Goal: Task Accomplishment & Management: Complete application form

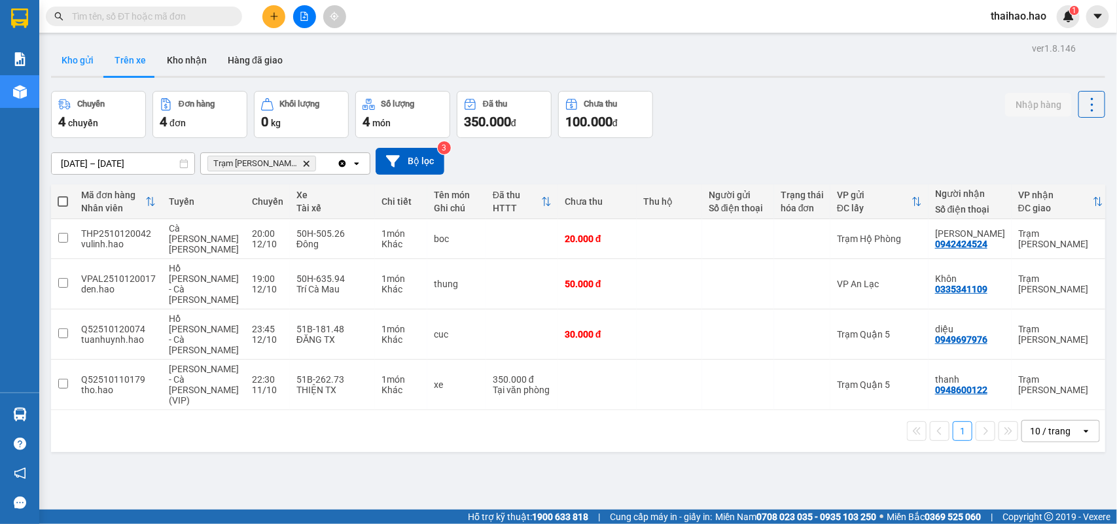
click at [72, 65] on button "Kho gửi" at bounding box center [77, 59] width 53 height 31
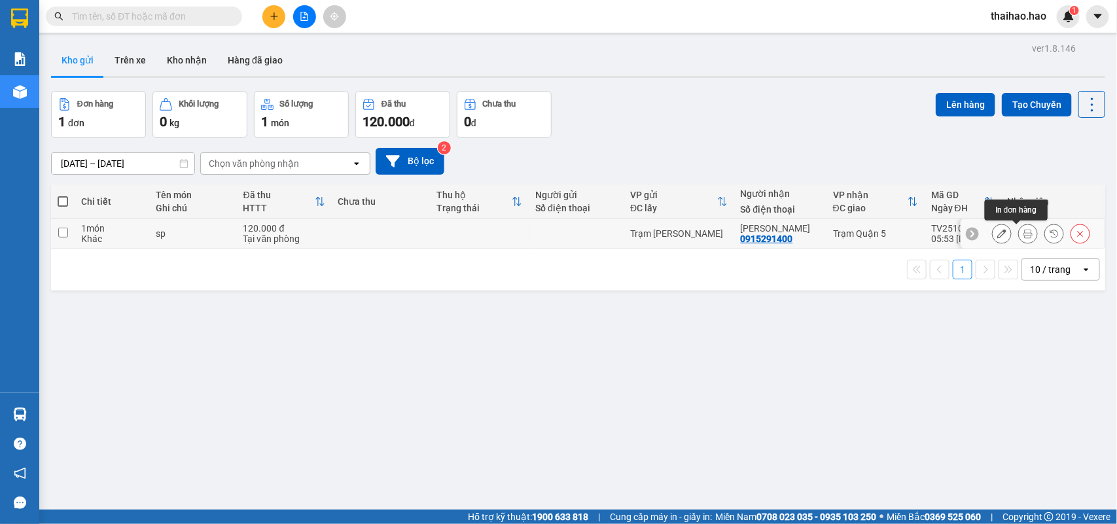
click at [1019, 234] on button at bounding box center [1028, 233] width 18 height 23
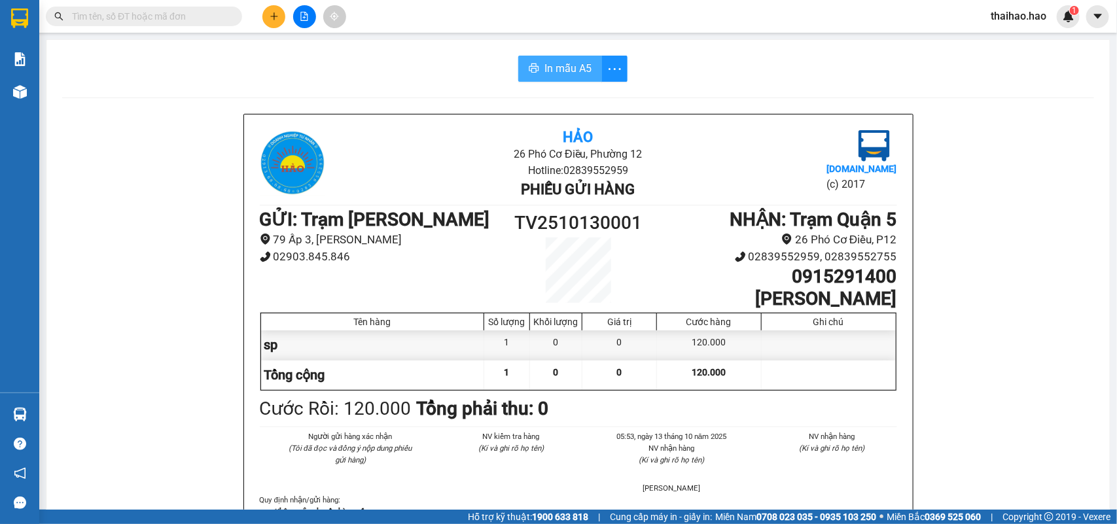
click at [566, 69] on span "In mẫu A5" at bounding box center [567, 68] width 47 height 16
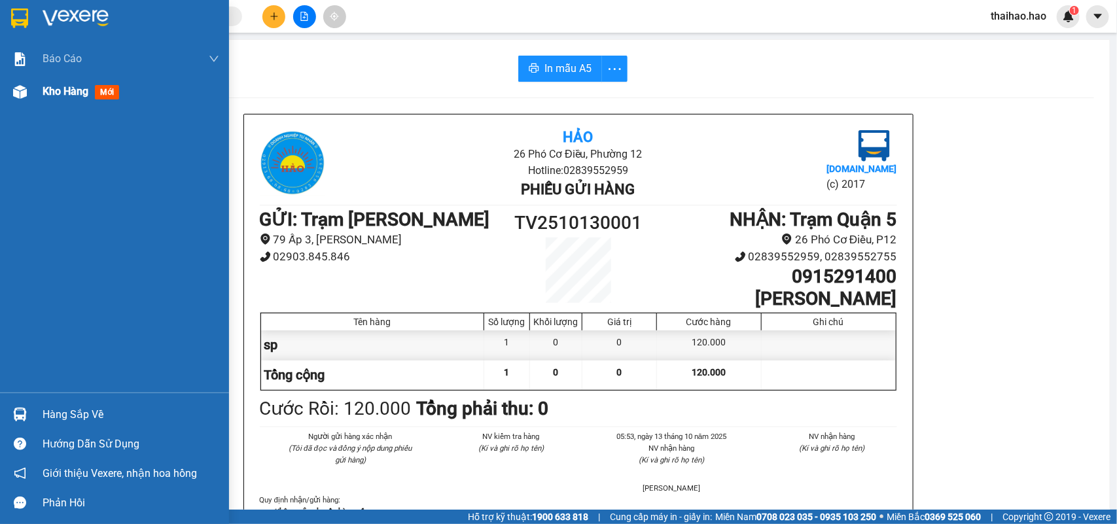
click at [51, 89] on span "Kho hàng" at bounding box center [66, 91] width 46 height 12
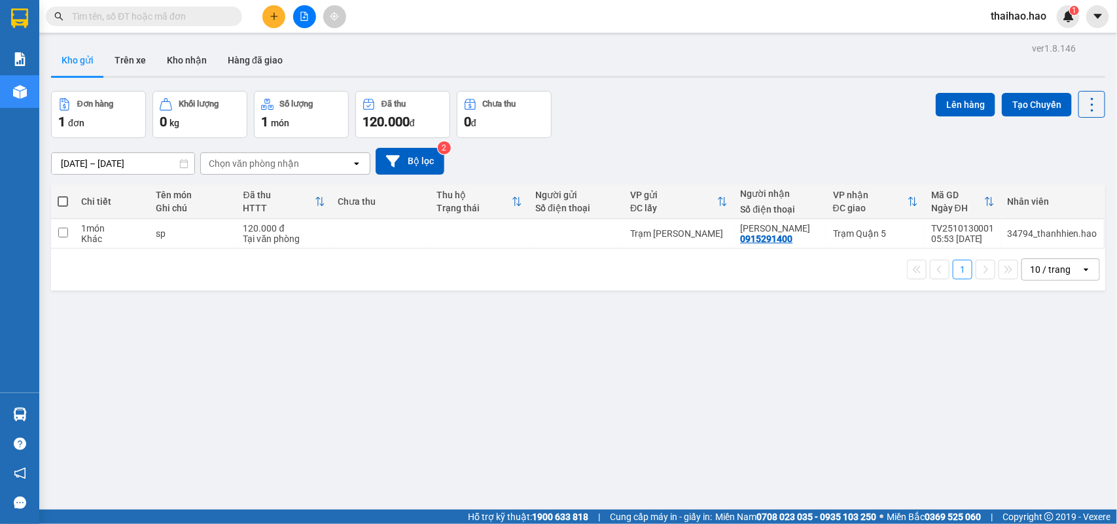
click at [220, 13] on input "text" at bounding box center [149, 16] width 154 height 14
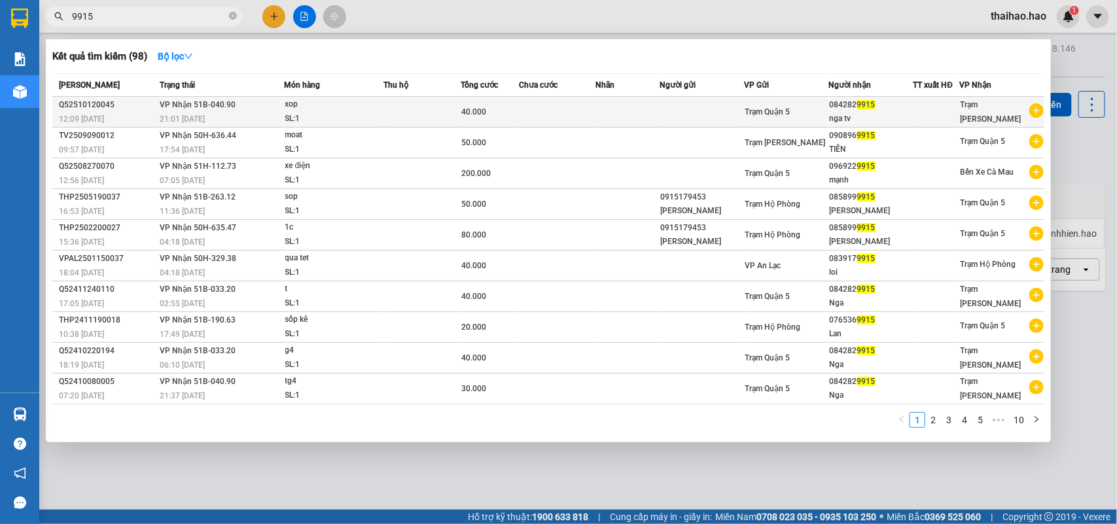
type input "9915"
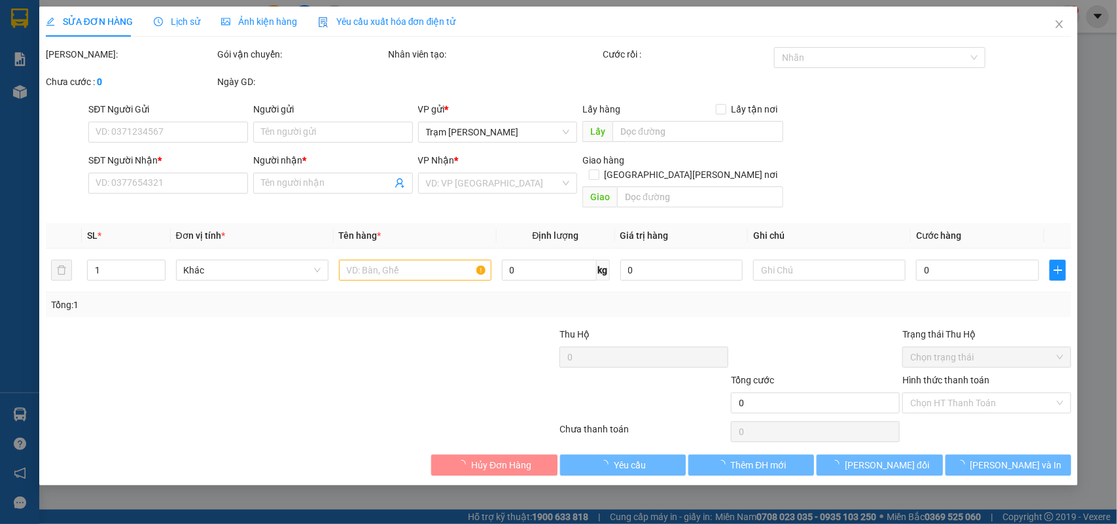
click at [266, 14] on div "Ảnh kiện hàng" at bounding box center [259, 21] width 76 height 14
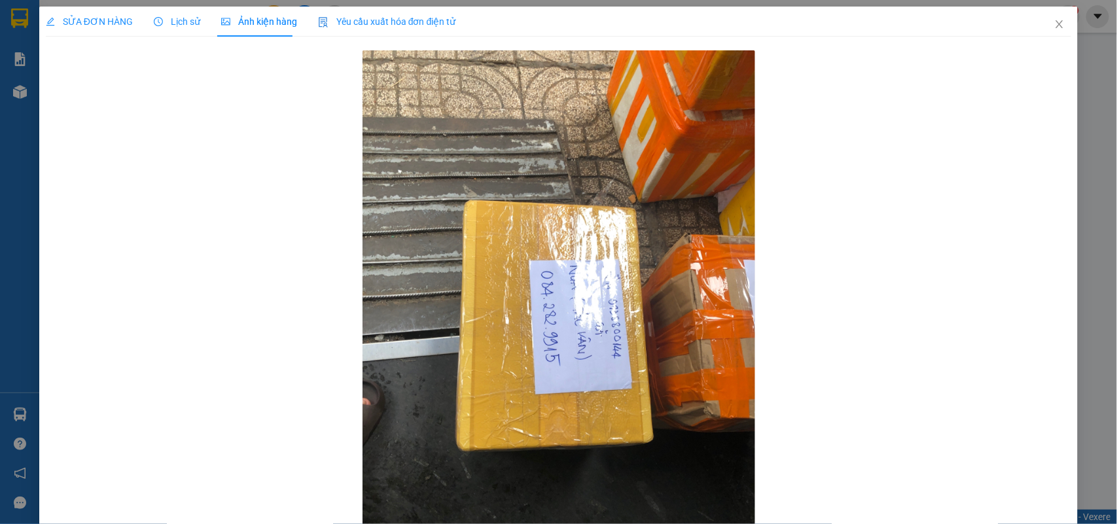
click at [86, 20] on span "SỬA ĐƠN HÀNG" at bounding box center [89, 21] width 87 height 10
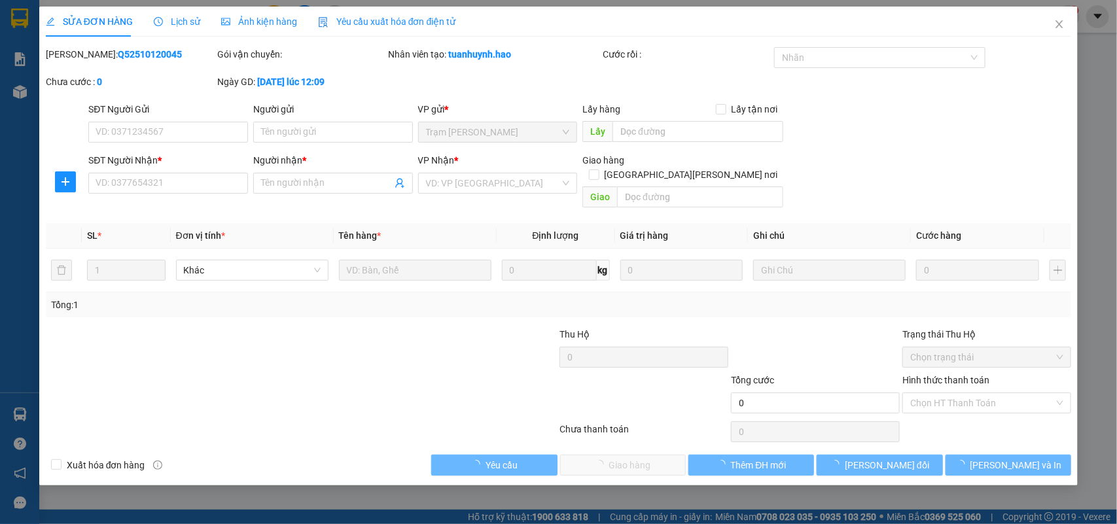
type input "0842829915"
type input "nga tv"
type input "40.000"
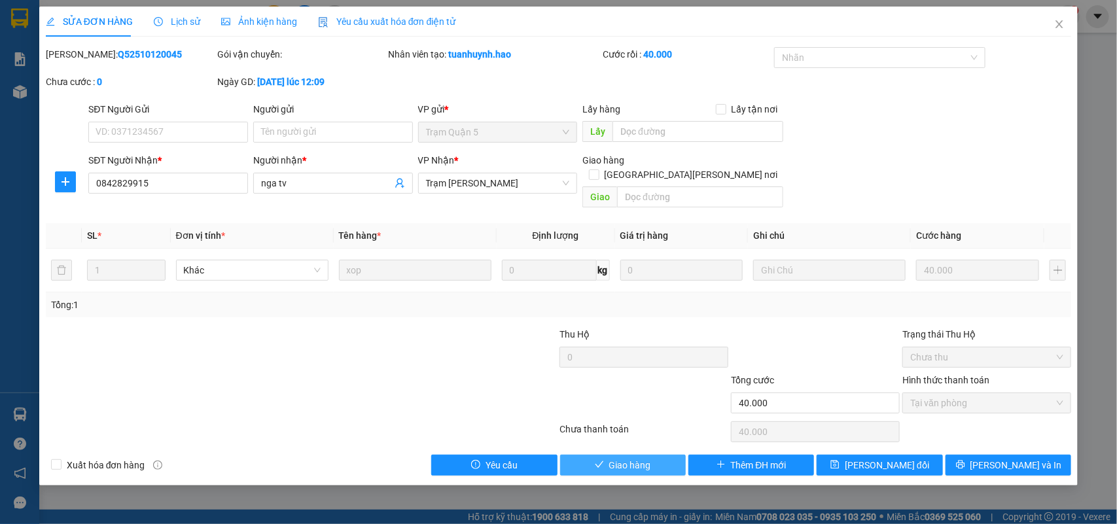
click at [604, 458] on button "Giao hàng" at bounding box center [623, 465] width 126 height 21
type input "0"
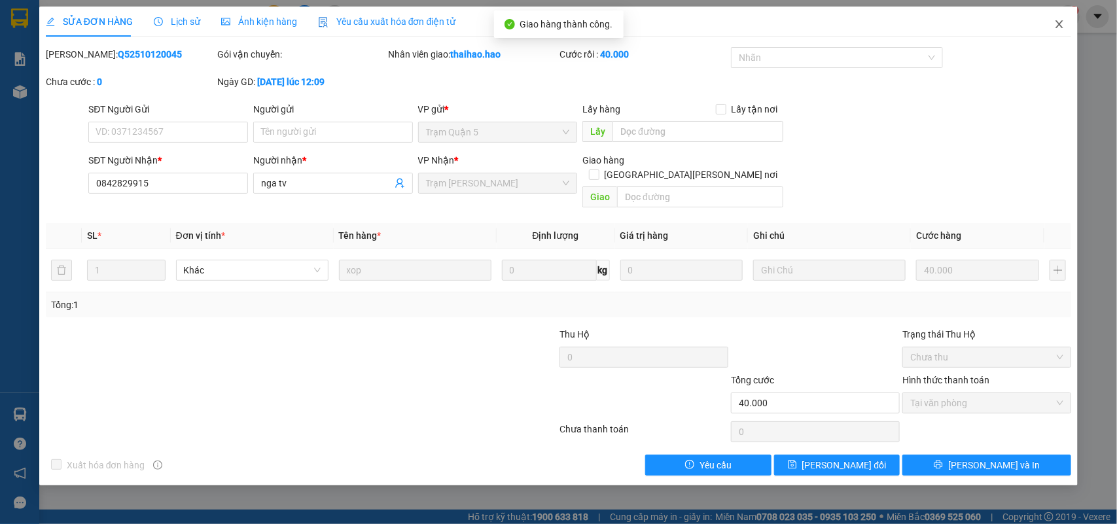
click at [1057, 20] on icon "close" at bounding box center [1059, 24] width 10 height 10
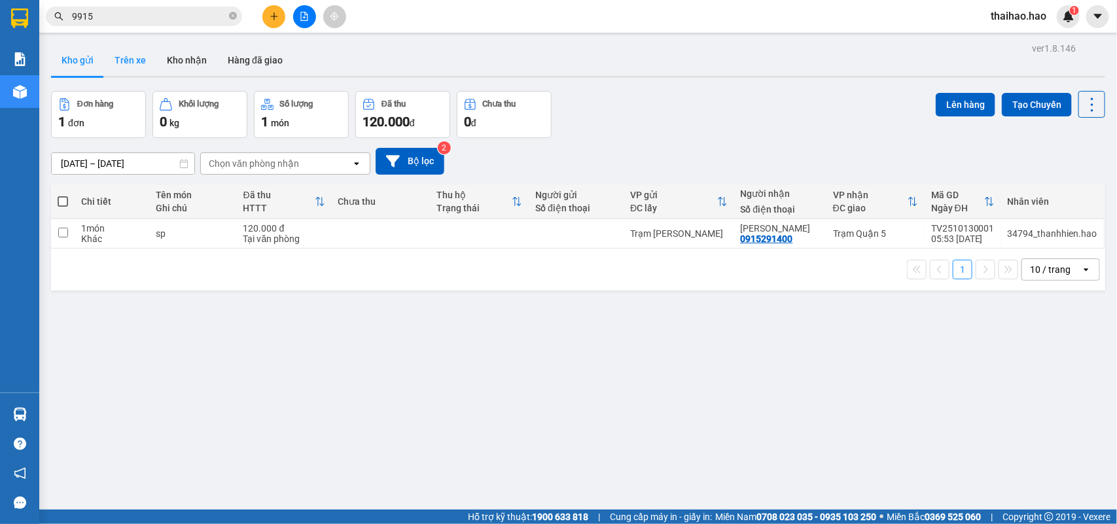
click at [129, 57] on button "Trên xe" at bounding box center [130, 59] width 52 height 31
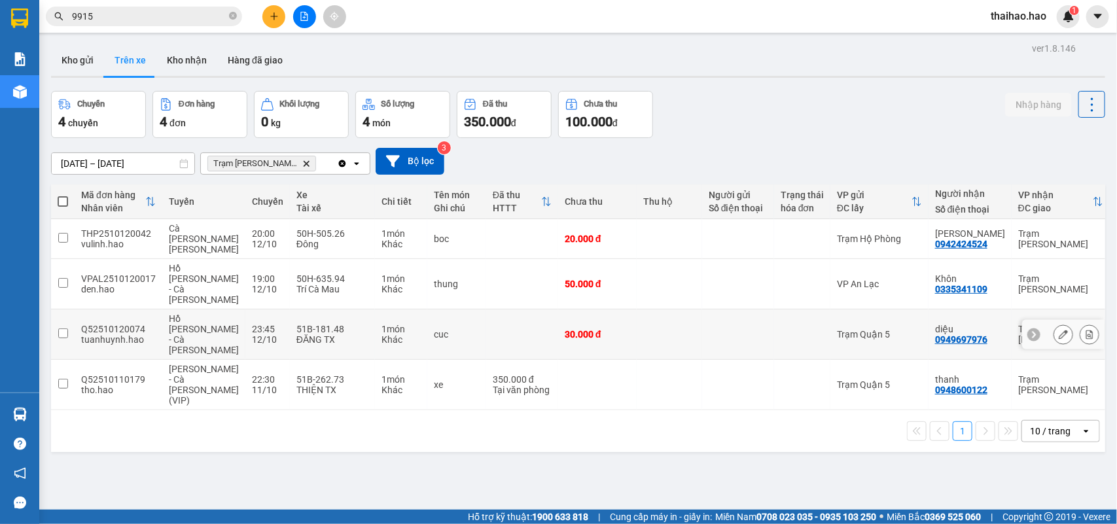
click at [672, 309] on td at bounding box center [669, 334] width 65 height 50
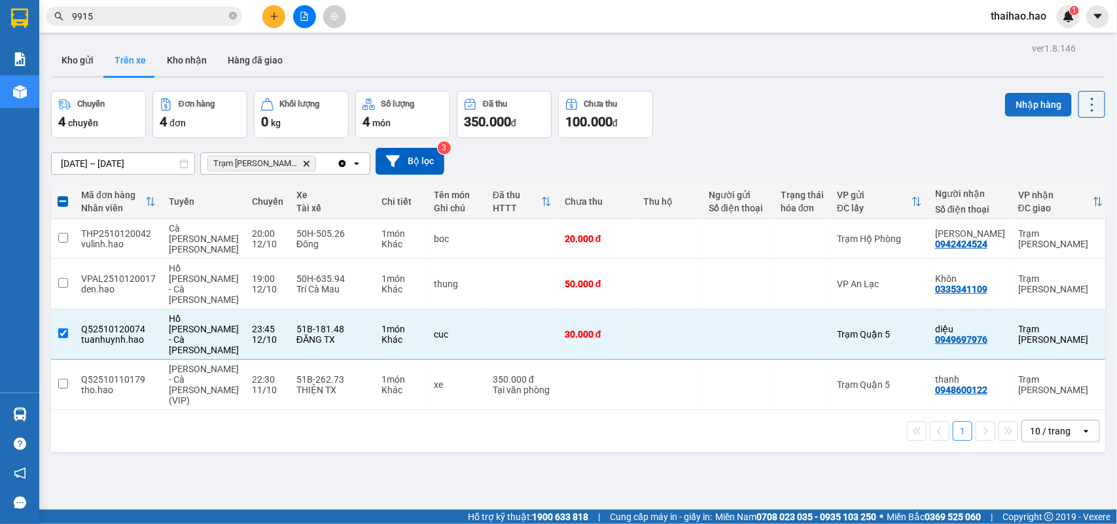
click at [1021, 107] on button "Nhập hàng" at bounding box center [1038, 105] width 67 height 24
checkbox input "false"
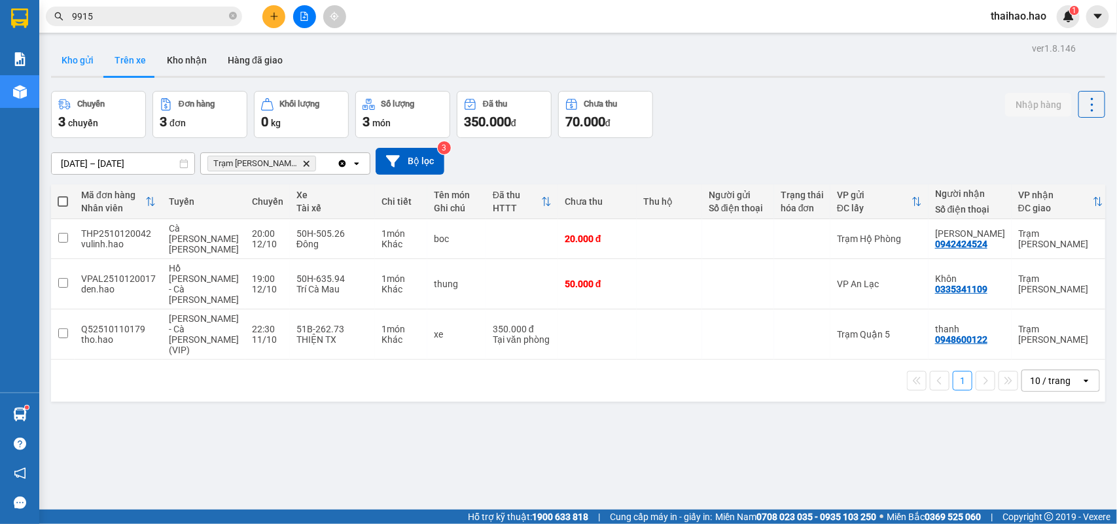
click at [92, 63] on button "Kho gửi" at bounding box center [77, 59] width 53 height 31
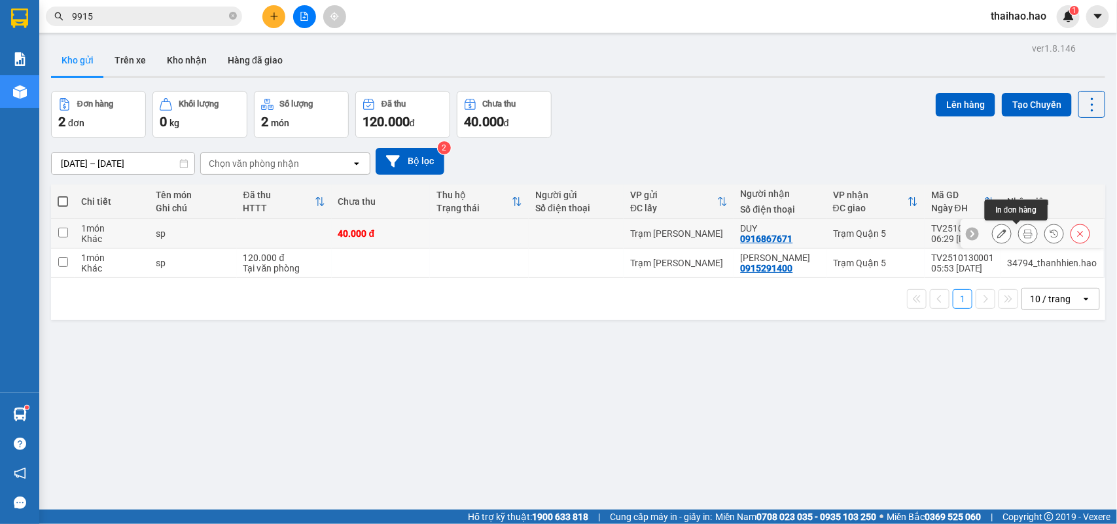
click at [1019, 230] on button at bounding box center [1028, 233] width 18 height 23
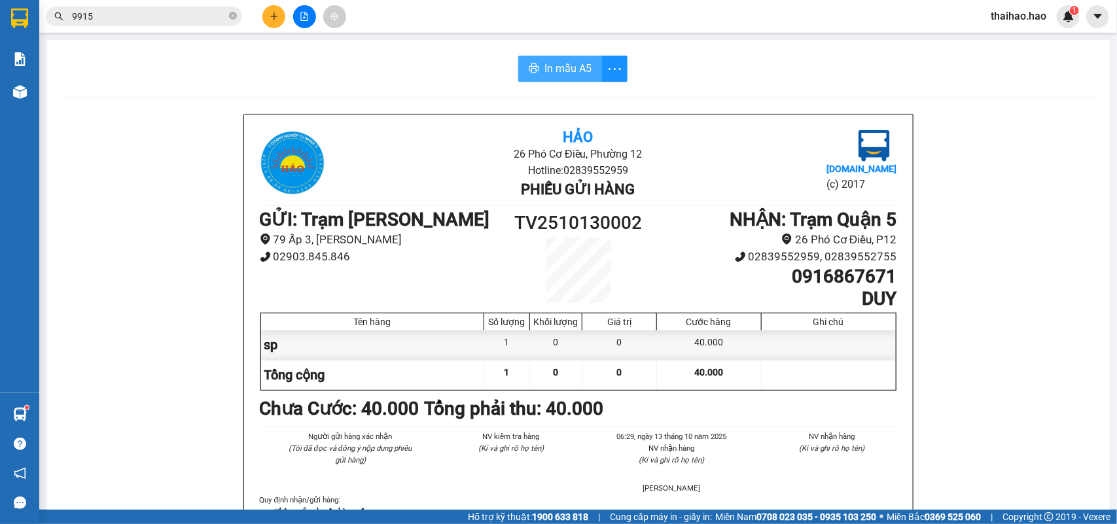
click at [570, 66] on span "In mẫu A5" at bounding box center [567, 68] width 47 height 16
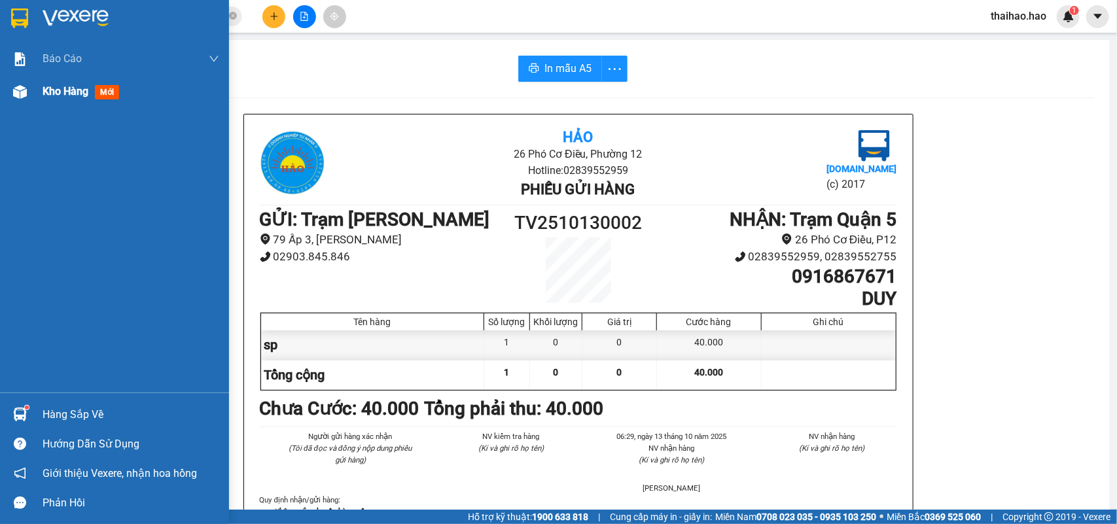
click at [51, 90] on span "Kho hàng" at bounding box center [66, 91] width 46 height 12
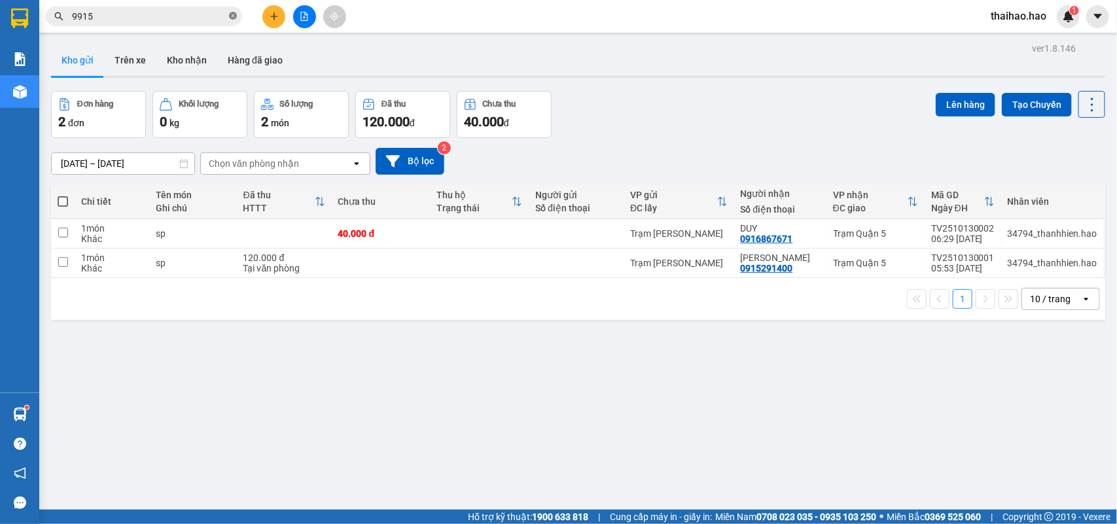
click at [233, 14] on icon "close-circle" at bounding box center [233, 16] width 8 height 8
click at [194, 14] on input "text" at bounding box center [149, 16] width 154 height 14
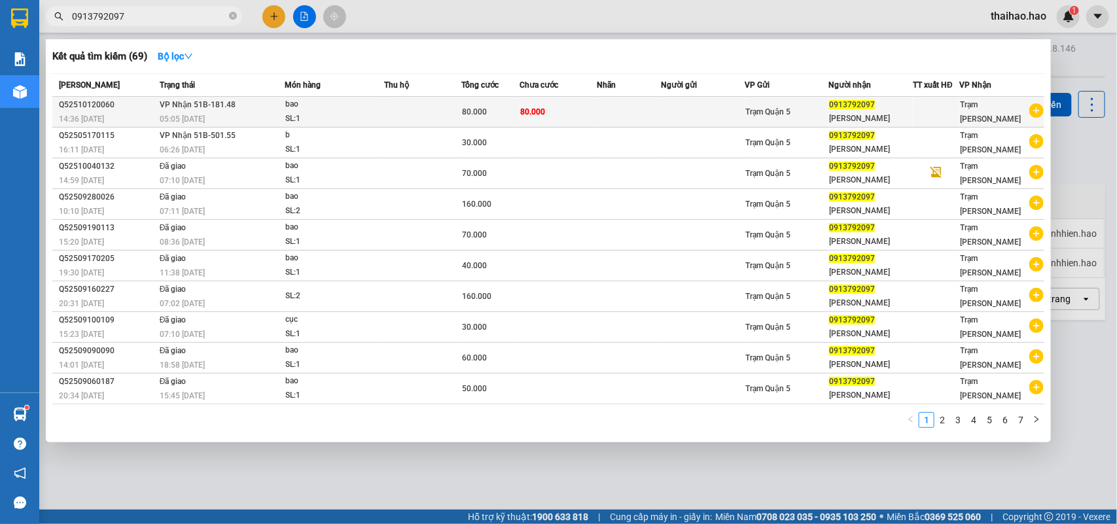
type input "0913792097"
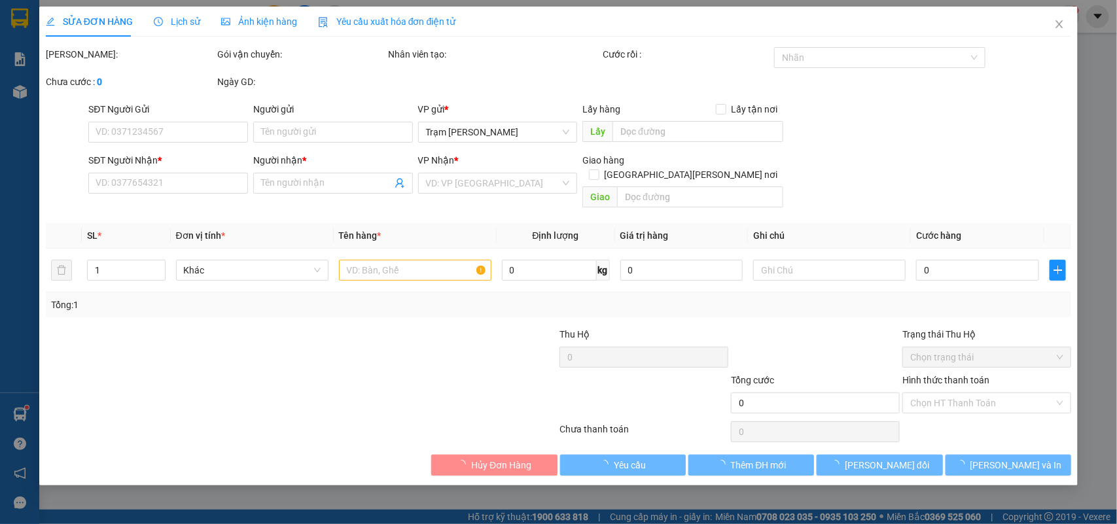
click at [237, 18] on span "Ảnh kiện hàng" at bounding box center [259, 21] width 76 height 10
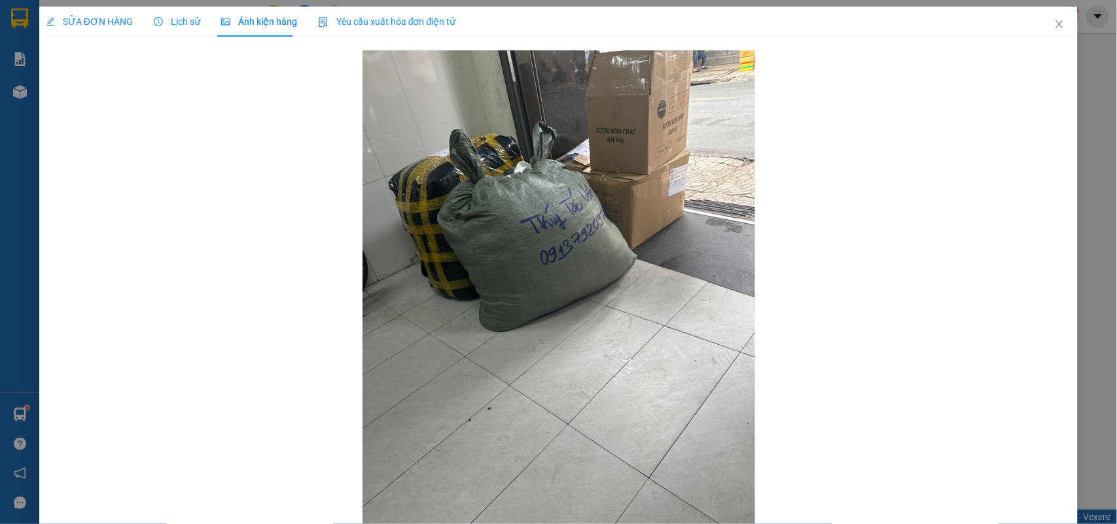
drag, startPoint x: 75, startPoint y: 21, endPoint x: 47, endPoint y: 44, distance: 36.3
click at [74, 21] on span "SỬA ĐƠN HÀNG" at bounding box center [89, 21] width 87 height 10
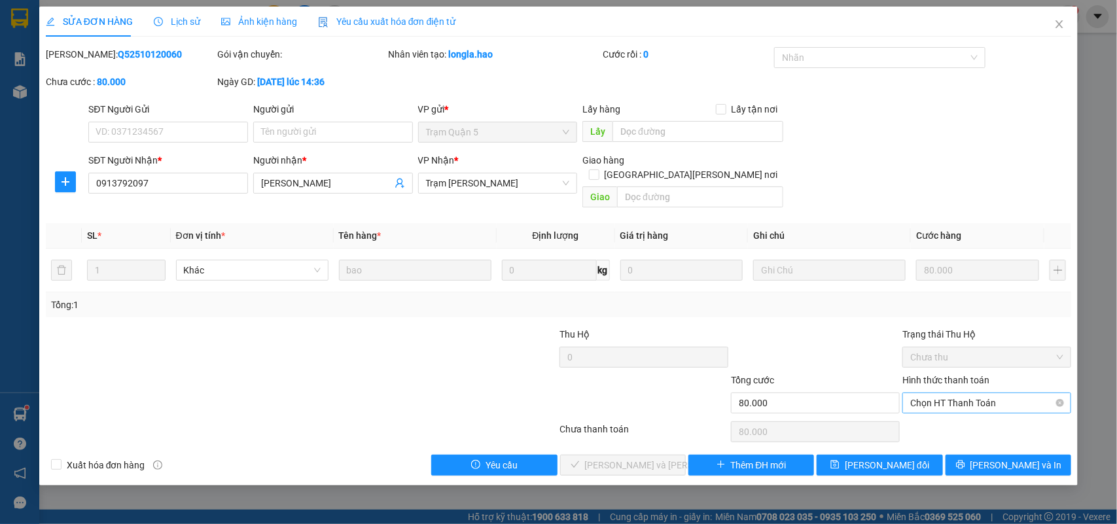
click at [999, 396] on span "Chọn HT Thanh Toán" at bounding box center [986, 403] width 153 height 20
click at [977, 423] on div "Tại văn phòng" at bounding box center [987, 415] width 169 height 21
type input "0"
click at [616, 458] on span "[PERSON_NAME] và [PERSON_NAME] hàng" at bounding box center [673, 465] width 177 height 14
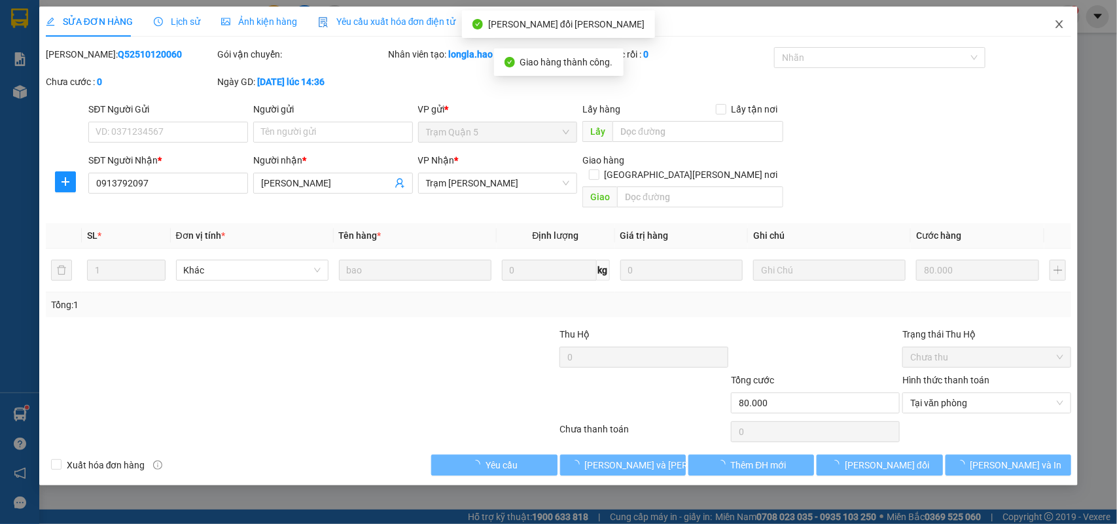
click at [1061, 27] on icon "close" at bounding box center [1059, 24] width 10 height 10
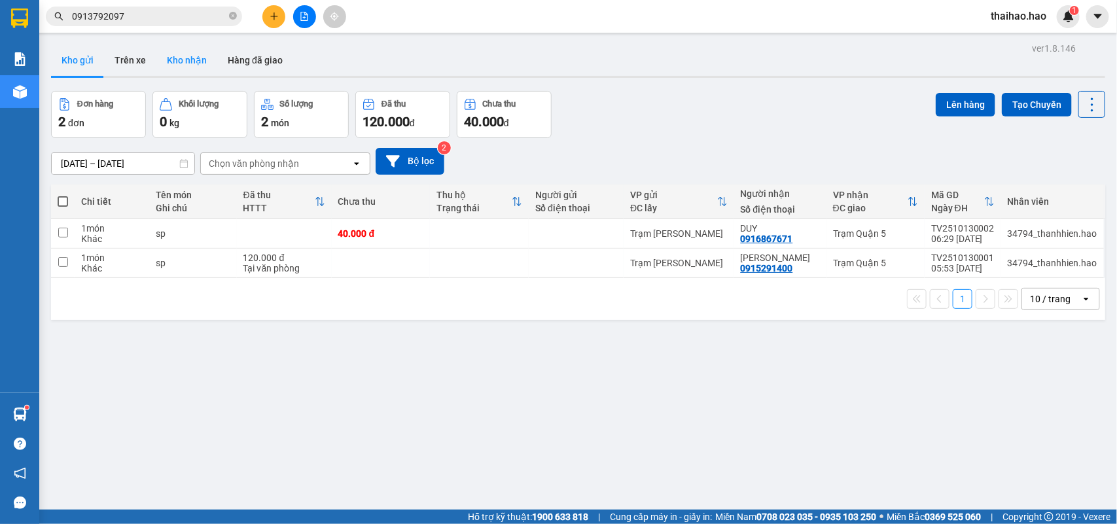
click at [188, 62] on button "Kho nhận" at bounding box center [186, 59] width 61 height 31
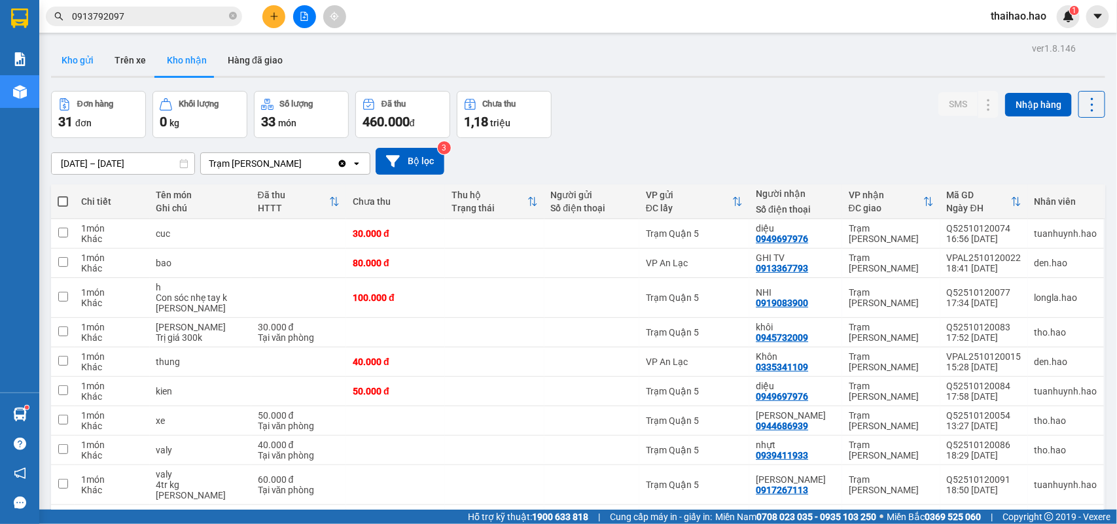
click at [86, 57] on button "Kho gửi" at bounding box center [77, 59] width 53 height 31
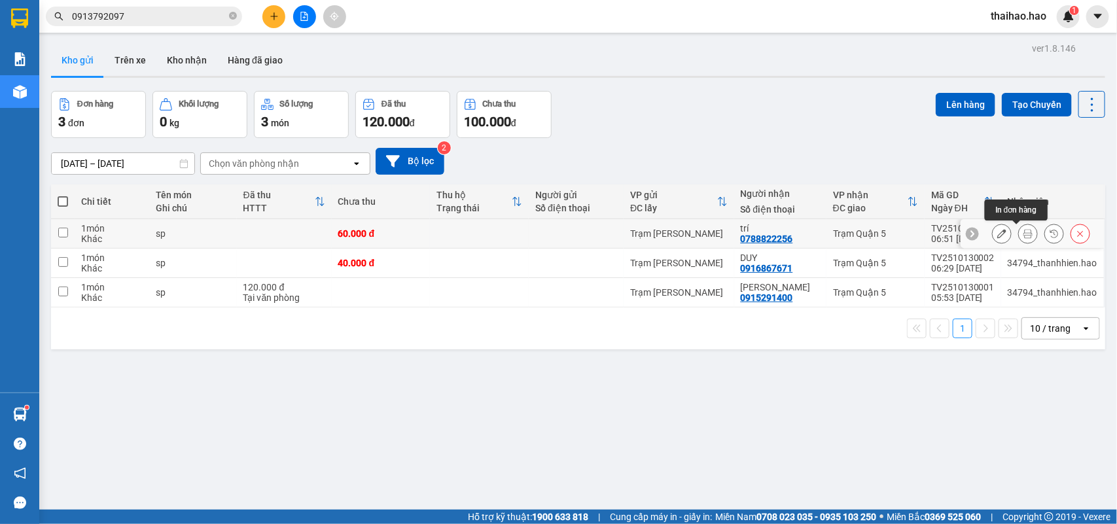
click at [1022, 230] on button at bounding box center [1028, 233] width 18 height 23
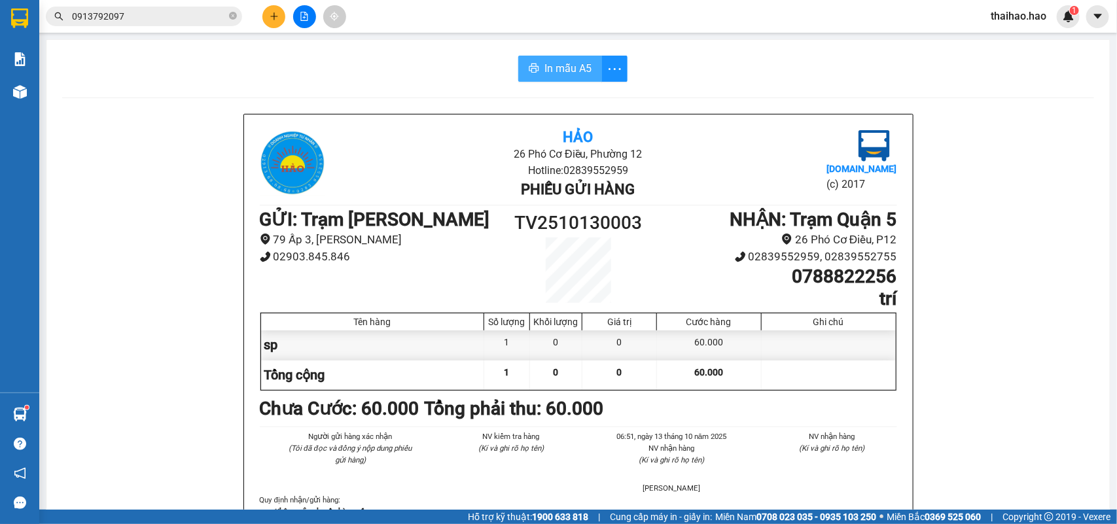
click at [582, 82] on button "In mẫu A5" at bounding box center [560, 69] width 84 height 26
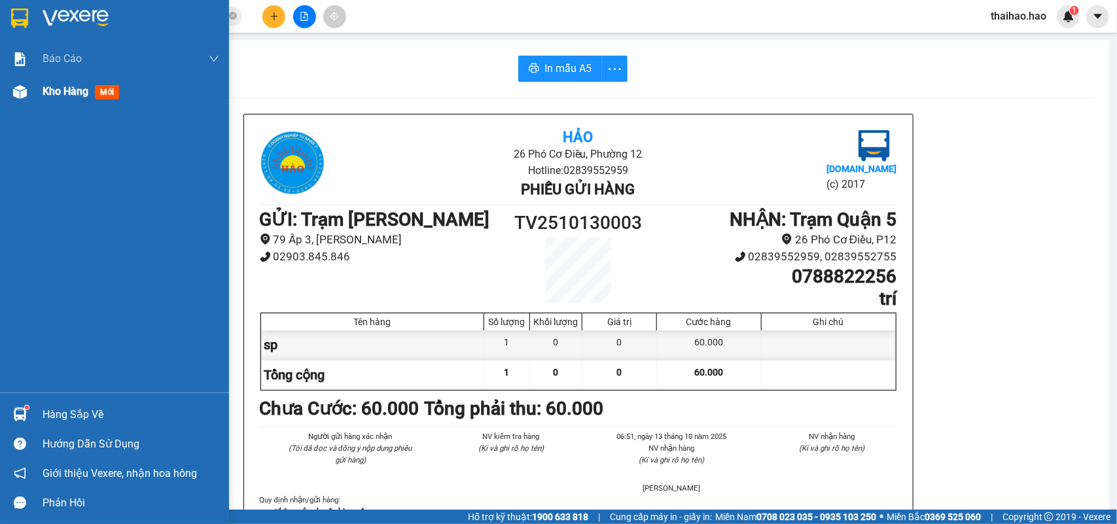
click at [18, 80] on div at bounding box center [20, 91] width 23 height 23
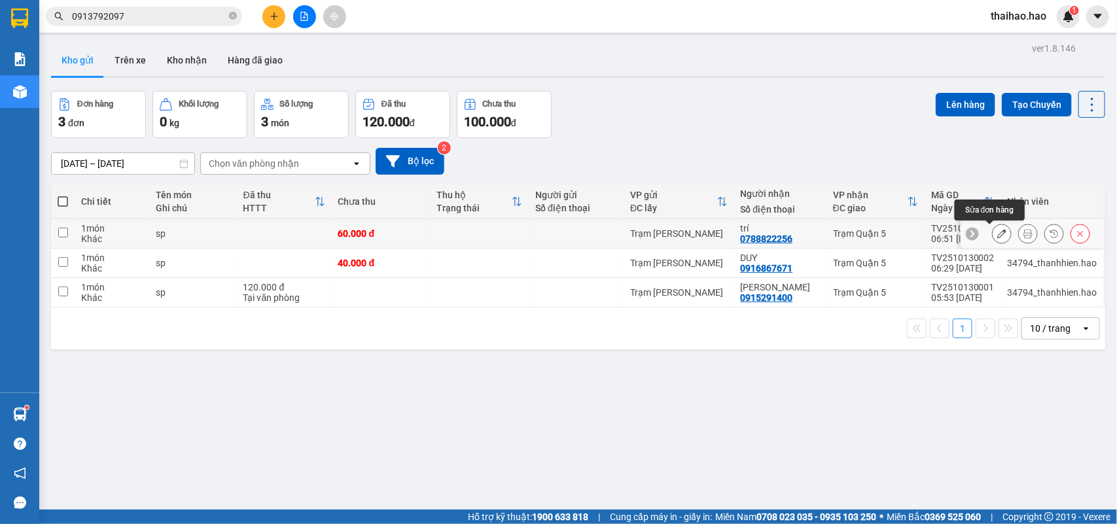
click at [997, 233] on icon at bounding box center [1001, 233] width 9 height 9
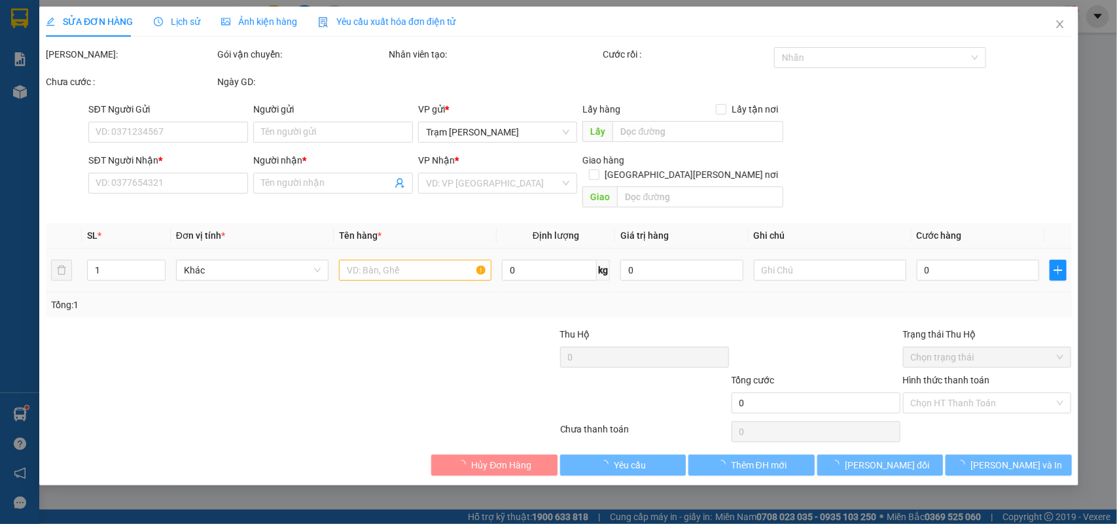
type input "0788822256"
type input "trí"
type input "60.000"
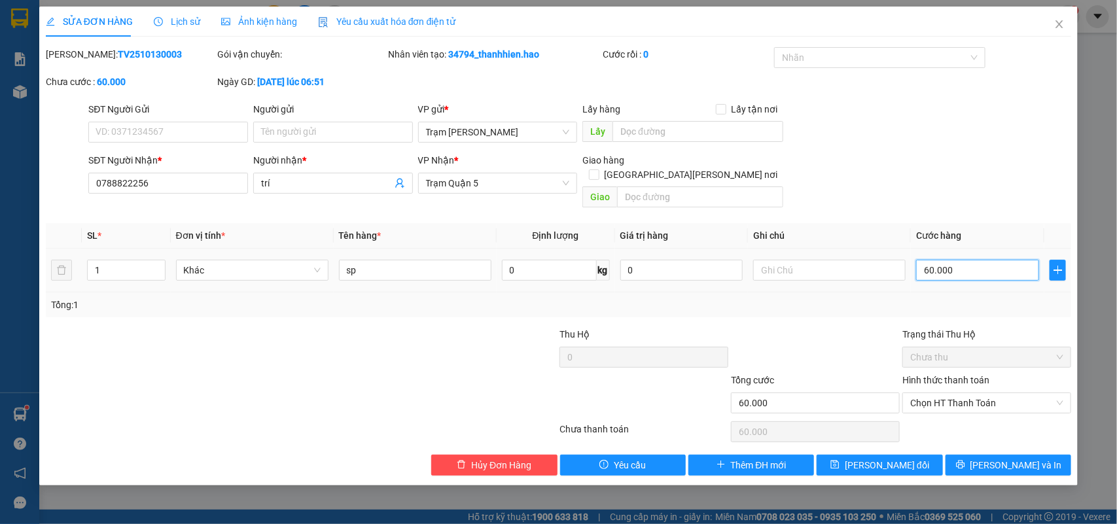
click at [958, 260] on input "60.000" at bounding box center [977, 270] width 123 height 21
type input "0"
type input "5"
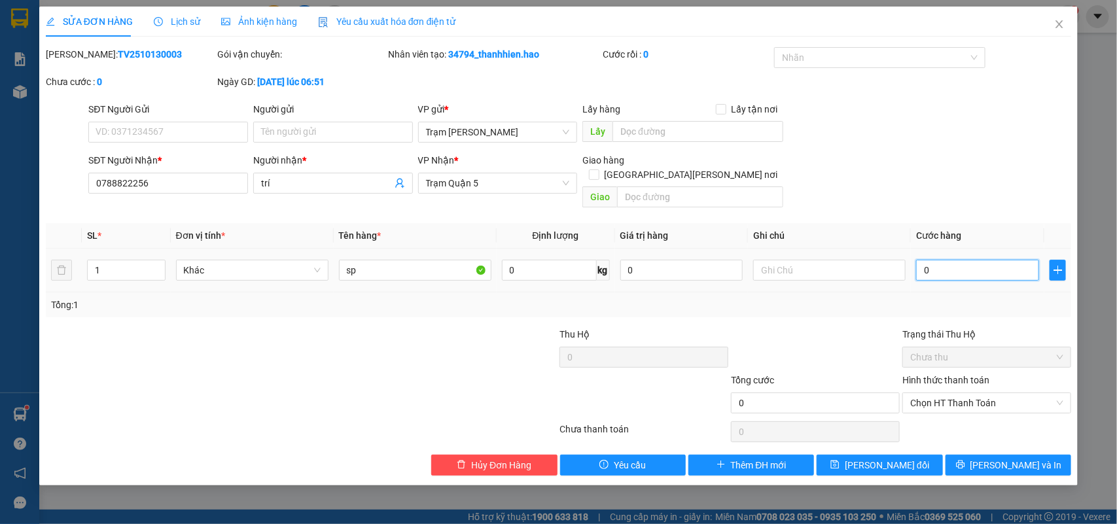
type input "5"
type input "005"
type input "50"
type input "0.050"
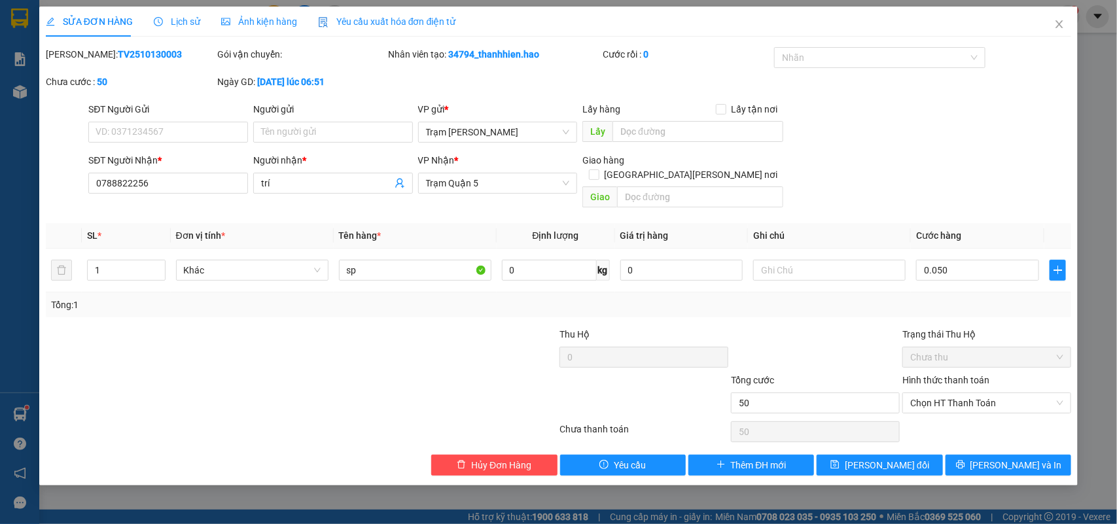
click at [960, 145] on div "SĐT Người Gửi VD: 0371234567 Người gửi Tên người gửi VP gửi * Trạm Tắc Vân Lấy …" at bounding box center [580, 125] width 988 height 46
type input "50.000"
click at [989, 442] on div "Total Paid Fee 0 Total UnPaid Fee 60.000 Cash Collection Total Fee Mã ĐH: TV251…" at bounding box center [559, 261] width 1026 height 429
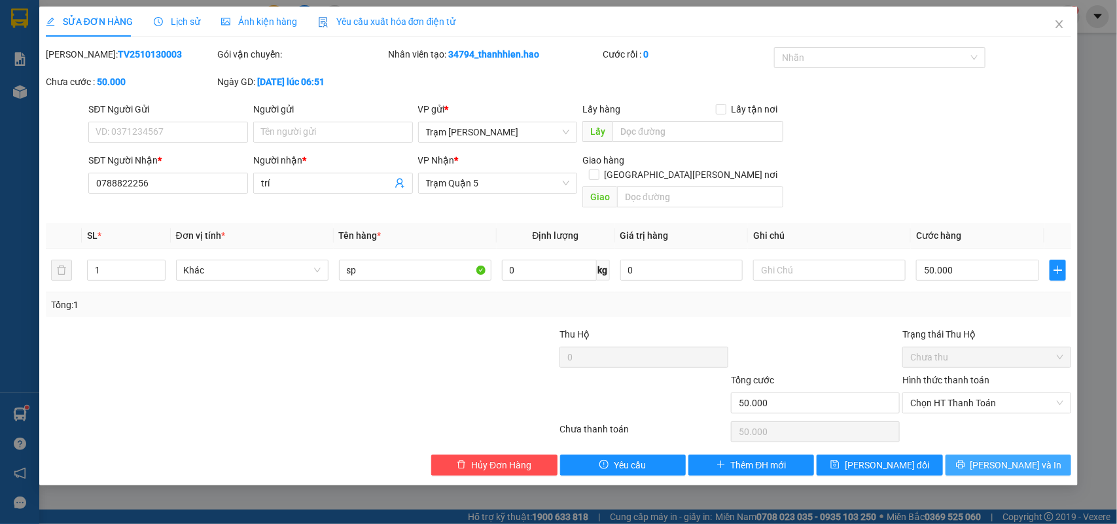
drag, startPoint x: 987, startPoint y: 449, endPoint x: 959, endPoint y: 433, distance: 31.6
click at [965, 460] on icon "printer" at bounding box center [960, 464] width 9 height 9
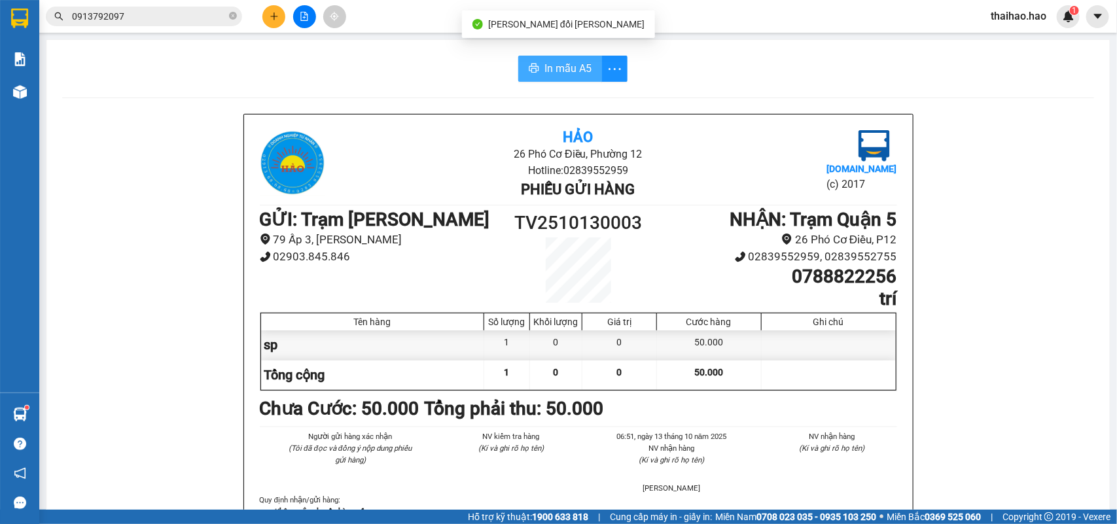
click at [576, 71] on span "In mẫu A5" at bounding box center [567, 68] width 47 height 16
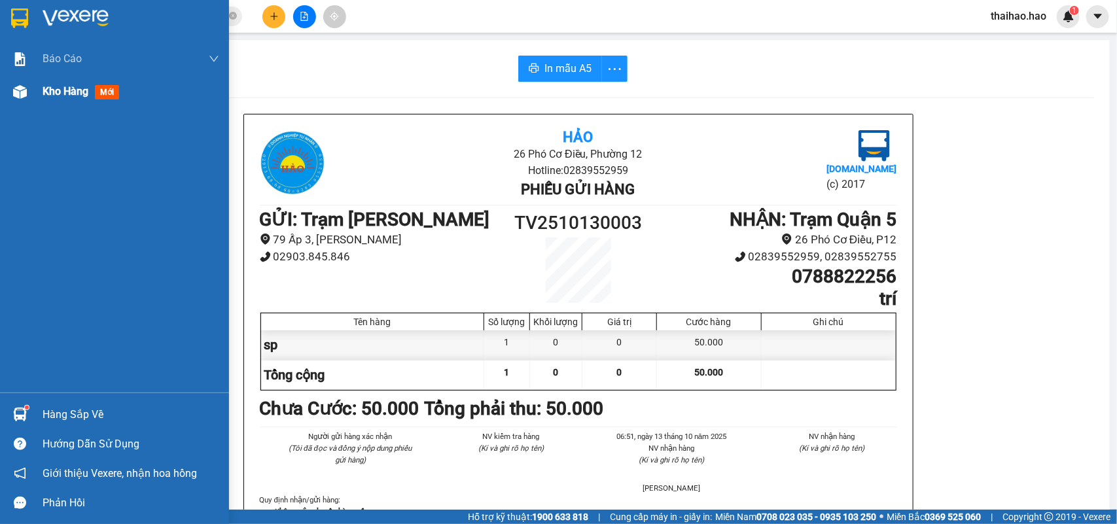
click at [5, 83] on div "Kho hàng mới" at bounding box center [114, 91] width 229 height 33
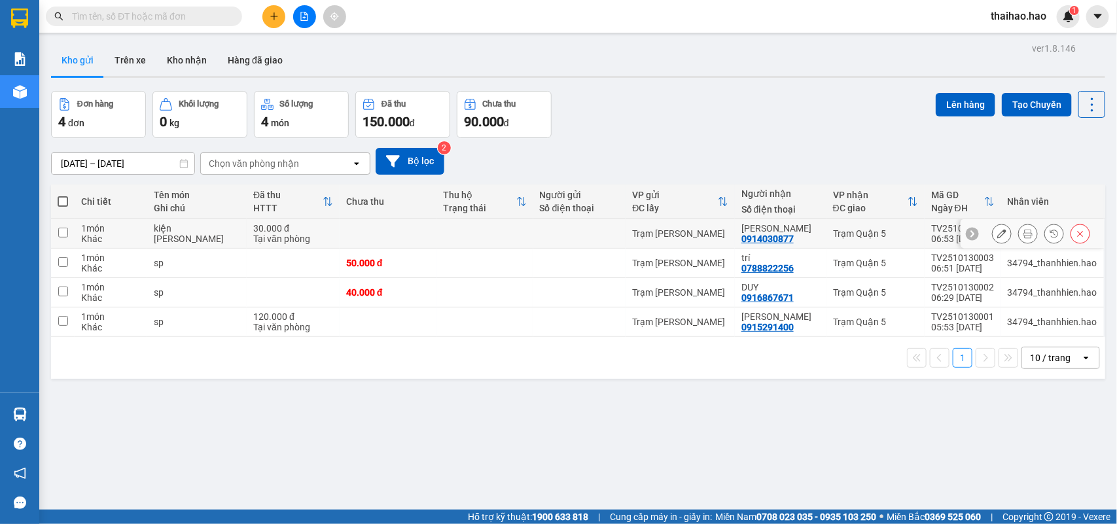
click at [1023, 231] on icon at bounding box center [1027, 233] width 9 height 9
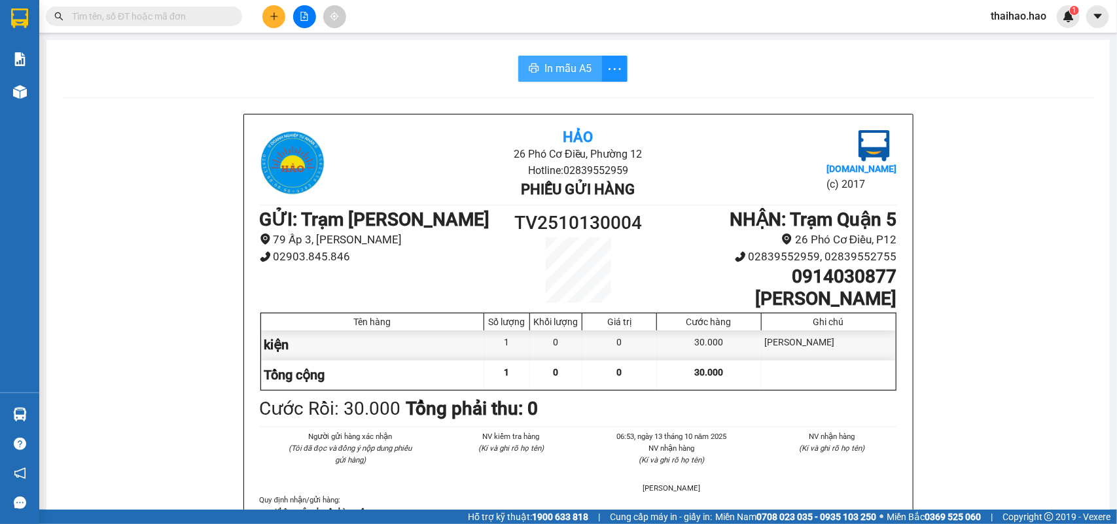
click at [534, 73] on button "In mẫu A5" at bounding box center [560, 69] width 84 height 26
click at [226, 11] on input "text" at bounding box center [149, 16] width 154 height 14
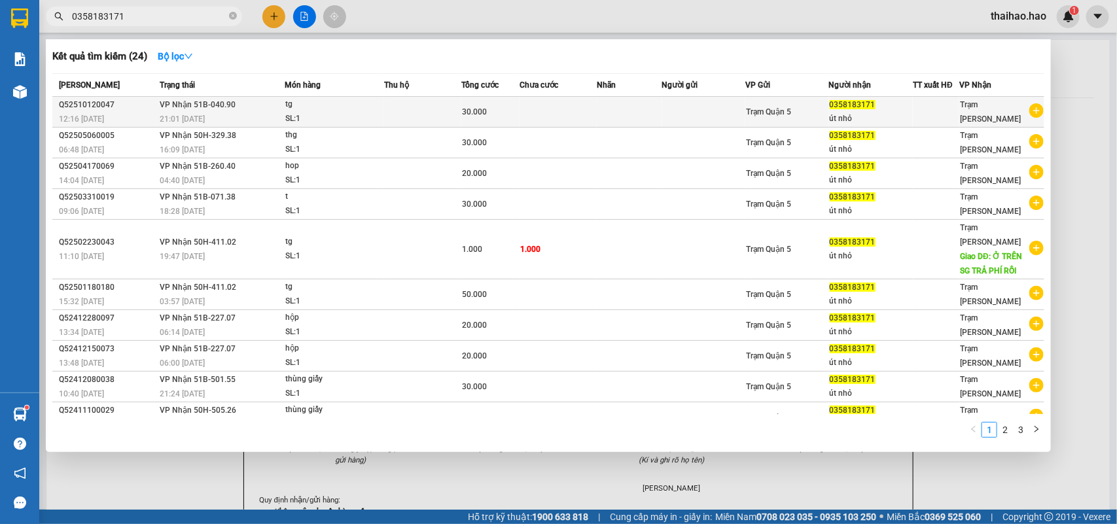
type input "0358183171"
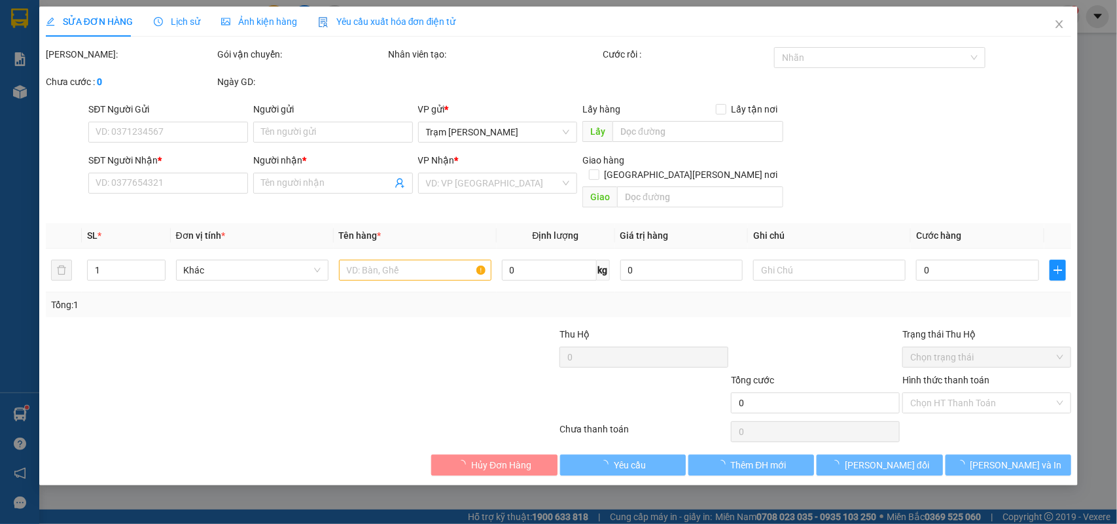
click at [236, 33] on div "Ảnh kiện hàng" at bounding box center [259, 22] width 76 height 30
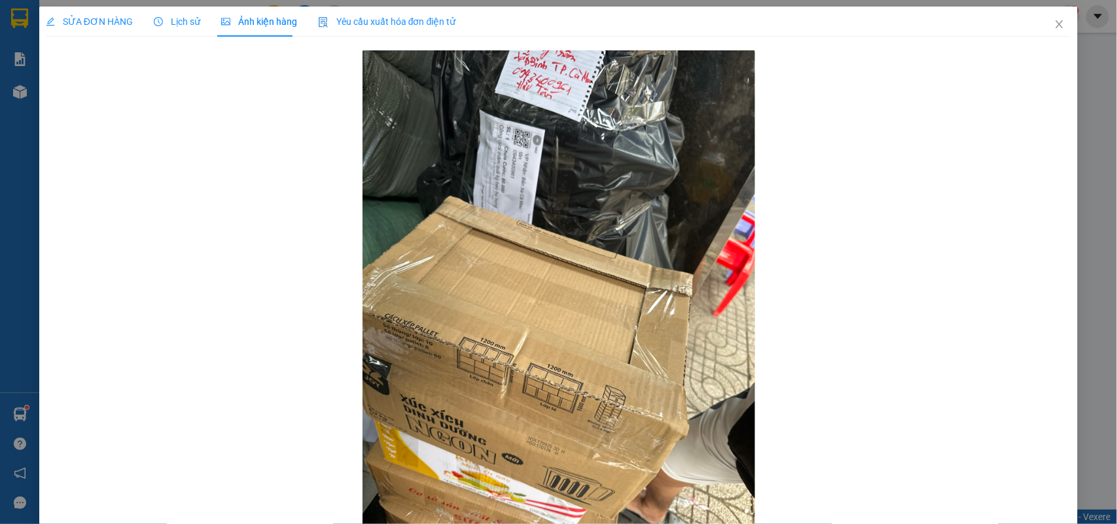
click at [89, 27] on span "SỬA ĐƠN HÀNG" at bounding box center [89, 21] width 87 height 10
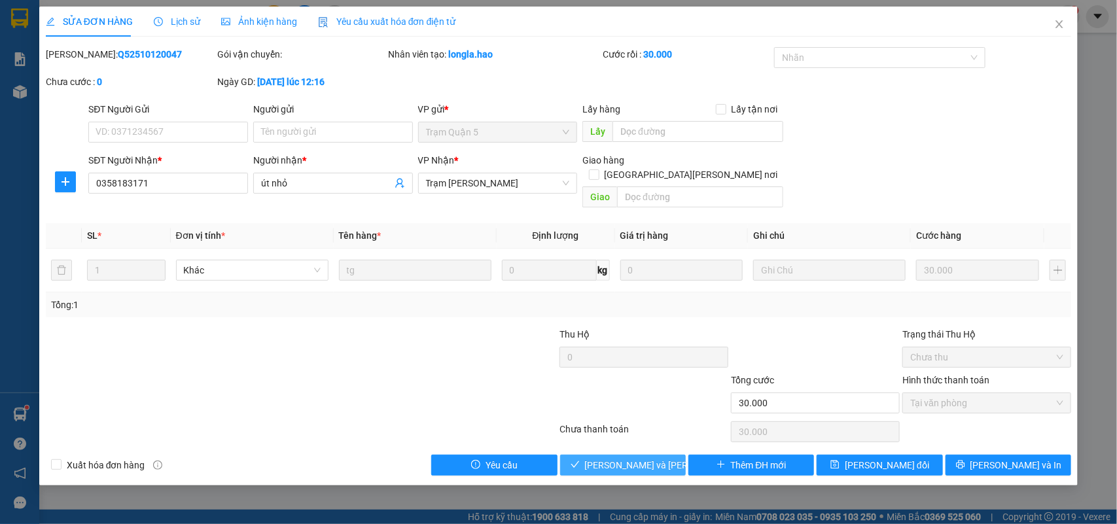
click at [580, 460] on icon "check" at bounding box center [575, 464] width 9 height 9
type input "0"
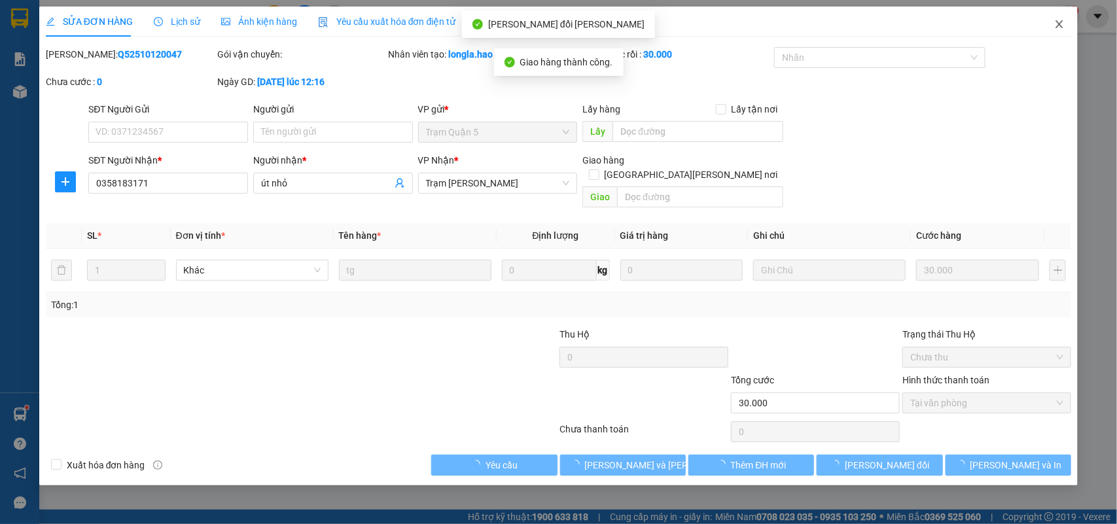
click at [1067, 20] on span "Close" at bounding box center [1059, 25] width 37 height 37
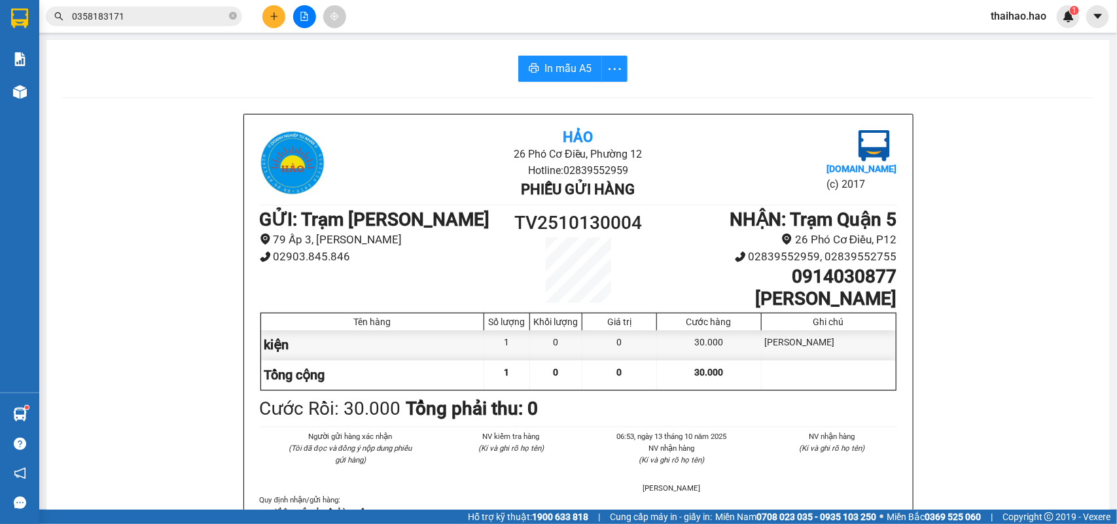
click at [190, 20] on input "0358183171" at bounding box center [149, 16] width 154 height 14
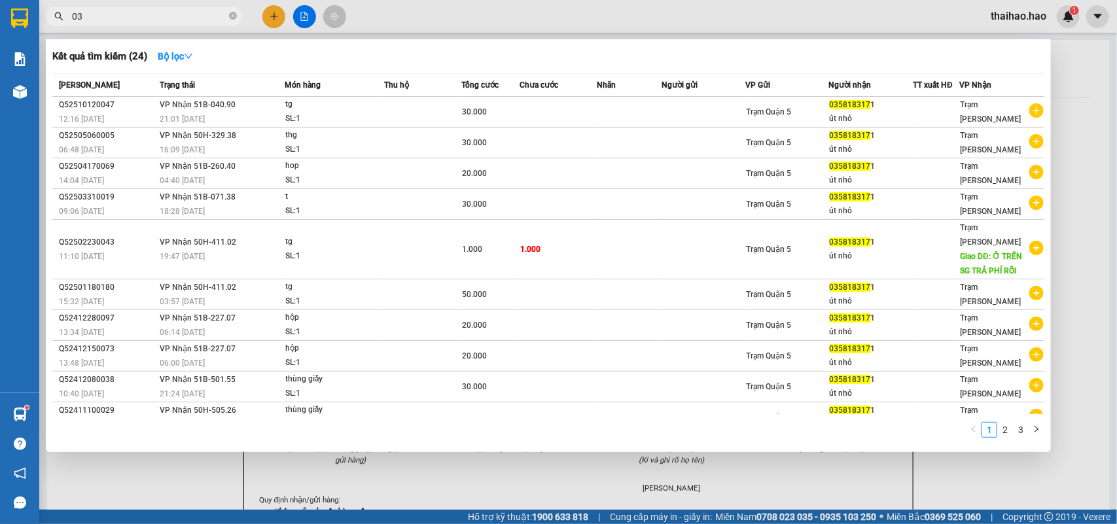
type input "0"
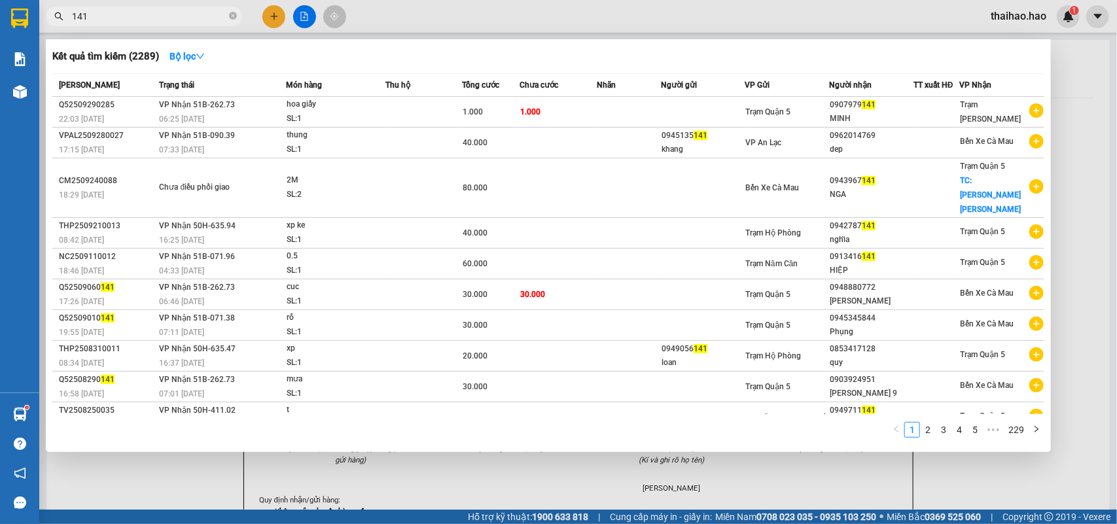
type input "141"
click at [227, 16] on span "141" at bounding box center [144, 17] width 196 height 20
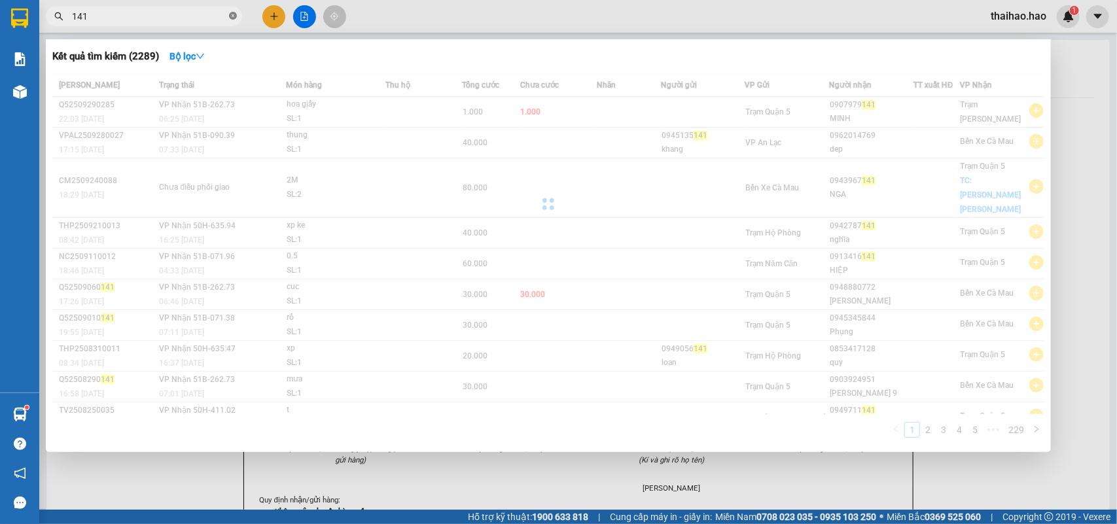
click at [234, 16] on icon "close-circle" at bounding box center [233, 16] width 8 height 8
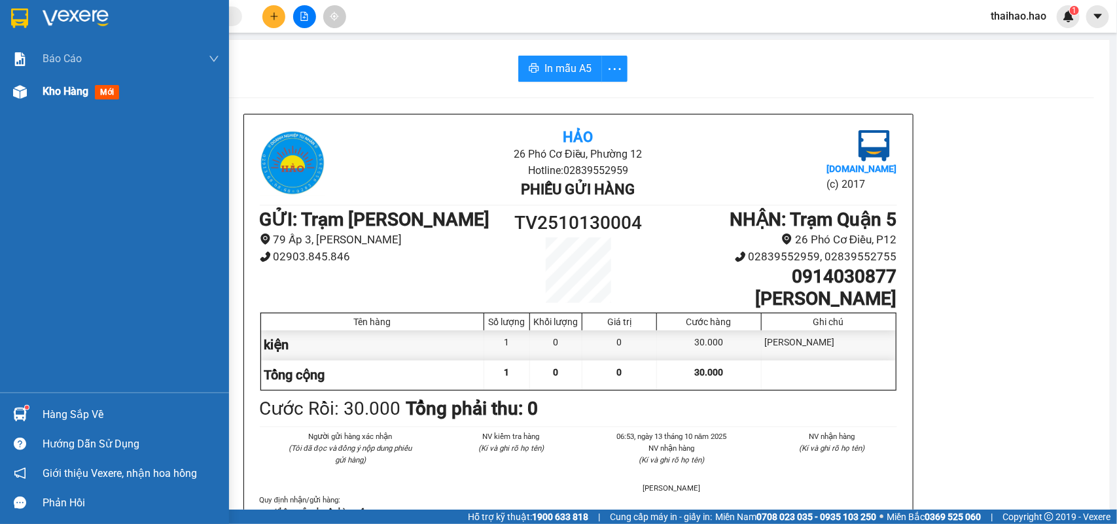
click at [24, 85] on img at bounding box center [20, 92] width 14 height 14
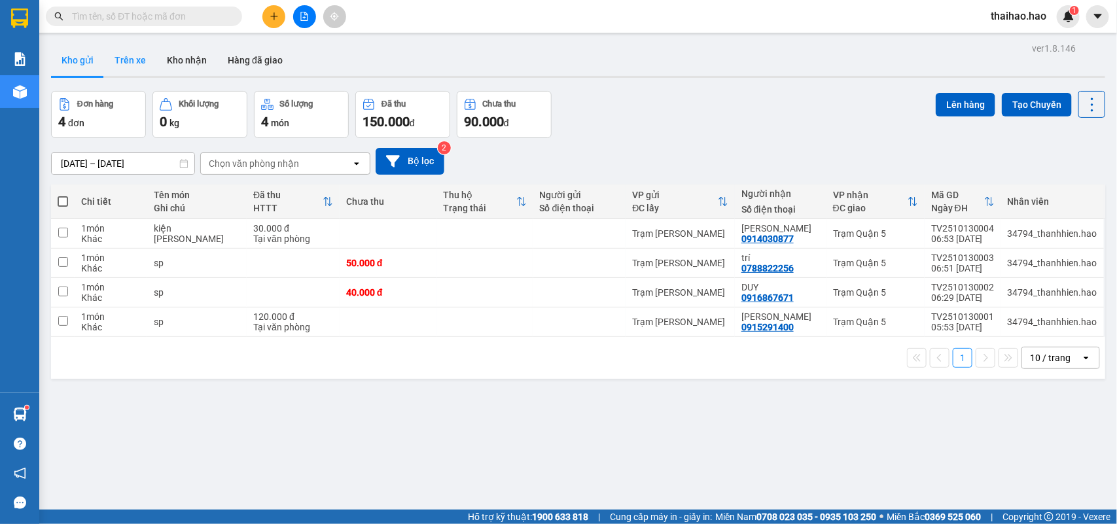
click at [128, 63] on button "Trên xe" at bounding box center [130, 59] width 52 height 31
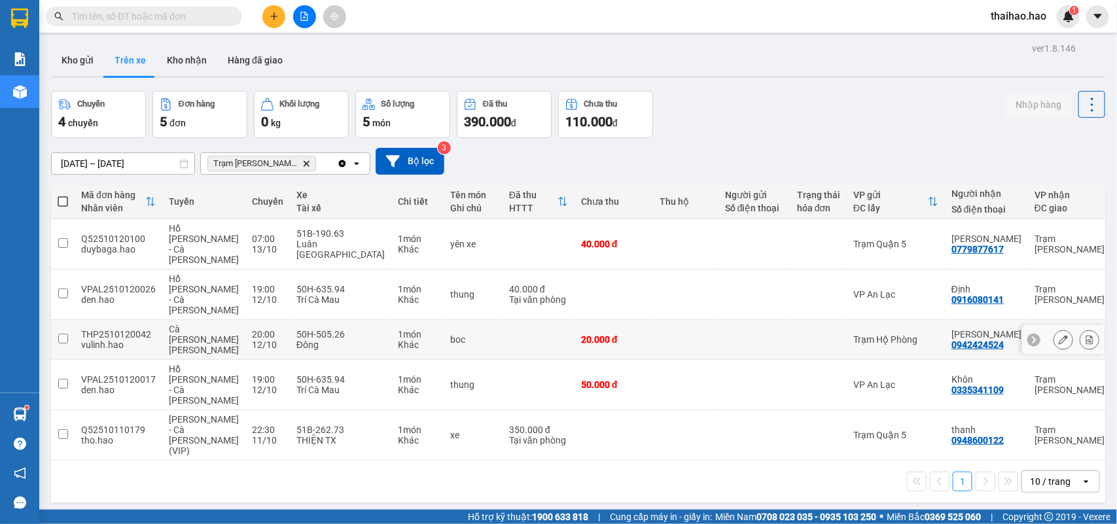
click at [898, 320] on td "Trạm Hộ Phòng" at bounding box center [896, 340] width 98 height 40
checkbox input "true"
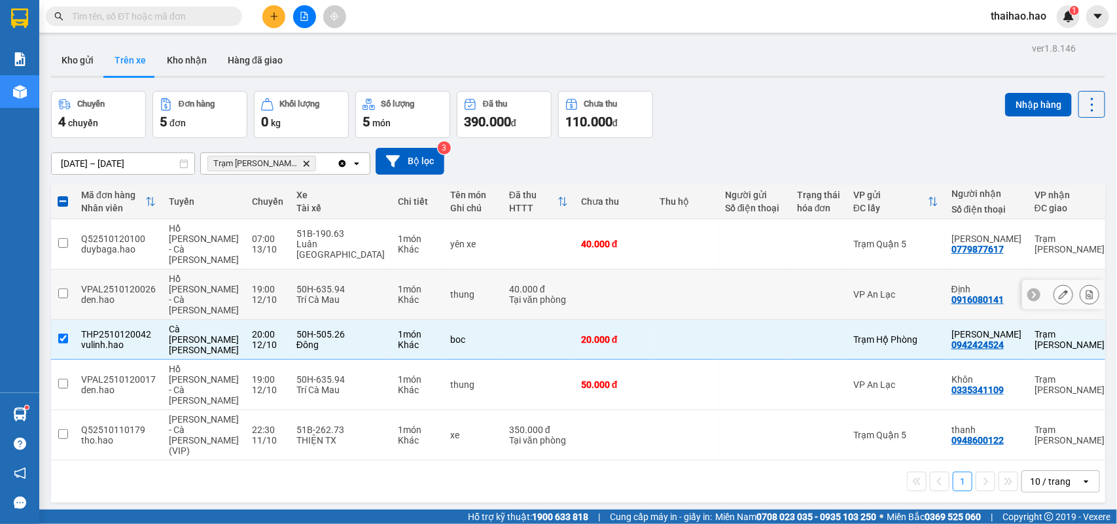
click at [790, 270] on td at bounding box center [818, 295] width 56 height 50
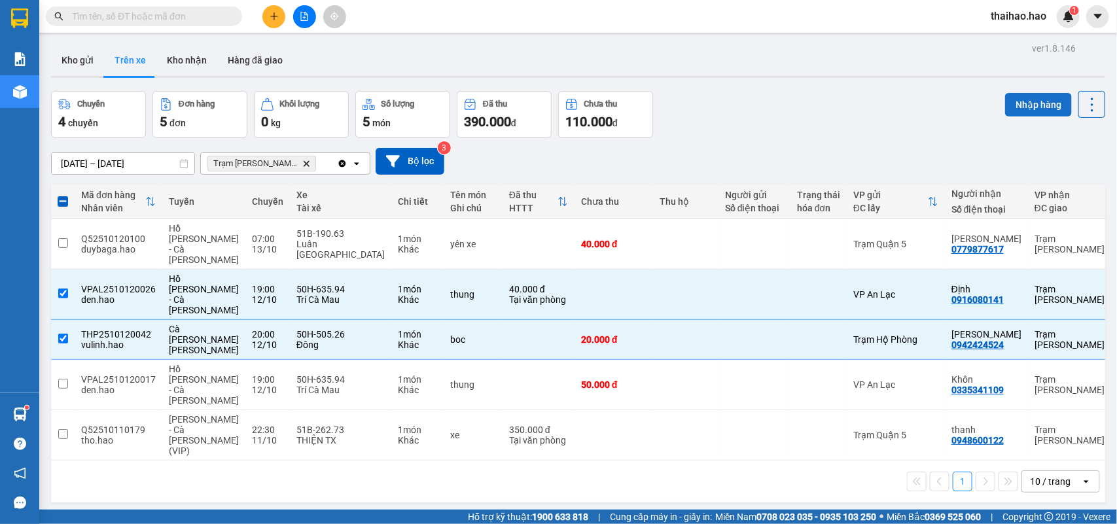
click at [1009, 107] on button "Nhập hàng" at bounding box center [1038, 105] width 67 height 24
checkbox input "false"
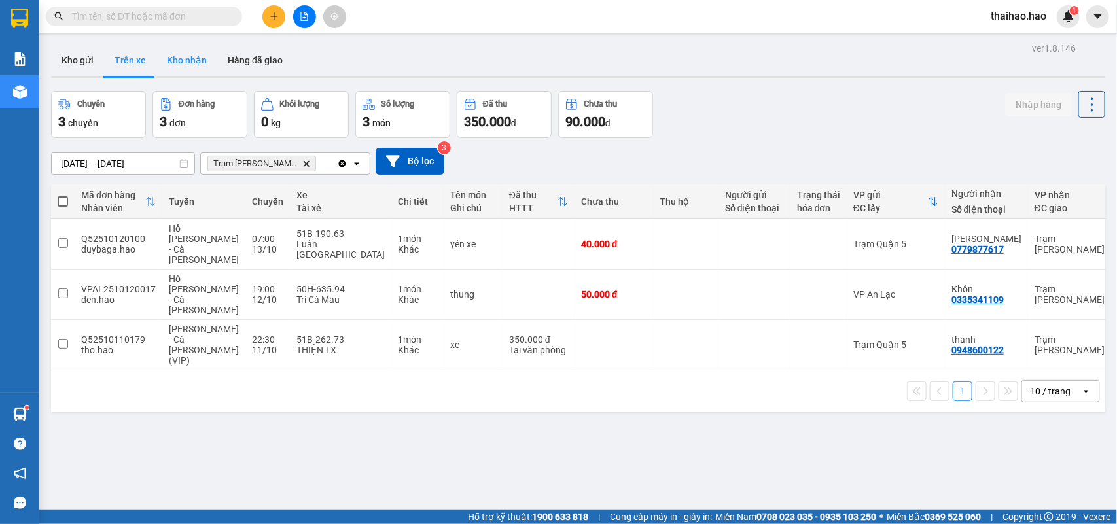
click at [173, 62] on button "Kho nhận" at bounding box center [186, 59] width 61 height 31
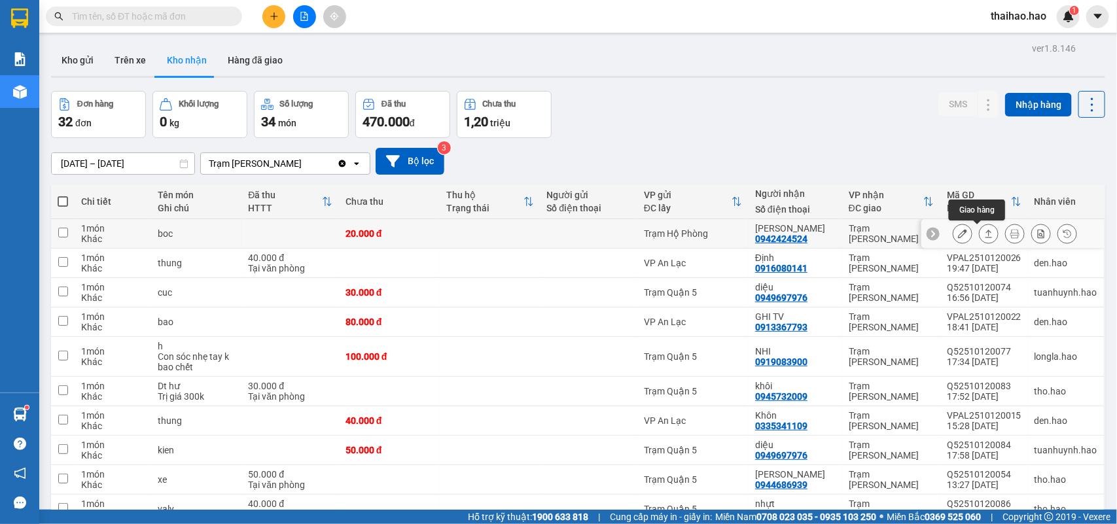
click at [958, 233] on icon at bounding box center [962, 233] width 9 height 9
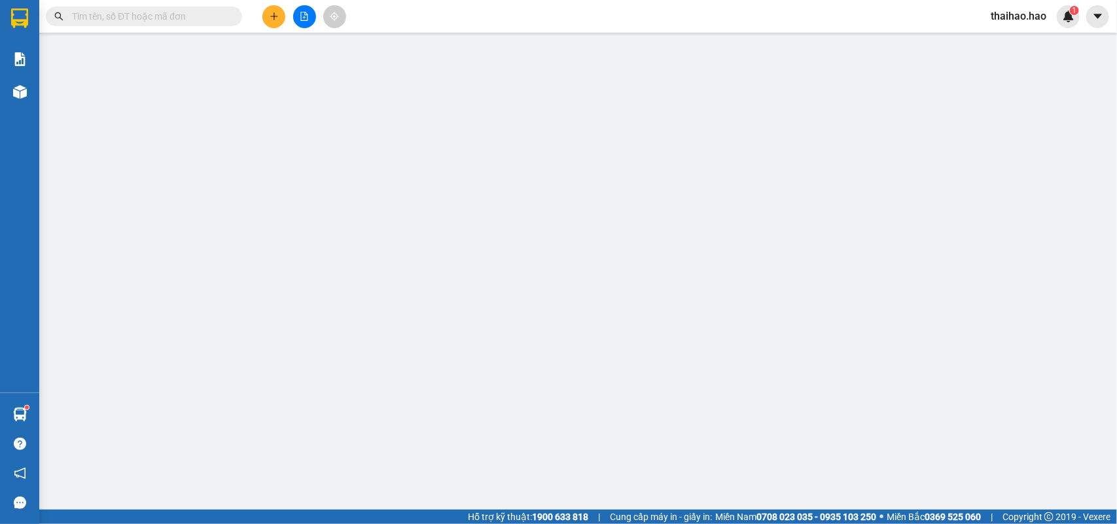
type input "0942424524"
type input "[PERSON_NAME]"
type input "20.000"
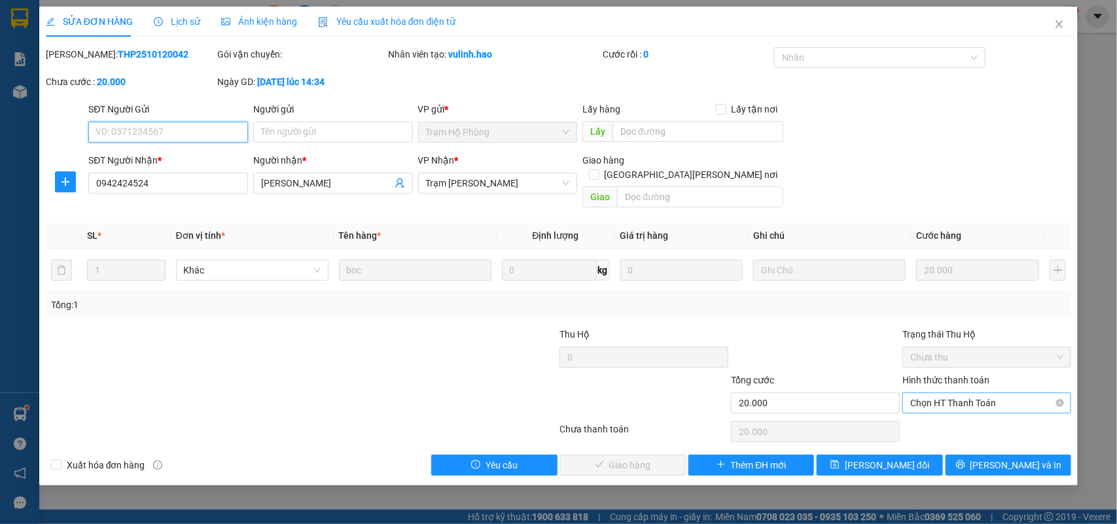
click at [983, 393] on span "Chọn HT Thanh Toán" at bounding box center [986, 403] width 153 height 20
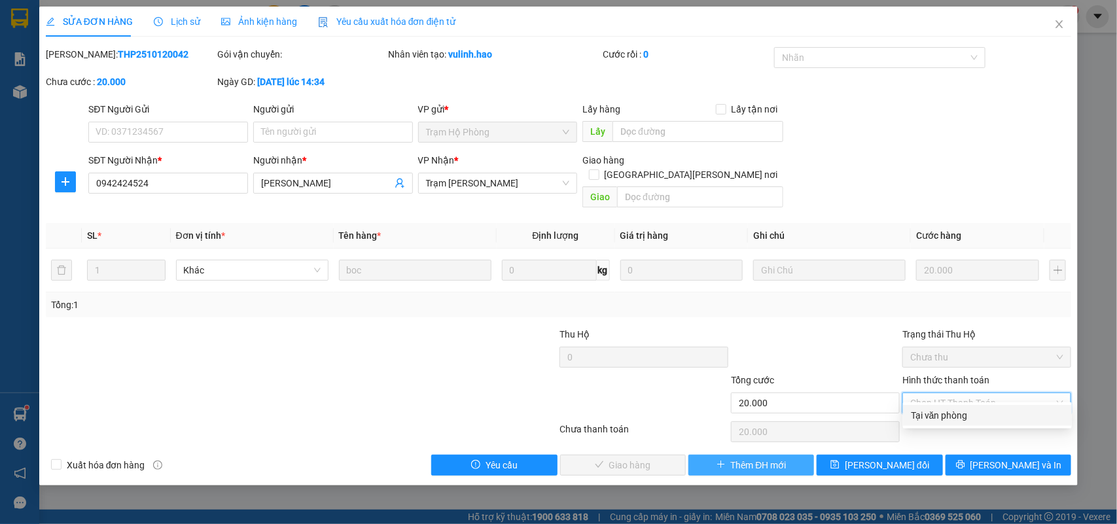
drag, startPoint x: 963, startPoint y: 411, endPoint x: 779, endPoint y: 449, distance: 188.5
click at [962, 411] on div "Tại văn phòng" at bounding box center [987, 415] width 153 height 14
type input "0"
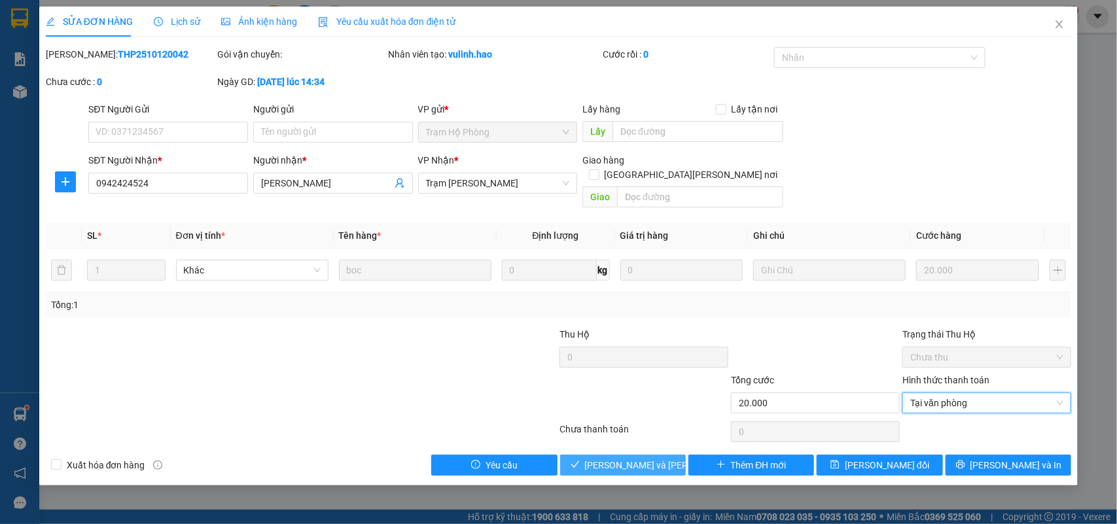
click at [642, 458] on span "[PERSON_NAME] và [PERSON_NAME] hàng" at bounding box center [673, 465] width 177 height 14
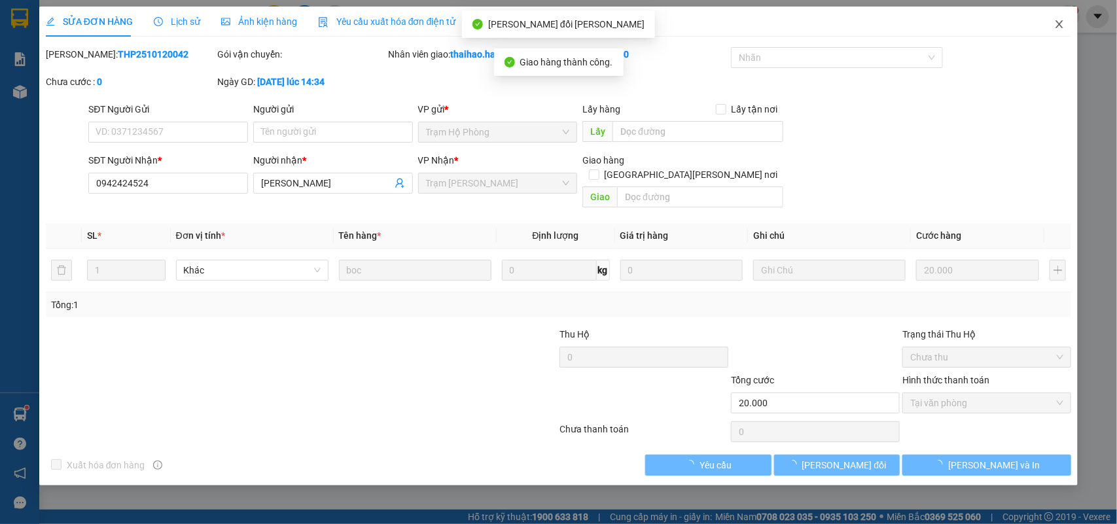
click at [1061, 24] on icon "close" at bounding box center [1059, 24] width 10 height 10
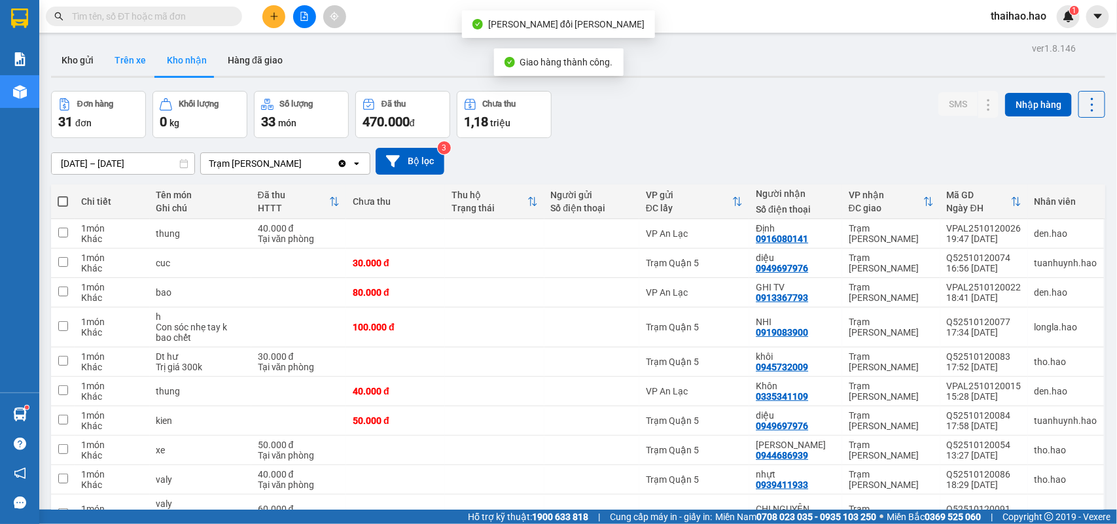
click at [128, 52] on button "Trên xe" at bounding box center [130, 59] width 52 height 31
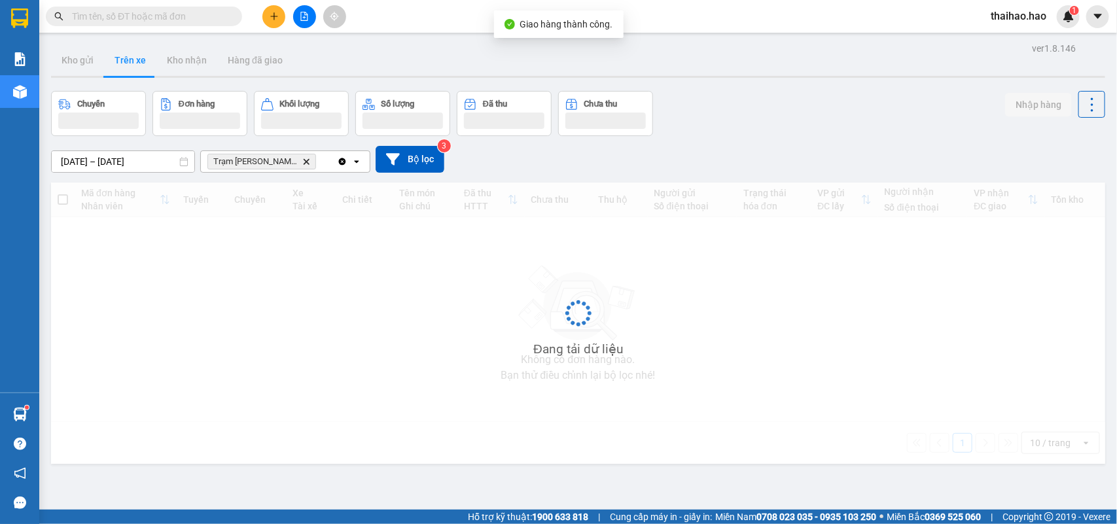
click at [128, 52] on button "Trên xe" at bounding box center [130, 59] width 52 height 31
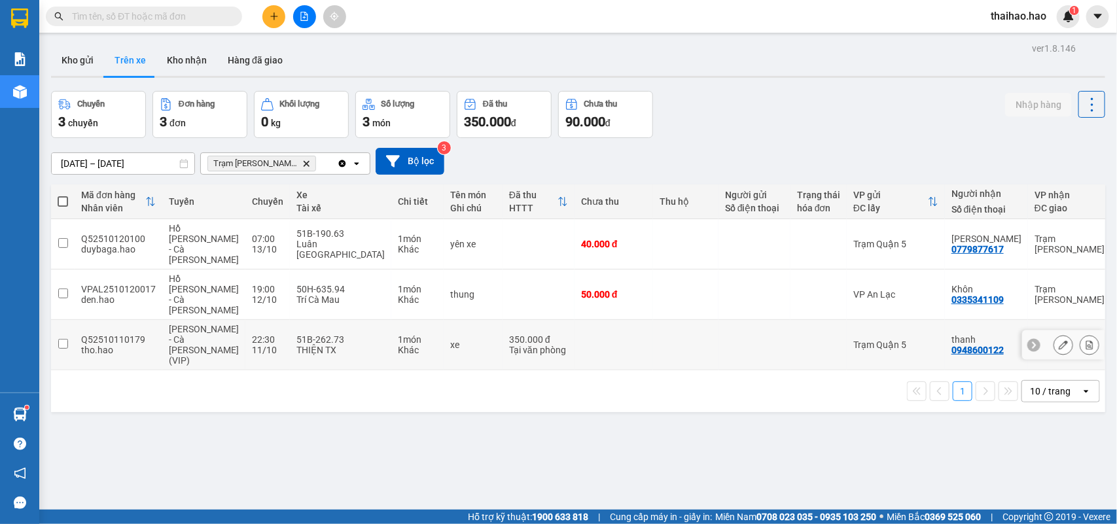
click at [790, 320] on td at bounding box center [818, 345] width 56 height 50
checkbox input "true"
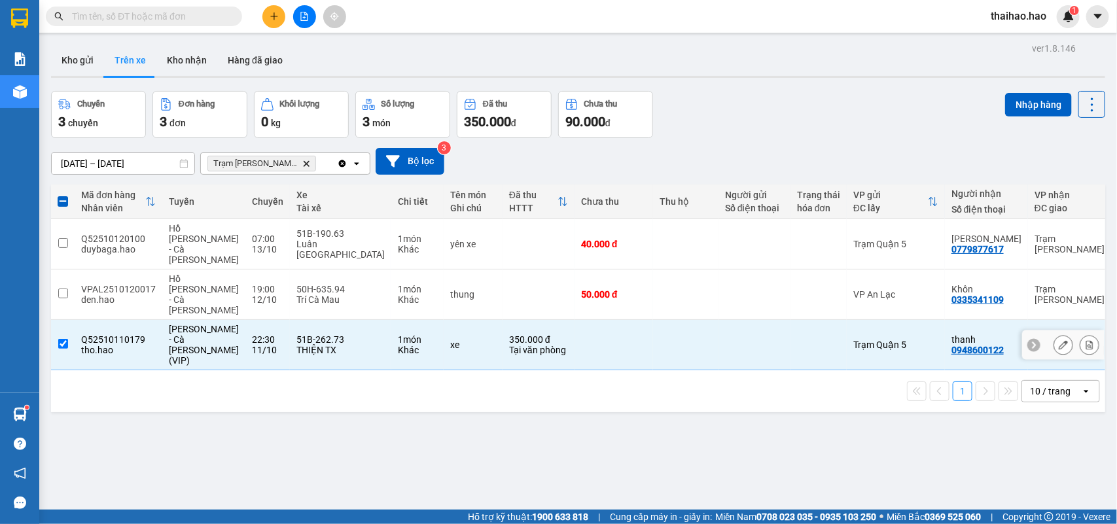
click at [1054, 334] on button at bounding box center [1063, 345] width 18 height 23
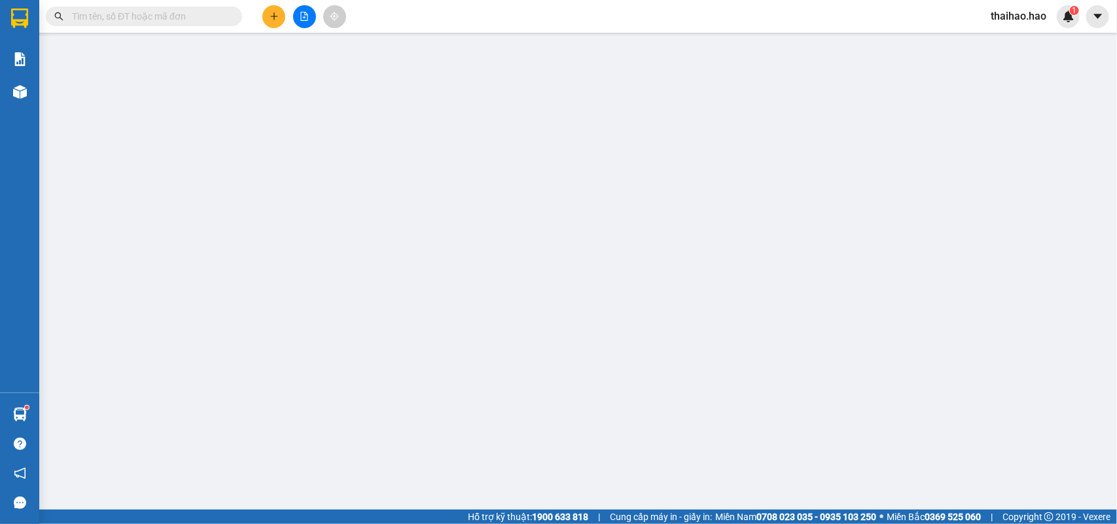
type input "0948600122"
type input "thanh"
type input "350.000"
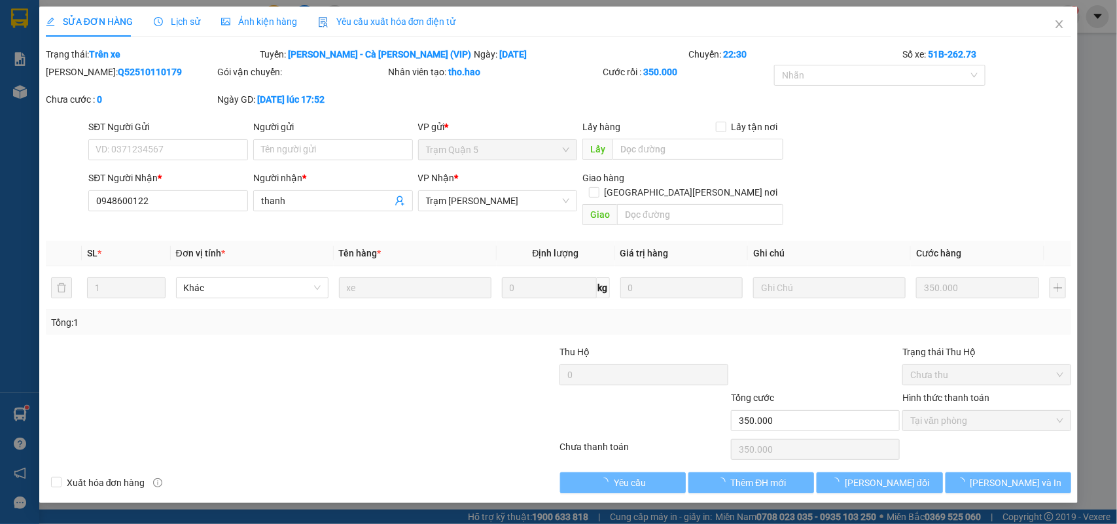
click at [182, 17] on span "Lịch sử" at bounding box center [177, 21] width 46 height 10
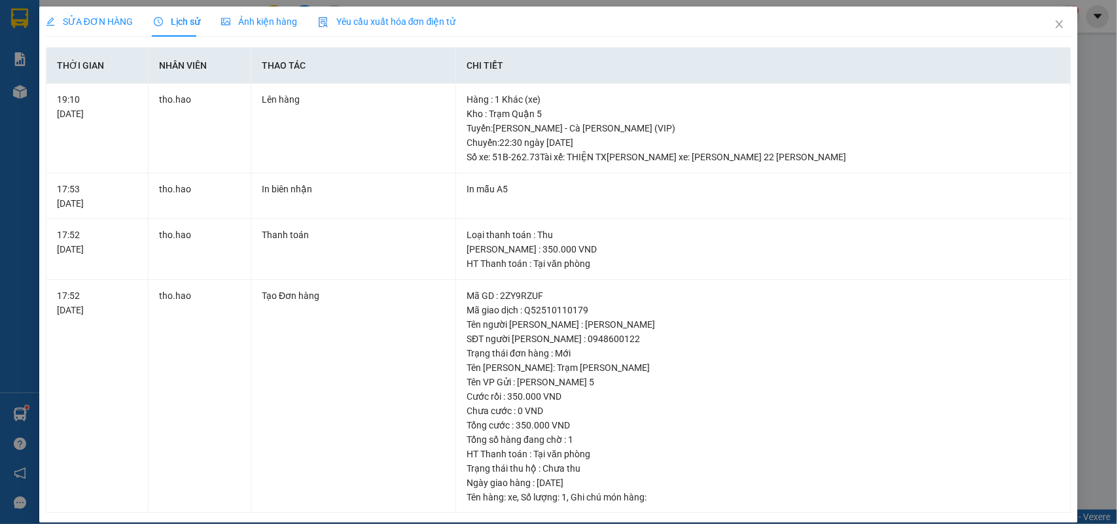
click at [251, 22] on span "Ảnh kiện hàng" at bounding box center [259, 21] width 76 height 10
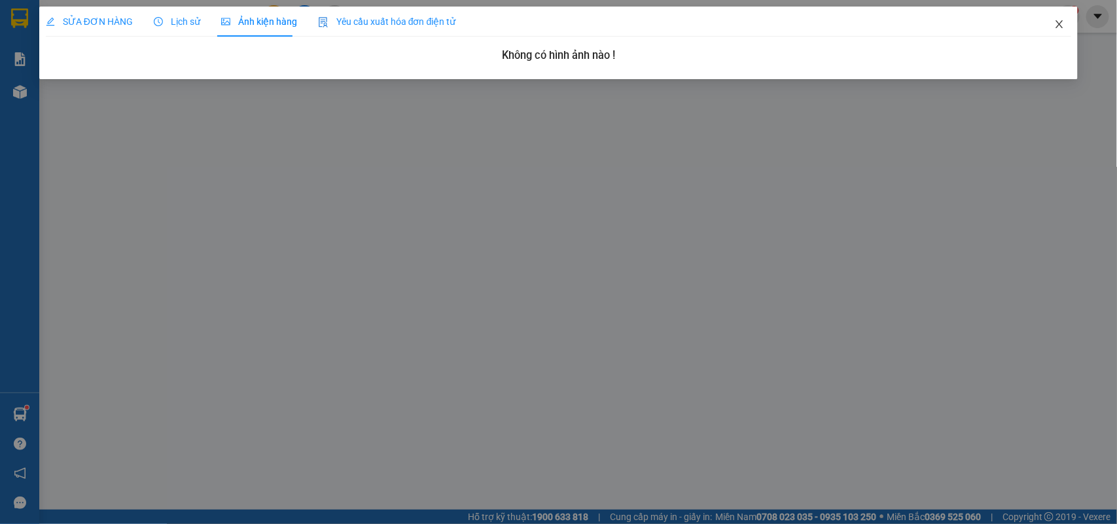
click at [1055, 20] on icon "close" at bounding box center [1059, 24] width 10 height 10
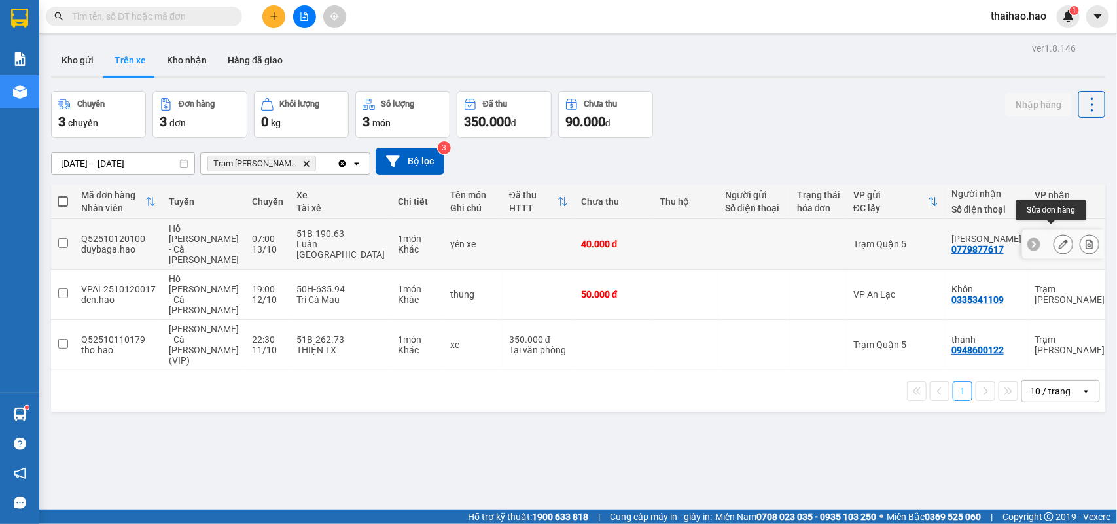
click at [1059, 239] on icon at bounding box center [1063, 243] width 9 height 9
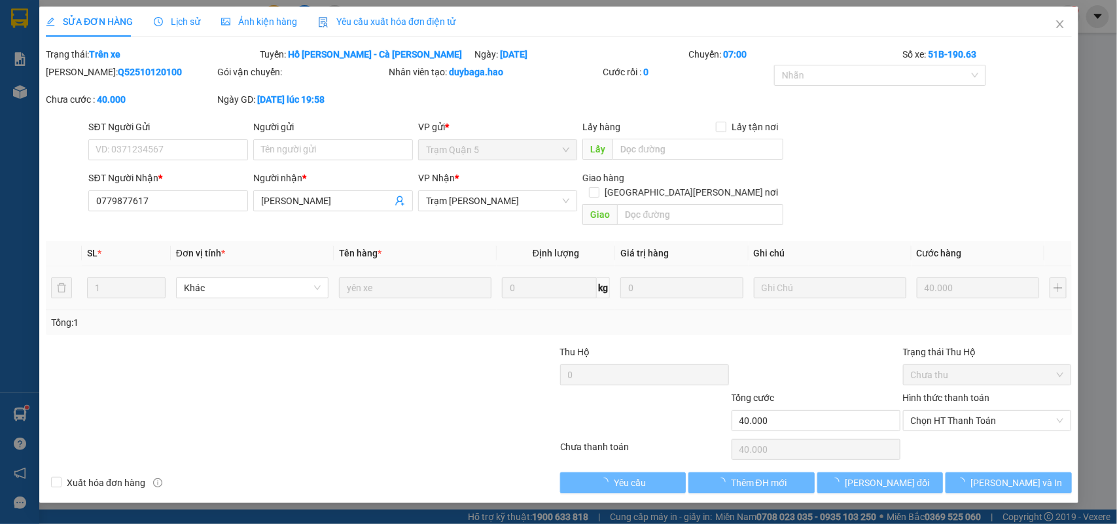
type input "0779877617"
type input "[PERSON_NAME]"
type input "40.000"
click at [260, 27] on span "Ảnh kiện hàng" at bounding box center [259, 21] width 76 height 10
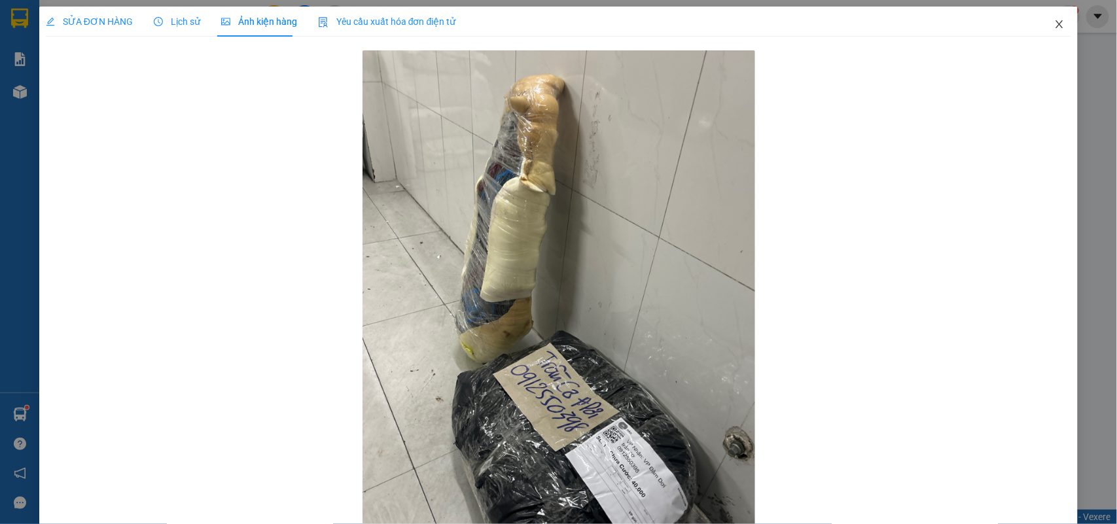
click at [1054, 24] on icon "close" at bounding box center [1059, 24] width 10 height 10
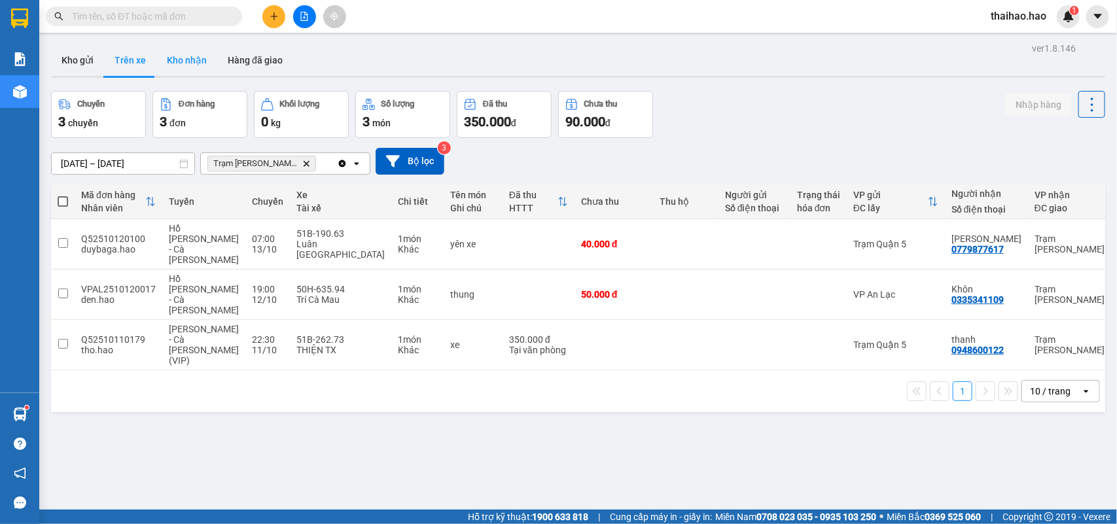
click at [183, 60] on button "Kho nhận" at bounding box center [186, 59] width 61 height 31
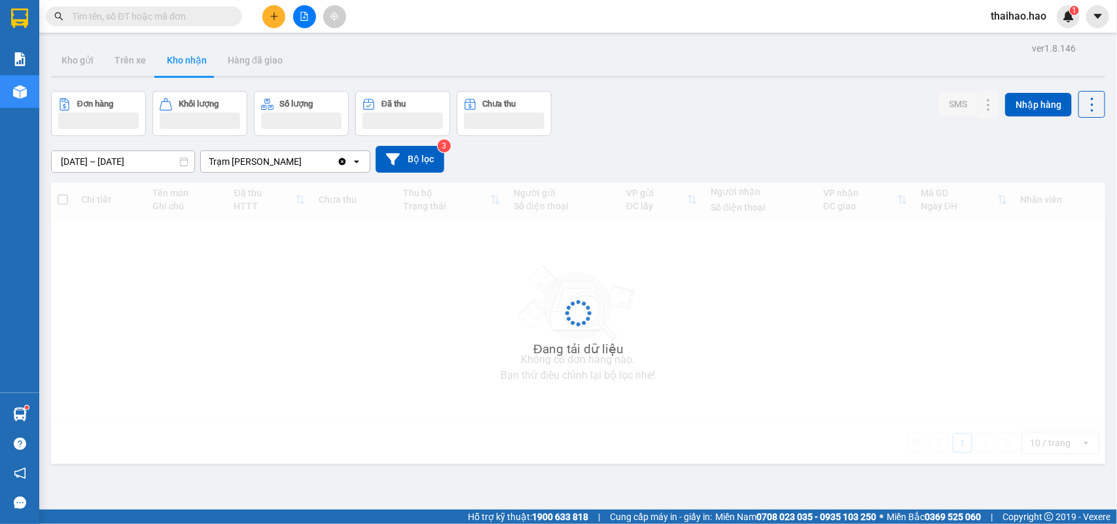
click at [183, 60] on button "Kho nhận" at bounding box center [186, 59] width 61 height 31
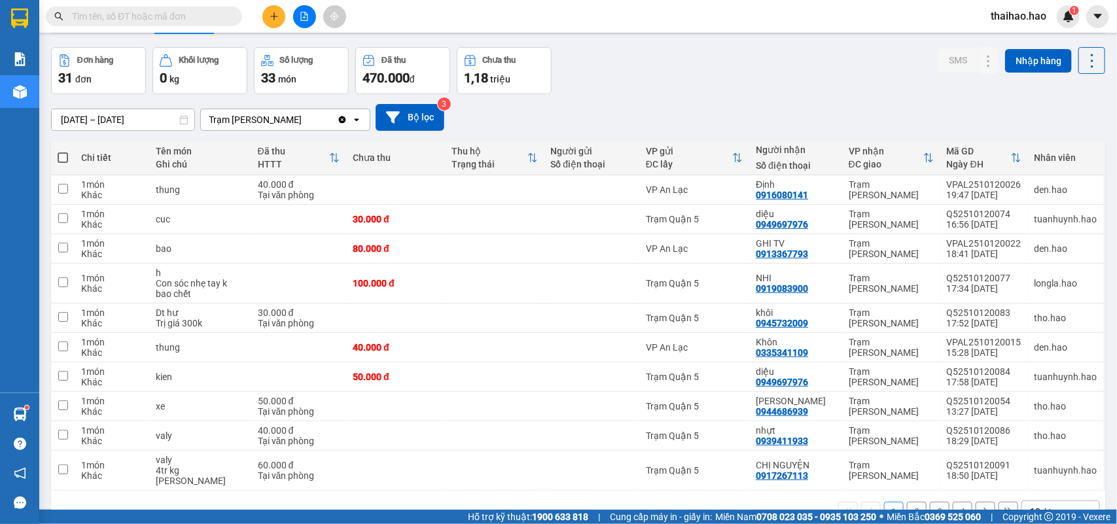
scroll to position [80, 0]
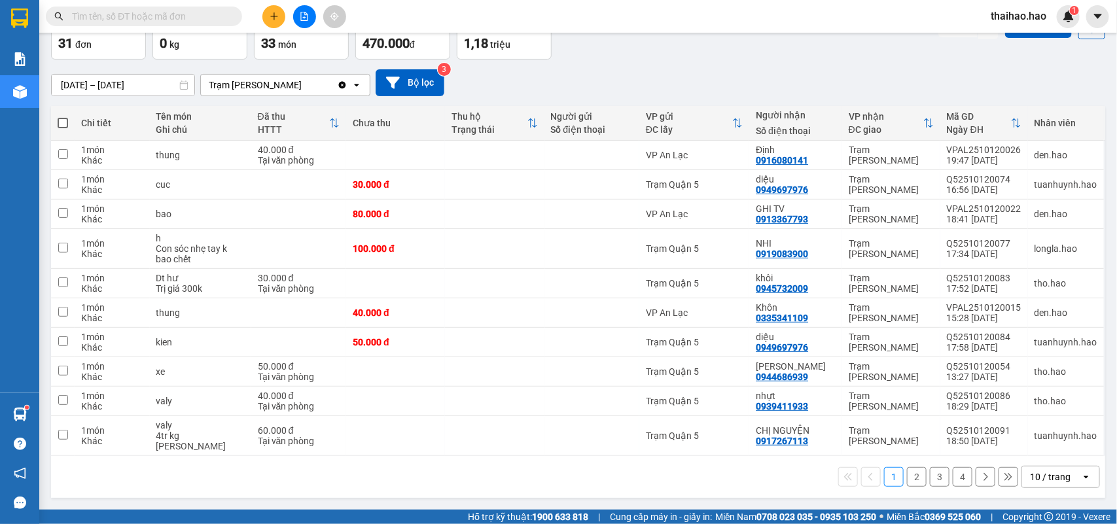
click at [1044, 470] on div "10 / trang" at bounding box center [1050, 476] width 41 height 13
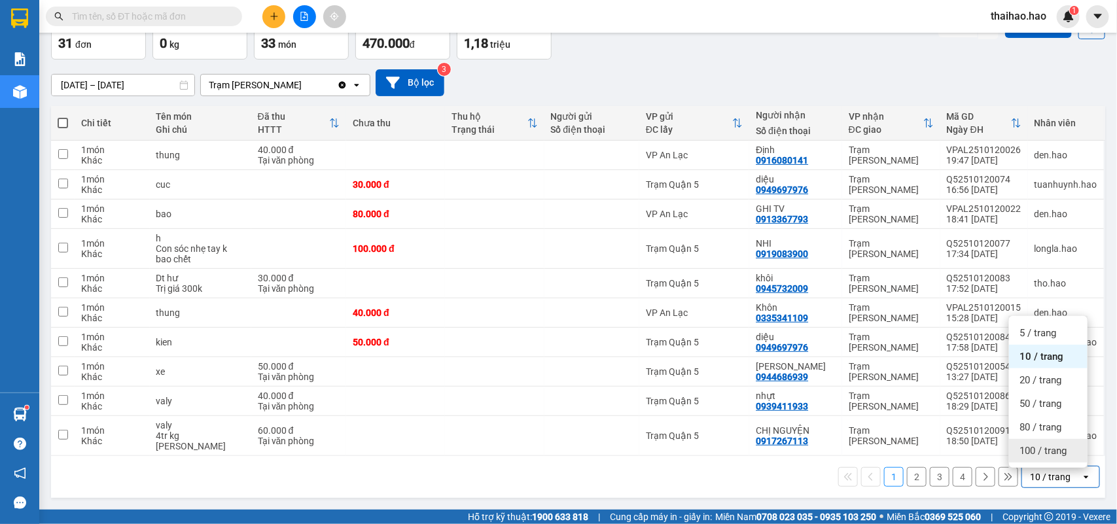
click at [1040, 453] on span "100 / trang" at bounding box center [1042, 450] width 47 height 13
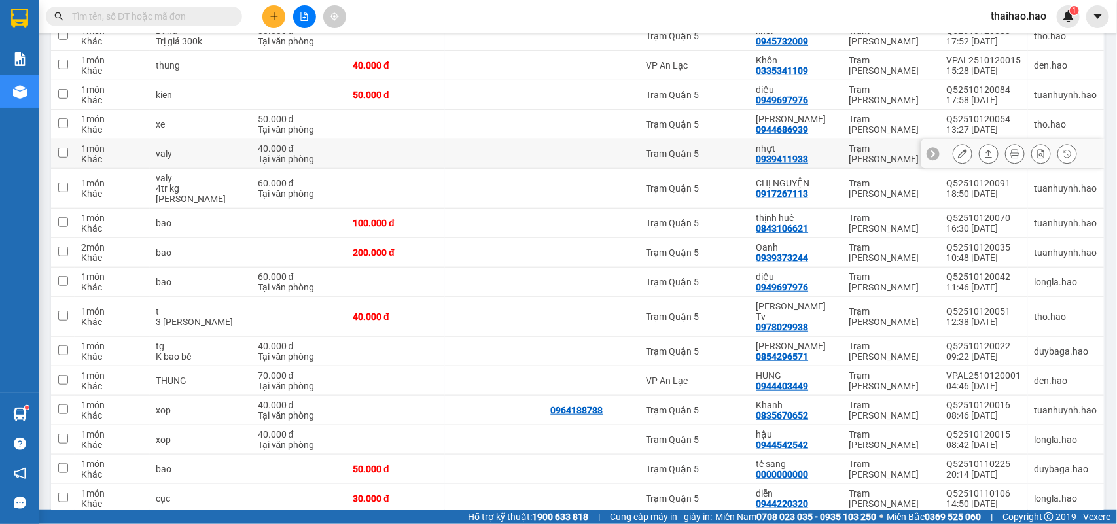
scroll to position [0, 0]
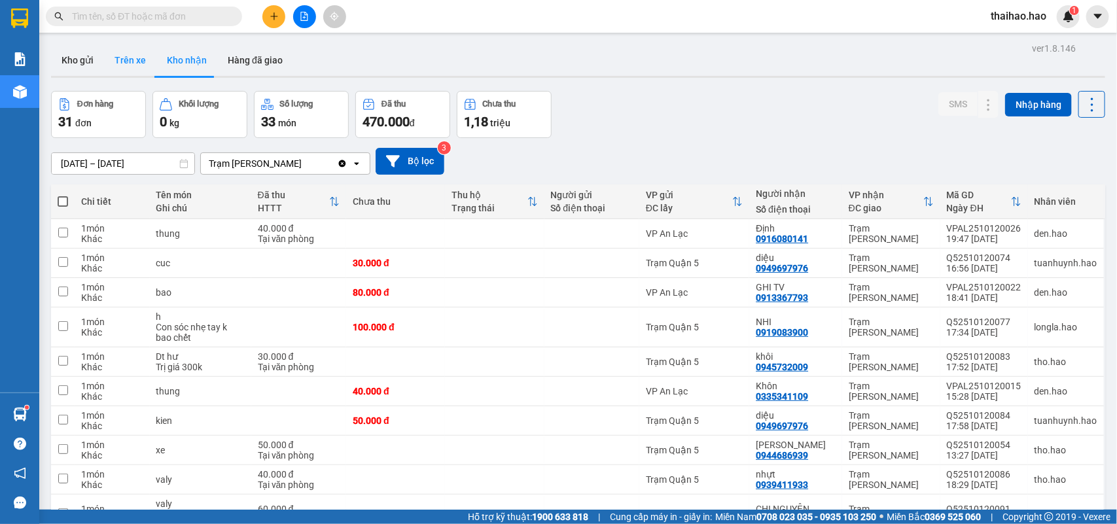
click at [126, 63] on button "Trên xe" at bounding box center [130, 59] width 52 height 31
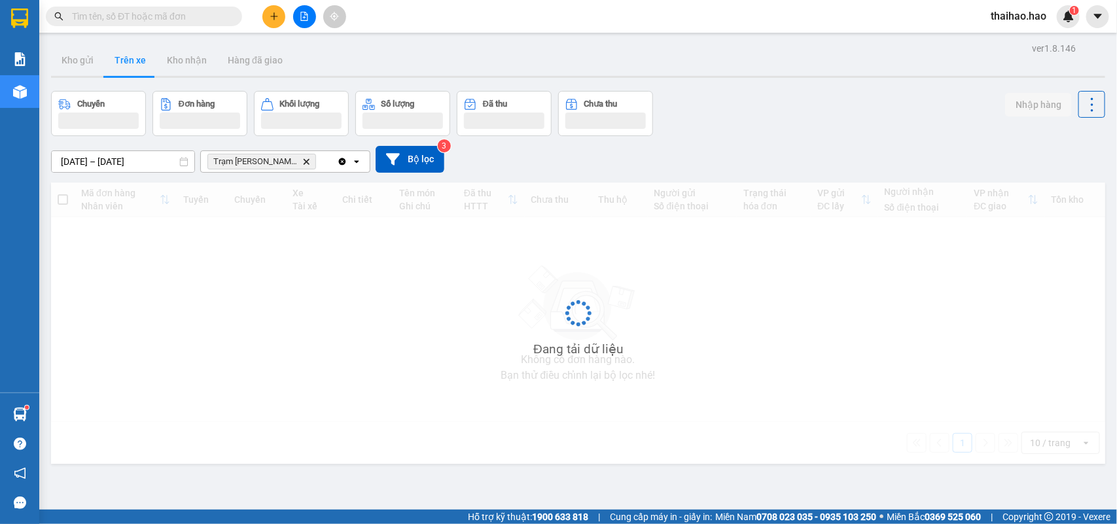
click at [126, 63] on button "Trên xe" at bounding box center [130, 59] width 52 height 31
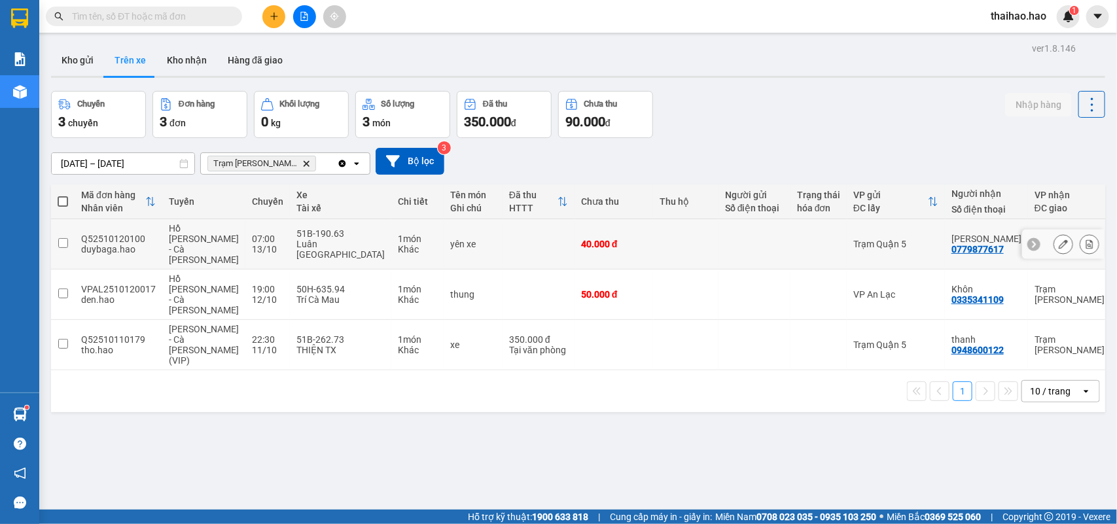
click at [1054, 242] on button at bounding box center [1063, 244] width 18 height 23
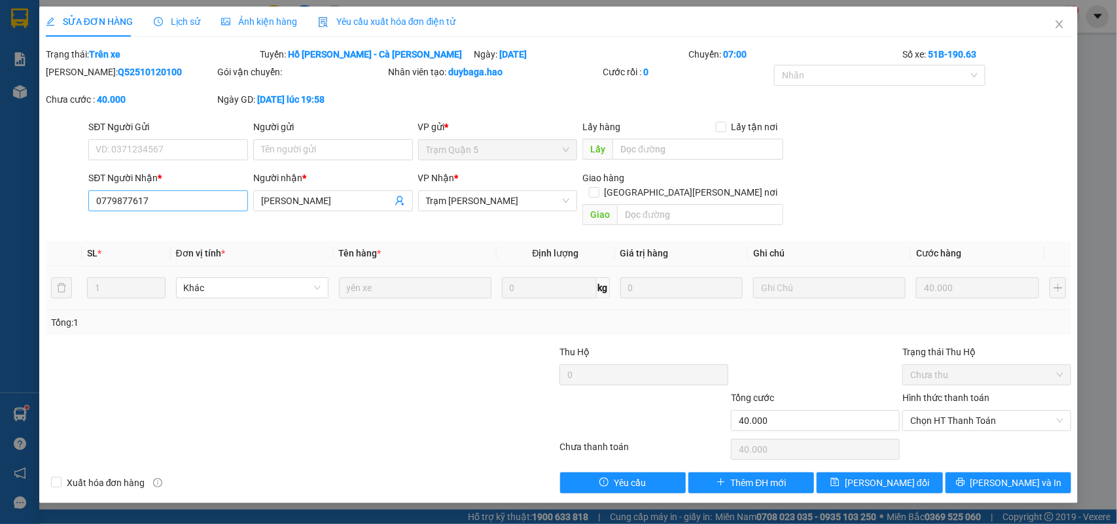
type input "0779877617"
type input "[PERSON_NAME]"
type input "40.000"
click at [175, 195] on input "0779877617" at bounding box center [168, 200] width 160 height 21
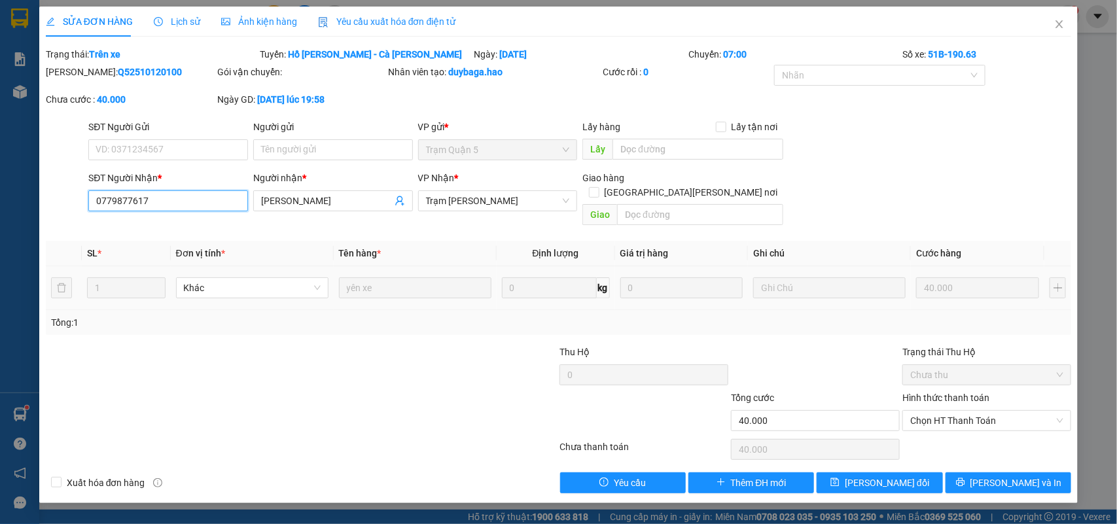
click at [175, 195] on input "0779877617" at bounding box center [168, 200] width 160 height 21
click at [1061, 26] on icon "close" at bounding box center [1059, 24] width 7 height 8
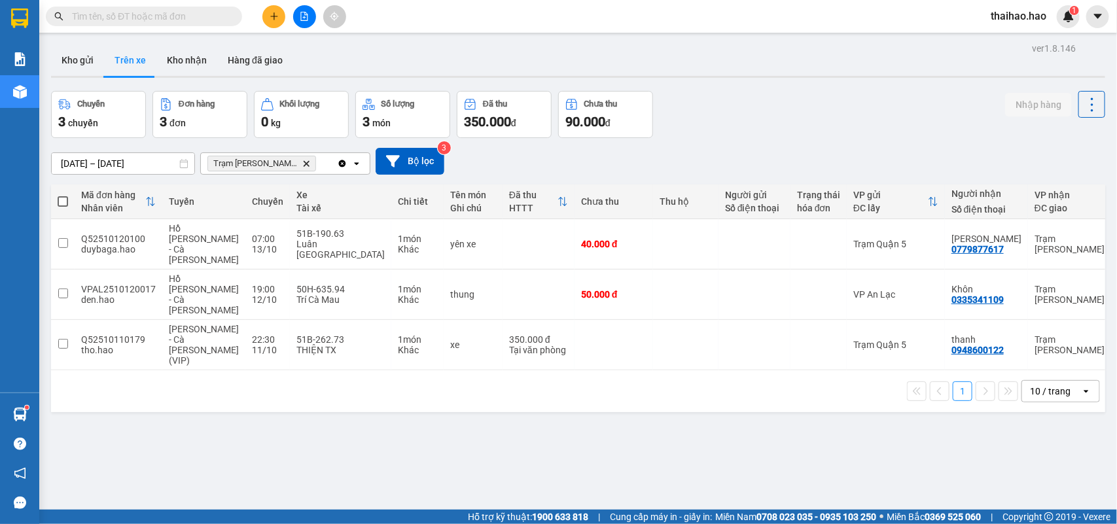
click at [219, 14] on input "text" at bounding box center [149, 16] width 154 height 14
paste input "0779877617"
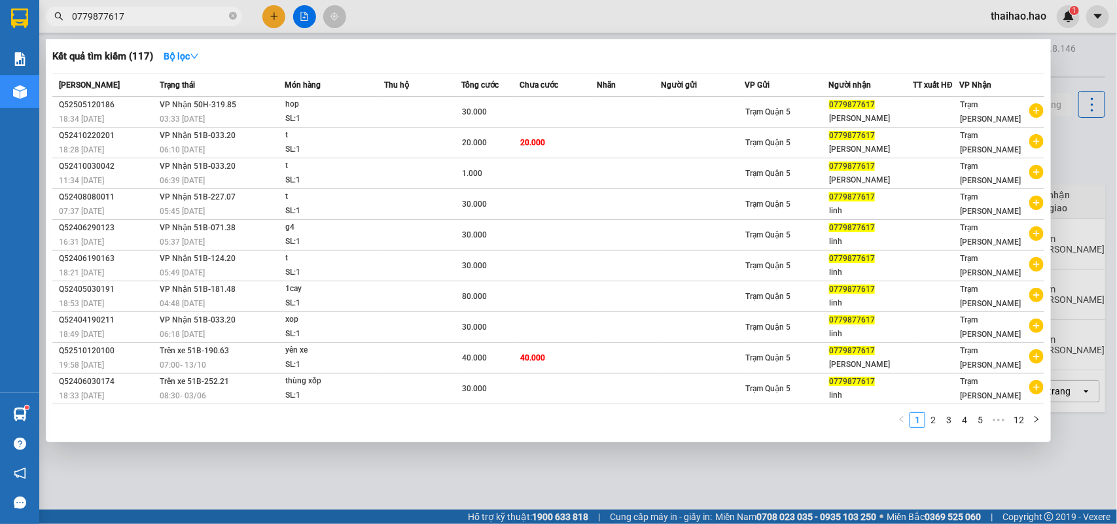
type input "0779877617"
click at [429, 18] on div at bounding box center [558, 262] width 1117 height 524
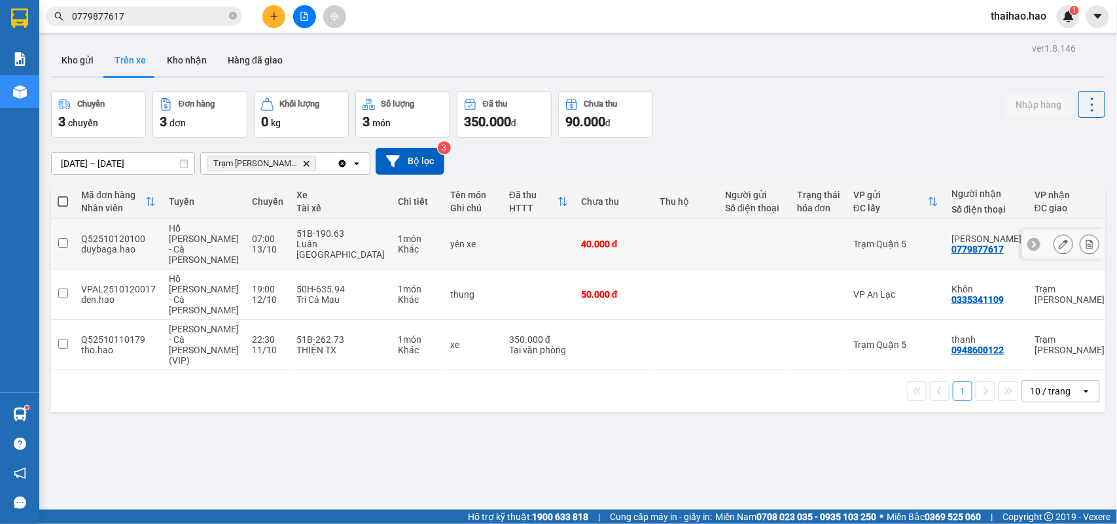
click at [797, 239] on div at bounding box center [818, 244] width 43 height 10
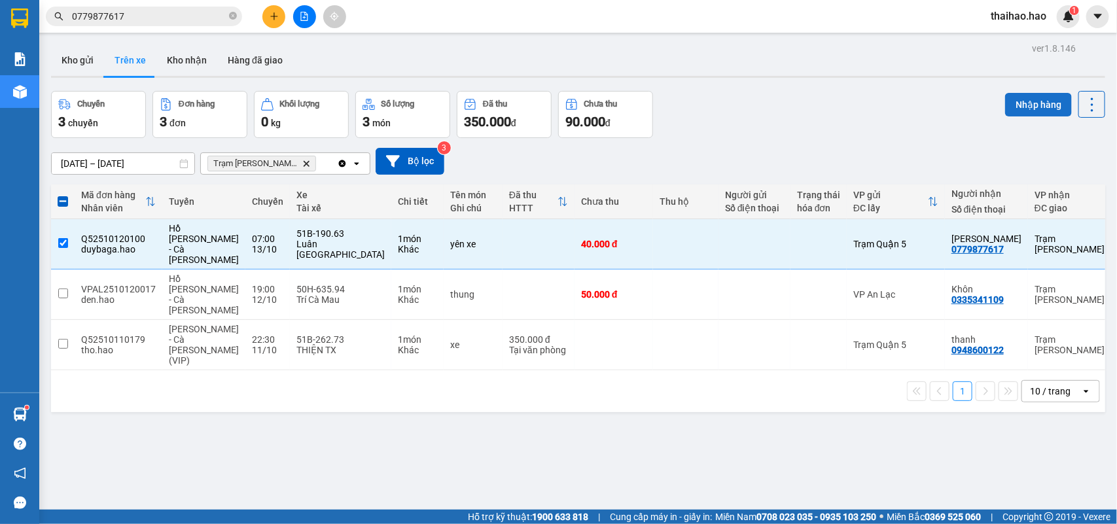
click at [1006, 109] on button "Nhập hàng" at bounding box center [1038, 105] width 67 height 24
checkbox input "false"
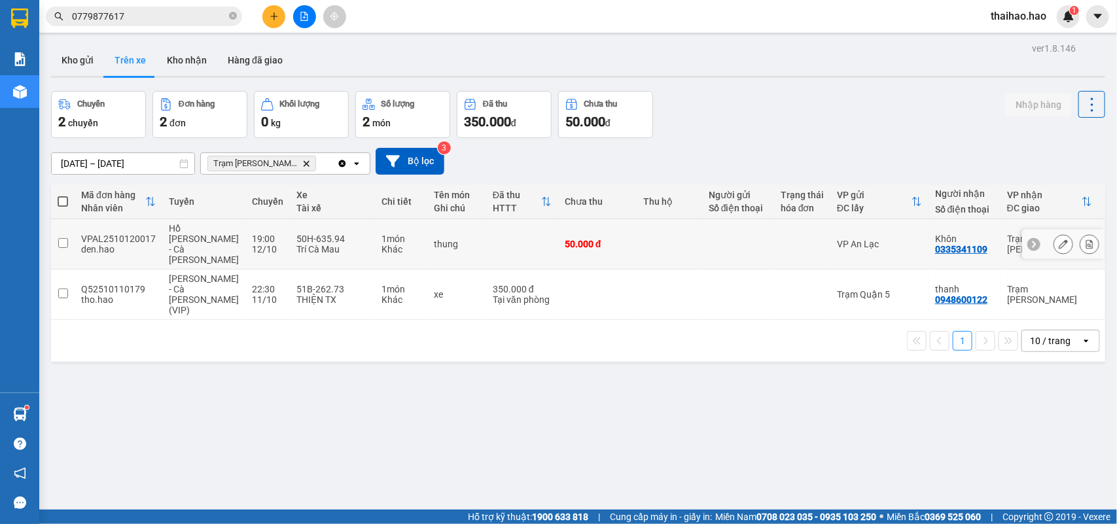
click at [1059, 239] on icon at bounding box center [1063, 243] width 9 height 9
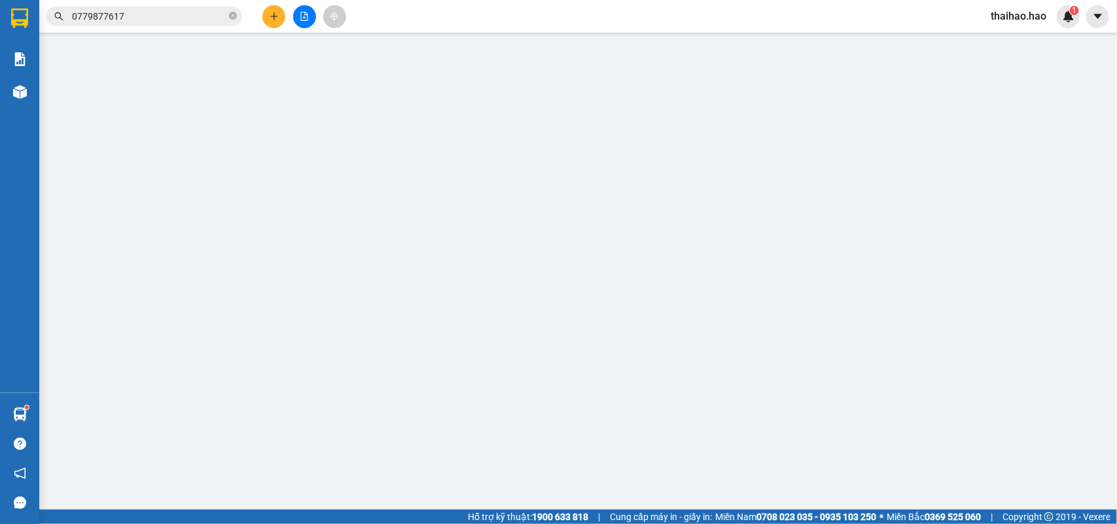
type input "0335341109"
type input "Khôn"
type input "50.000"
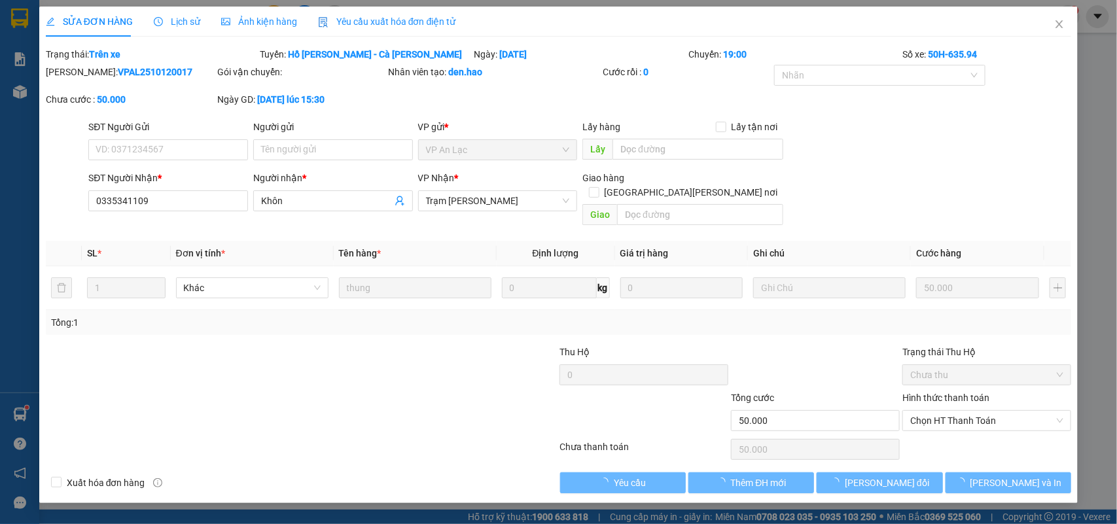
click at [273, 12] on div "Ảnh kiện hàng" at bounding box center [259, 22] width 76 height 30
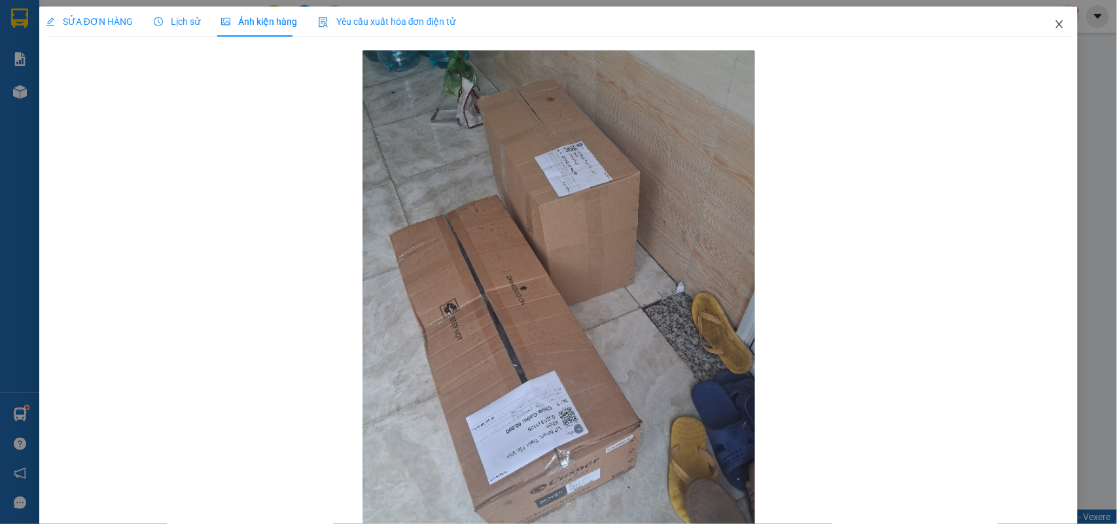
click at [1054, 19] on icon "close" at bounding box center [1059, 24] width 10 height 10
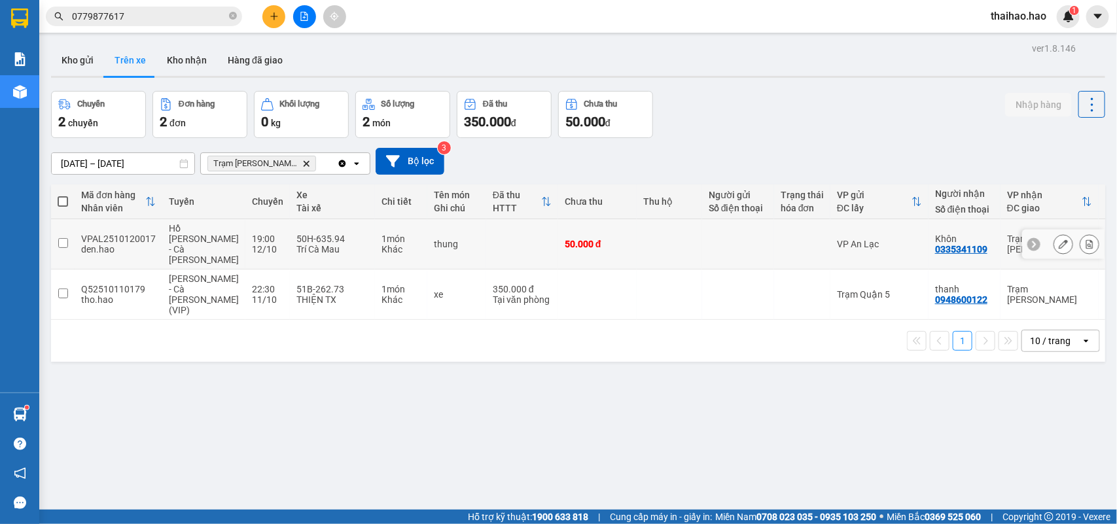
click at [781, 239] on div at bounding box center [802, 244] width 43 height 10
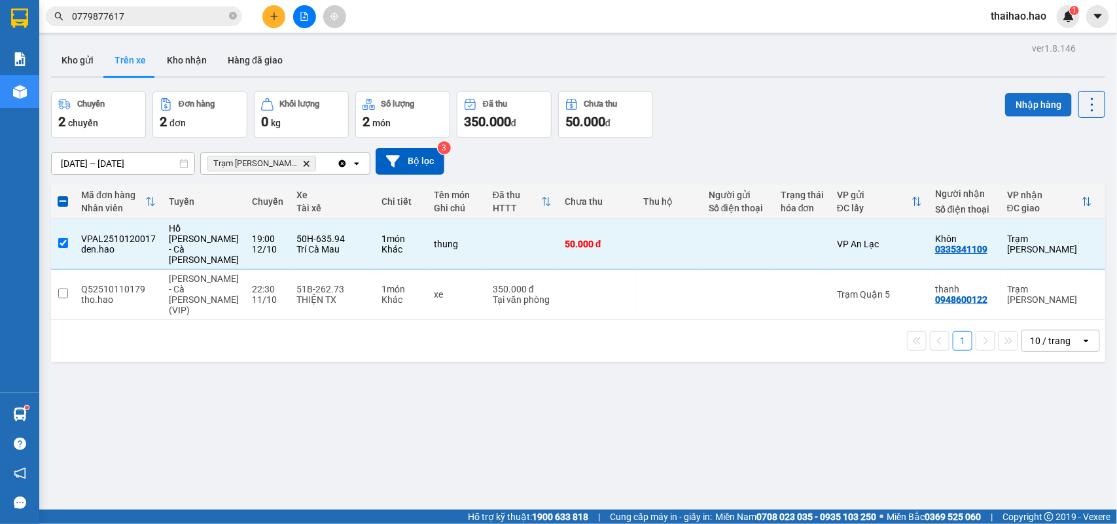
click at [1017, 101] on button "Nhập hàng" at bounding box center [1038, 105] width 67 height 24
checkbox input "false"
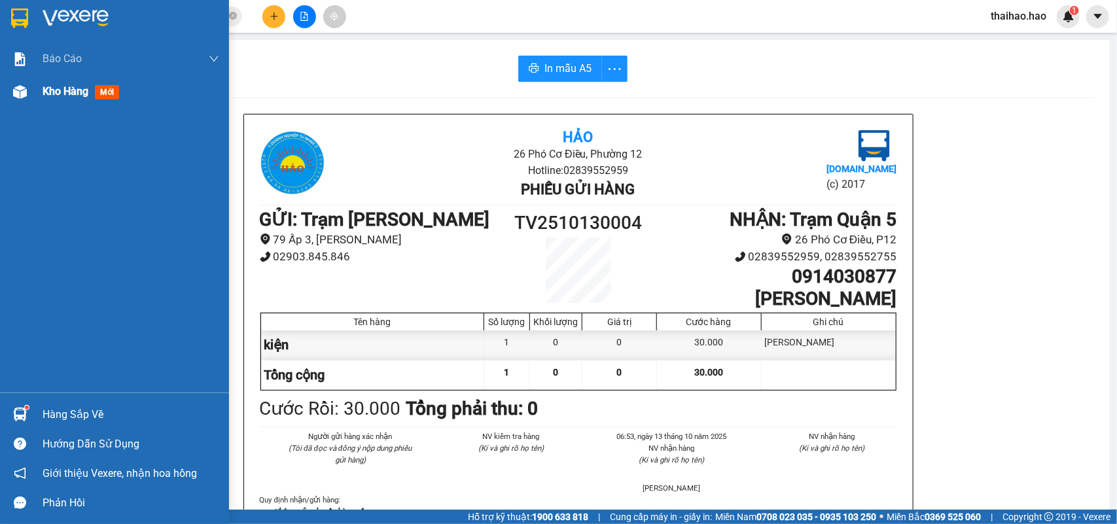
click at [97, 89] on span "mới" at bounding box center [107, 92] width 24 height 14
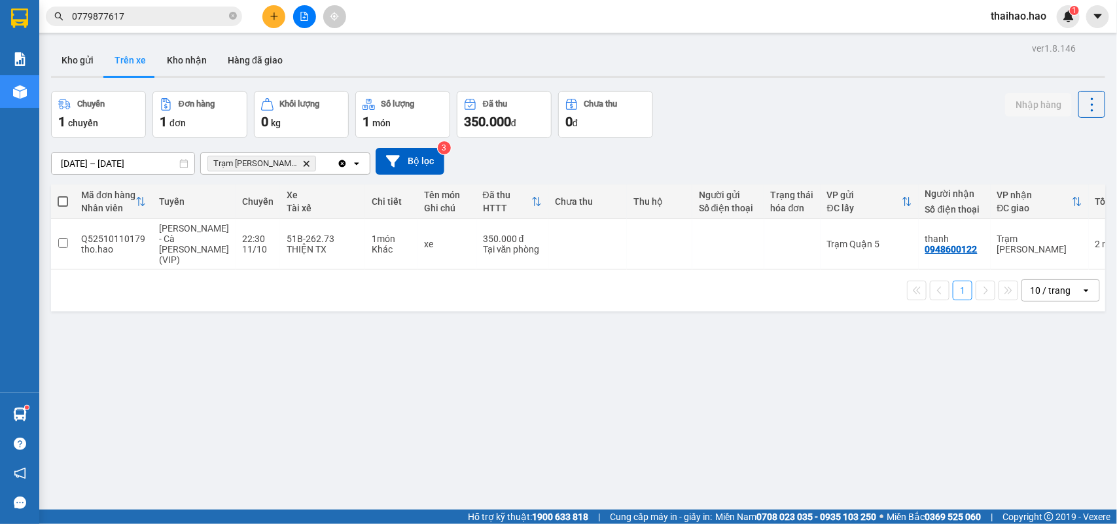
click at [167, 18] on input "0779877617" at bounding box center [149, 16] width 154 height 14
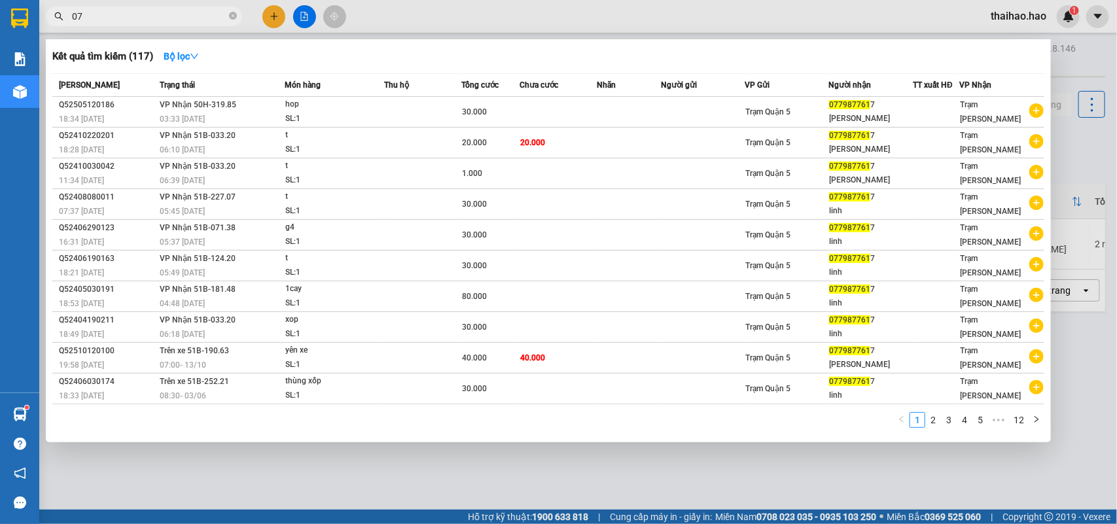
type input "0"
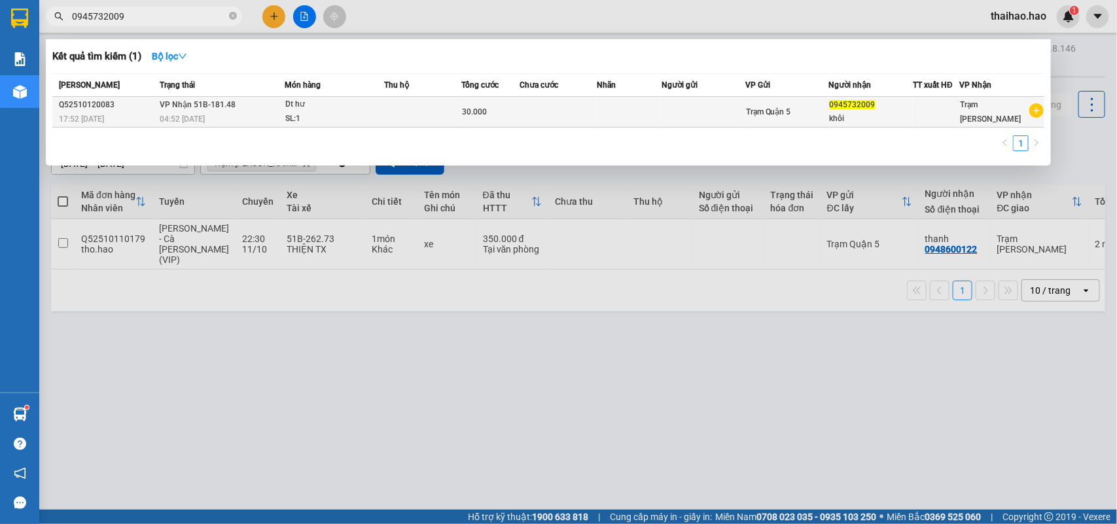
type input "0945732009"
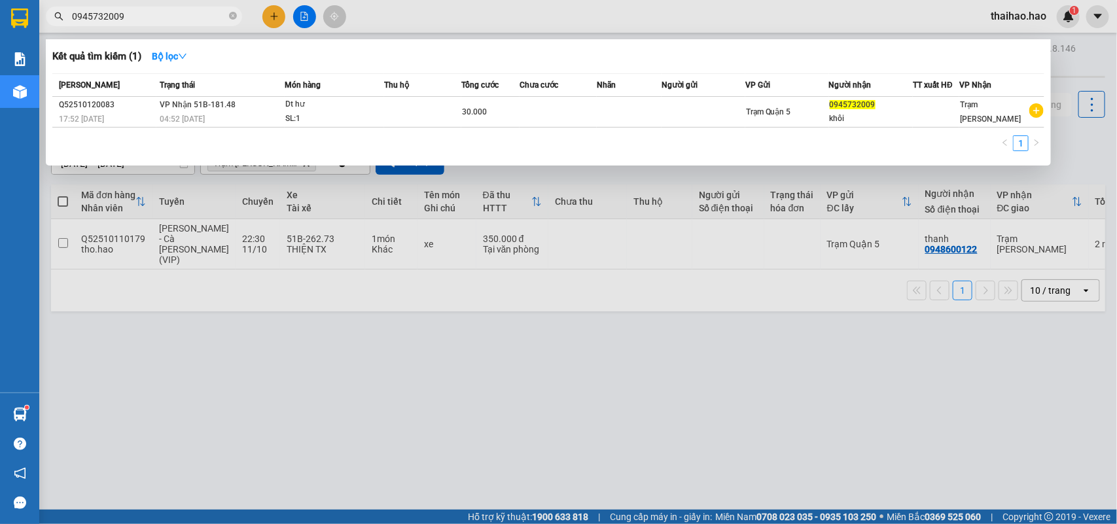
click at [874, 112] on div "khôi" at bounding box center [871, 119] width 83 height 14
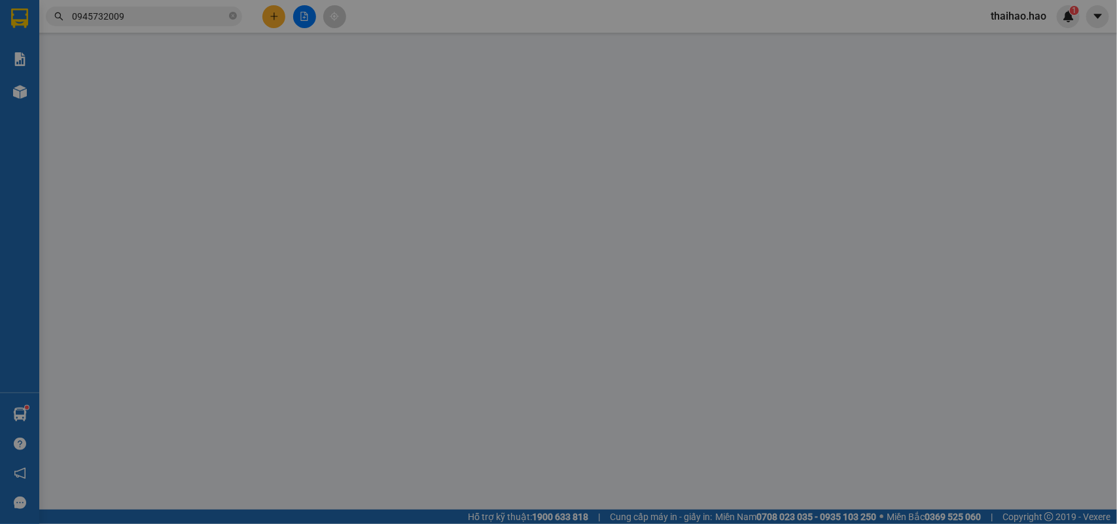
type input "0945732009"
type input "khôi"
type input "30.000"
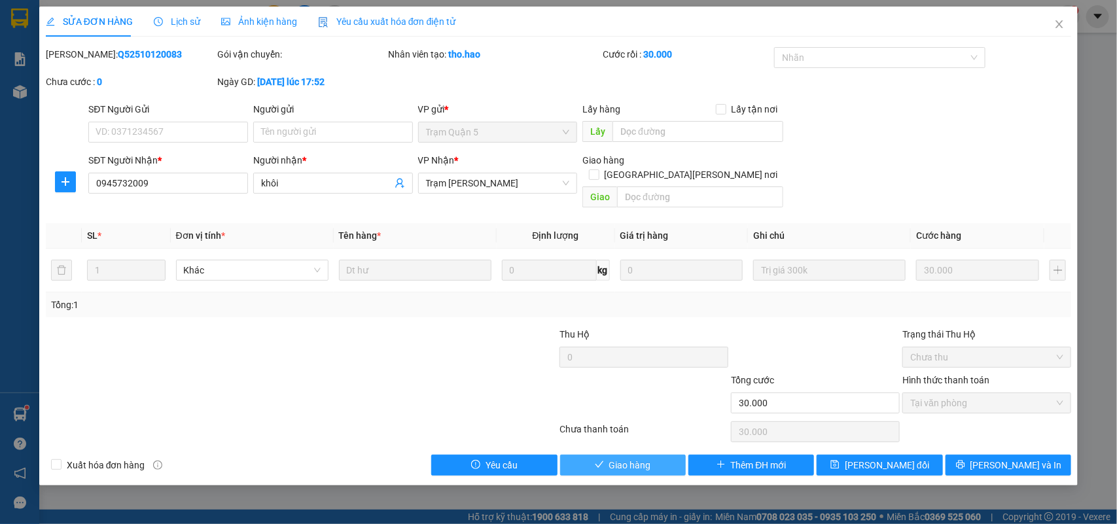
click at [629, 458] on span "Giao hàng" at bounding box center [630, 465] width 42 height 14
type input "0"
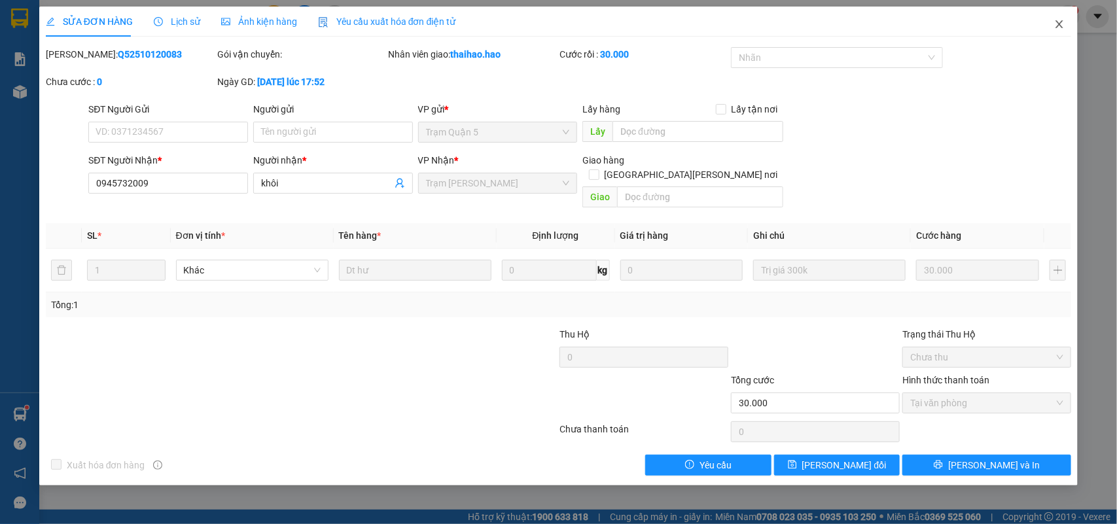
click at [1057, 23] on icon "close" at bounding box center [1059, 24] width 10 height 10
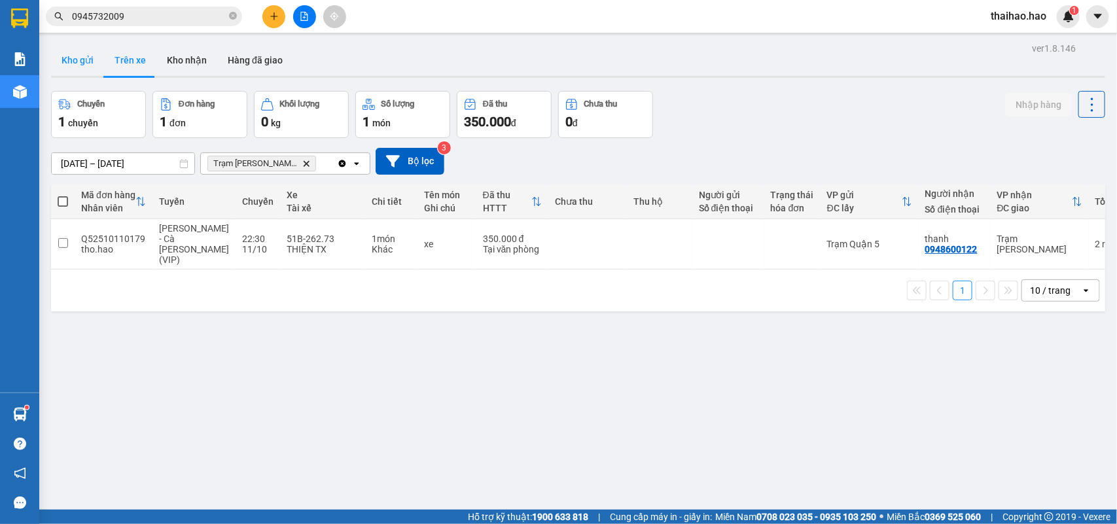
click at [83, 63] on button "Kho gửi" at bounding box center [77, 59] width 53 height 31
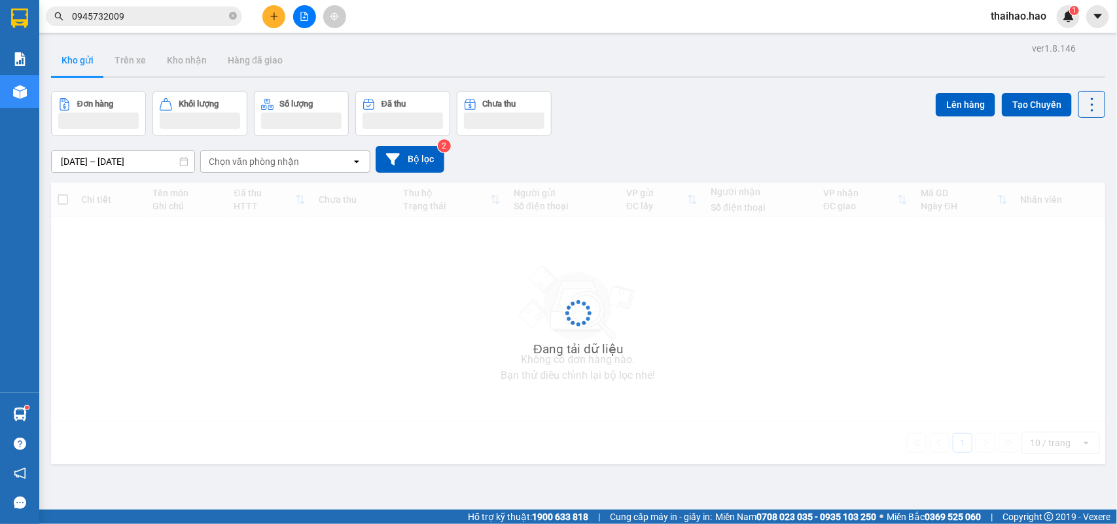
click at [83, 63] on button "Kho gửi" at bounding box center [77, 59] width 53 height 31
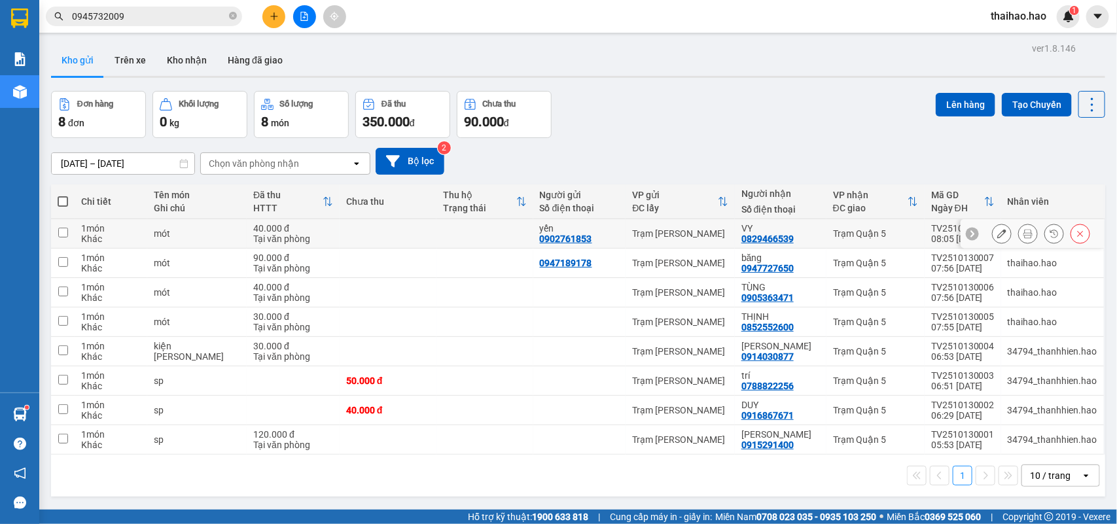
click at [1023, 233] on icon at bounding box center [1027, 233] width 9 height 9
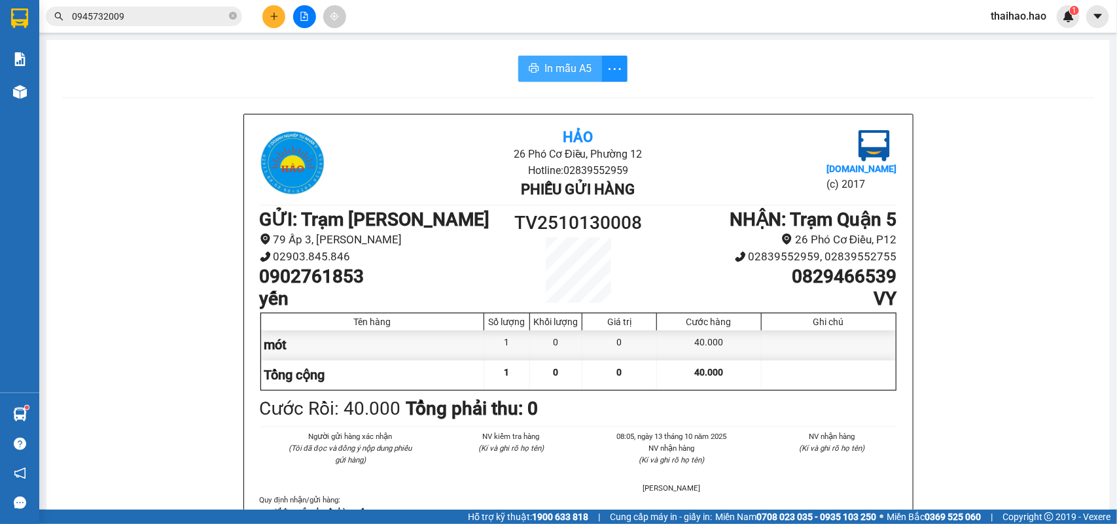
click at [531, 61] on button "In mẫu A5" at bounding box center [560, 69] width 84 height 26
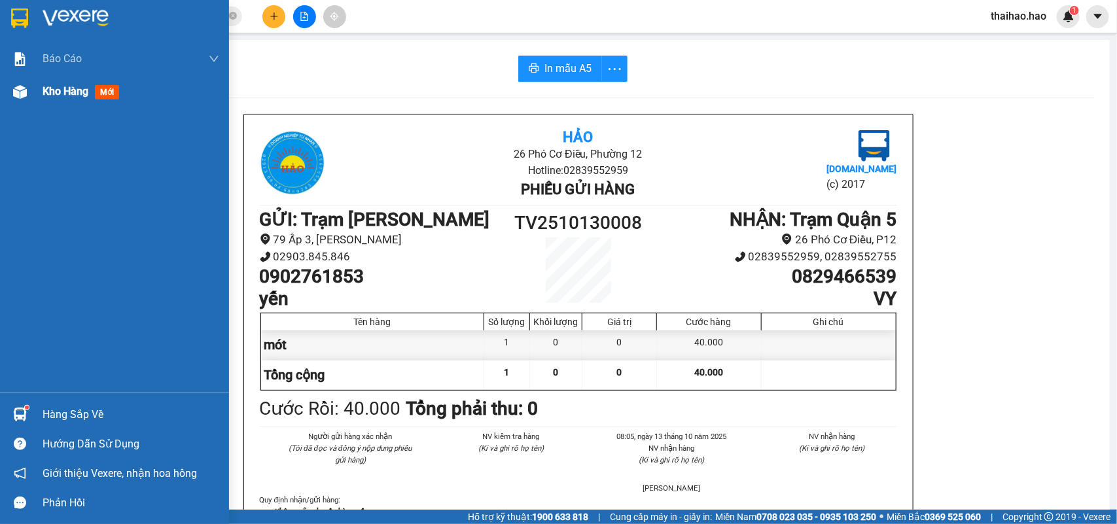
click at [18, 89] on img at bounding box center [20, 92] width 14 height 14
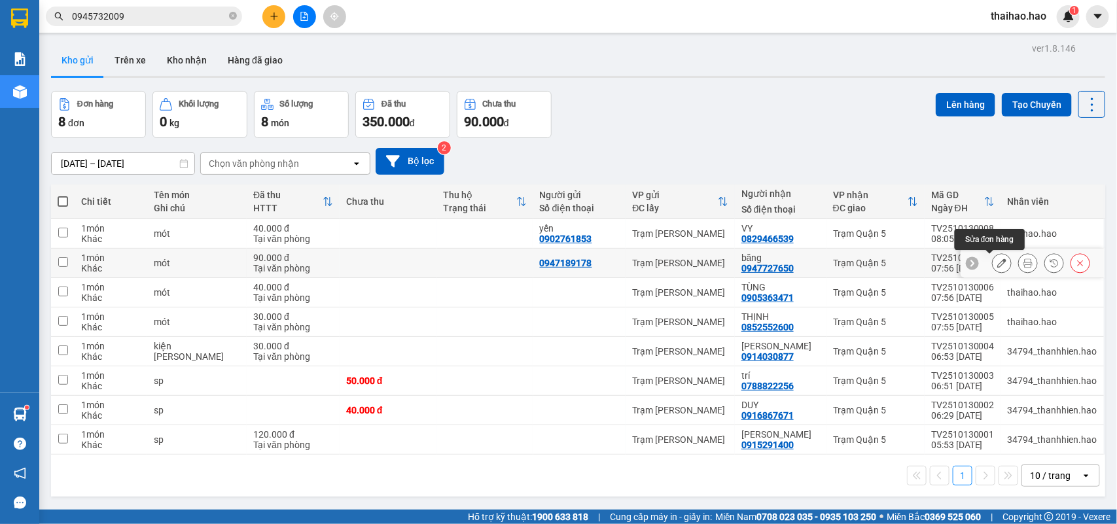
click at [1023, 266] on icon at bounding box center [1027, 262] width 9 height 9
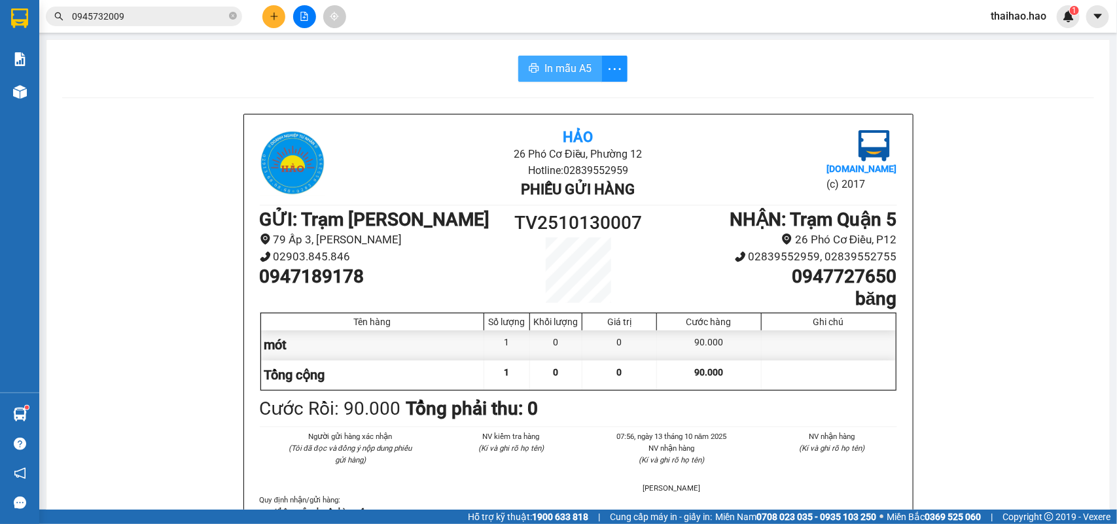
click at [529, 71] on icon "printer" at bounding box center [534, 68] width 10 height 10
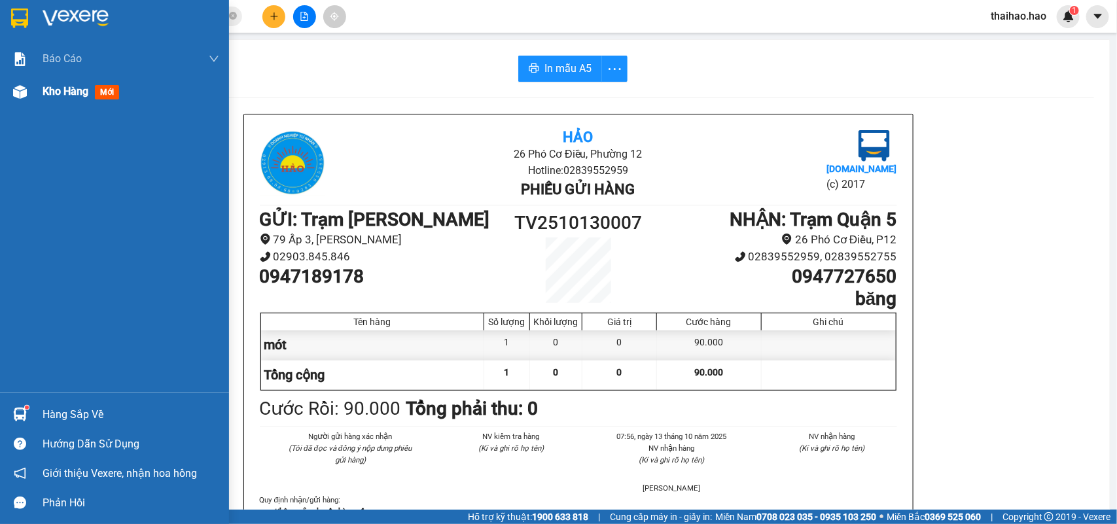
click at [13, 92] on img at bounding box center [20, 92] width 14 height 14
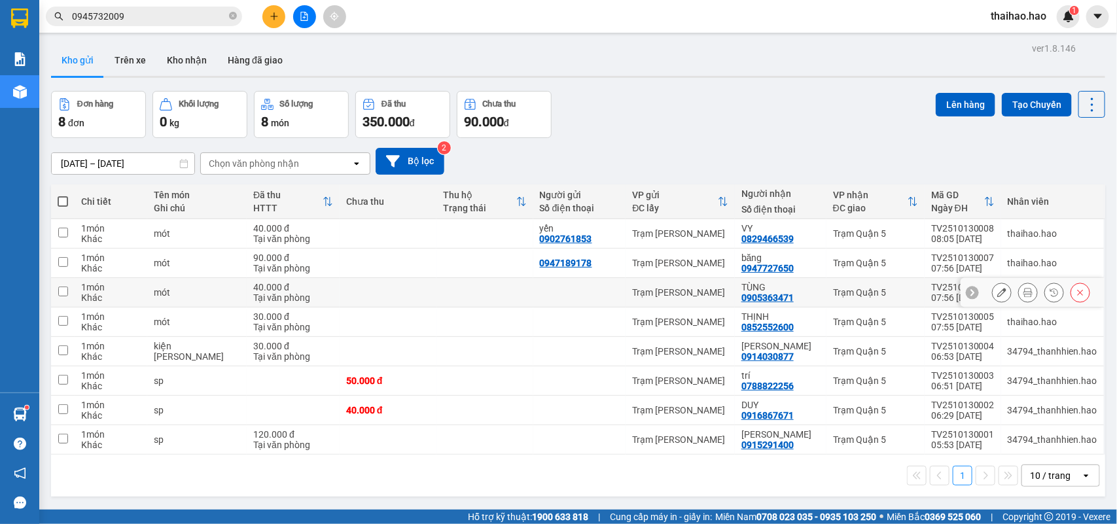
click at [1023, 289] on icon at bounding box center [1027, 292] width 9 height 9
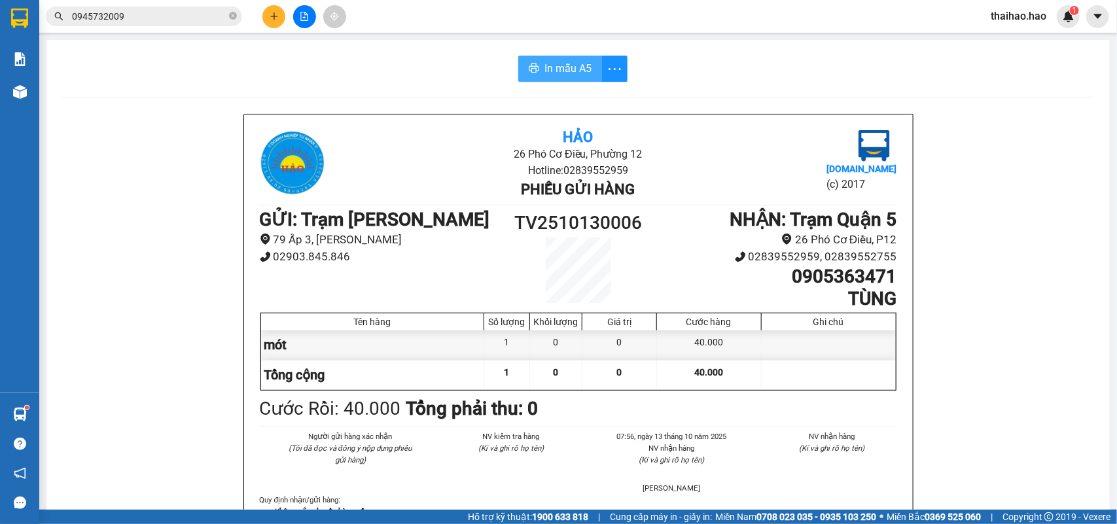
click at [544, 71] on span "In mẫu A5" at bounding box center [567, 68] width 47 height 16
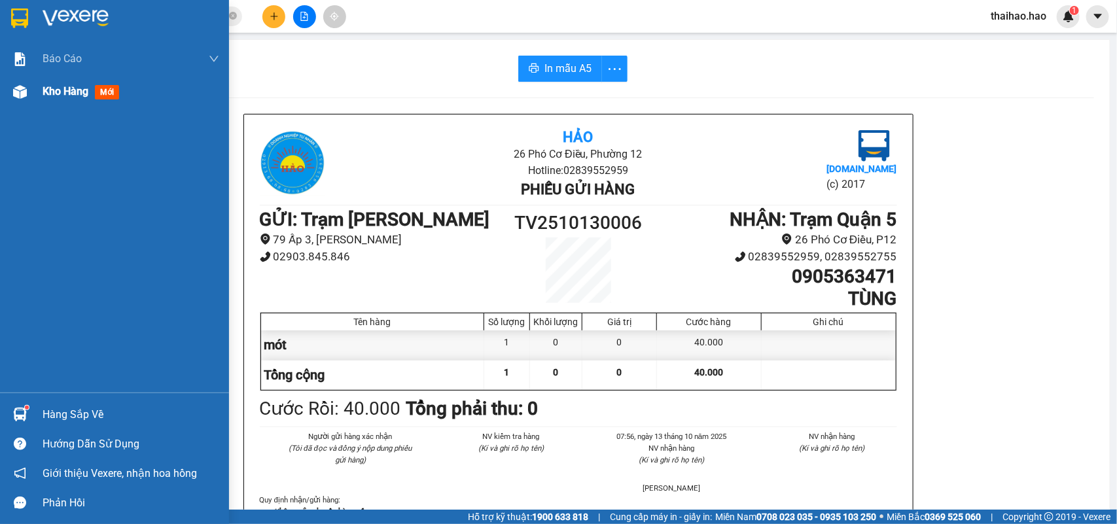
click at [28, 97] on div at bounding box center [20, 91] width 23 height 23
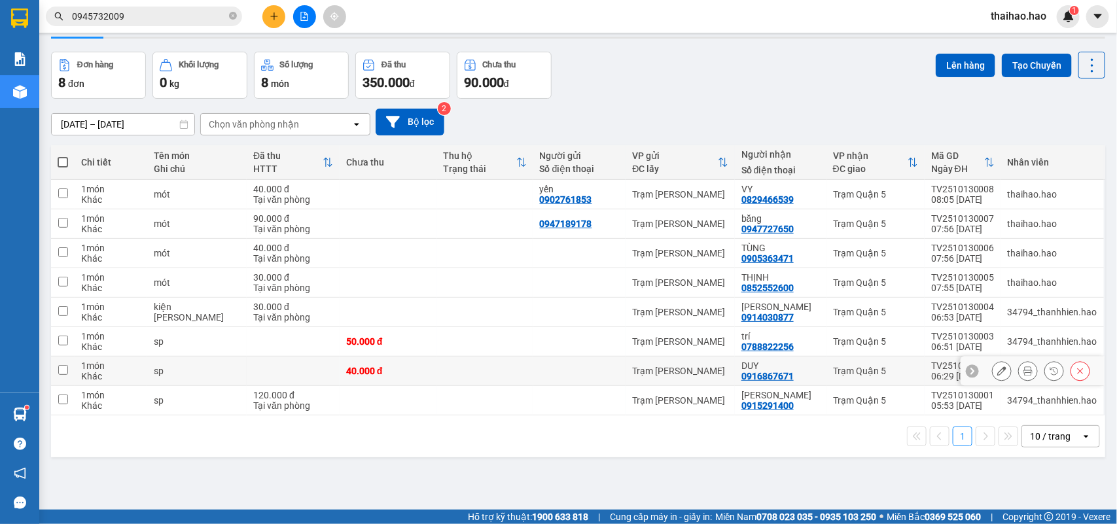
scroll to position [60, 0]
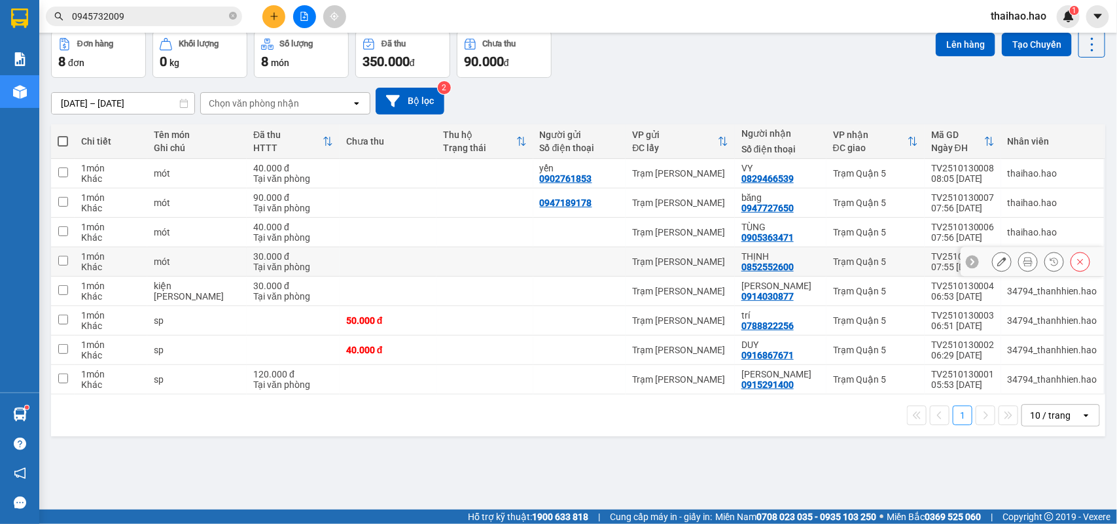
click at [997, 260] on icon at bounding box center [1001, 261] width 9 height 9
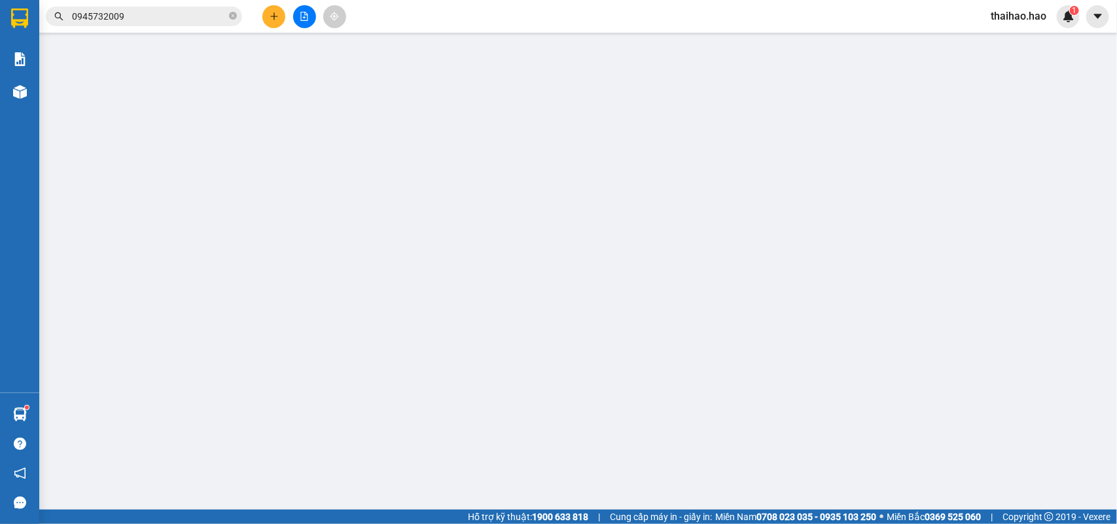
type input "0852552600"
type input "THỊNH"
type input "30.000"
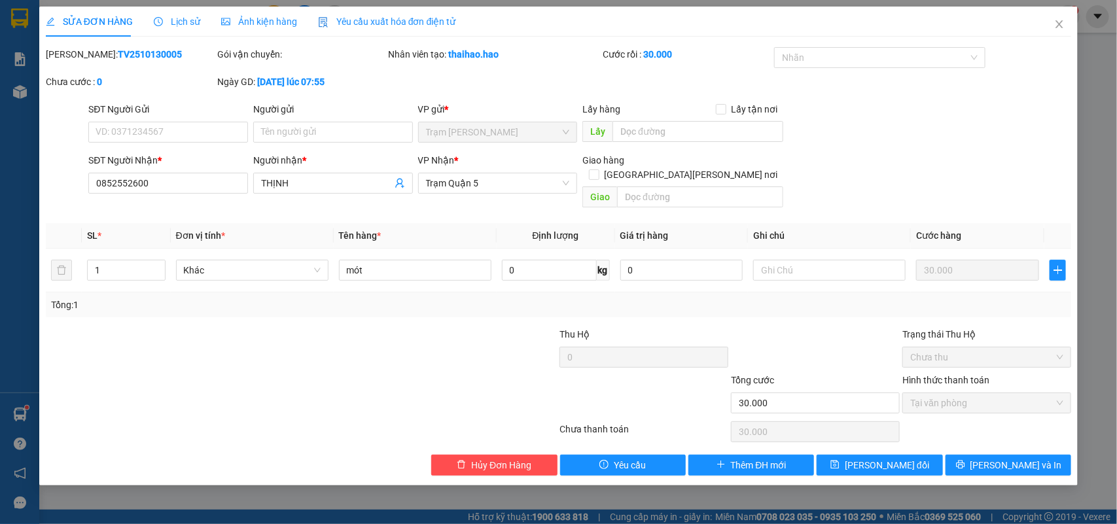
click at [247, 14] on div "Ảnh kiện hàng" at bounding box center [259, 21] width 76 height 14
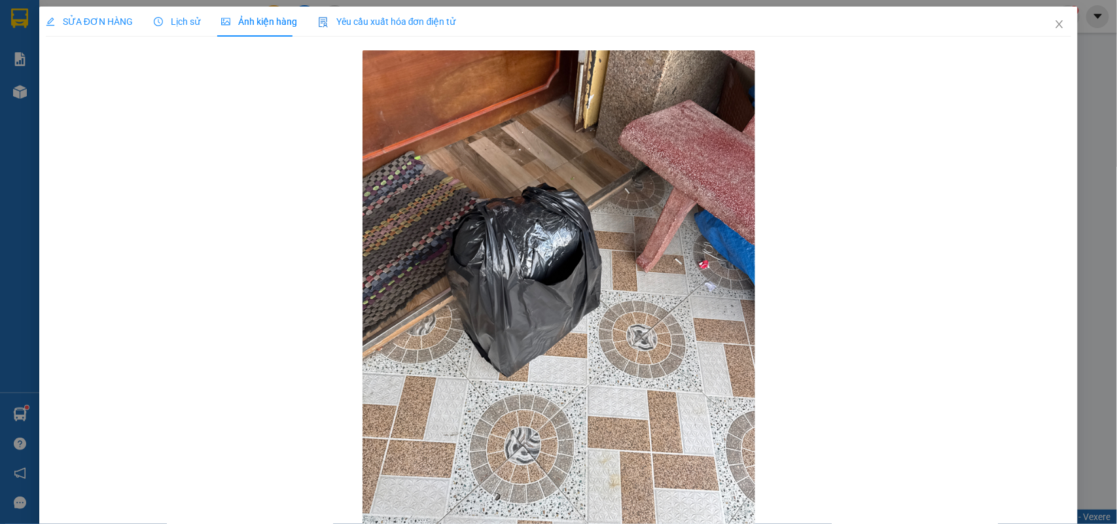
click at [110, 13] on div "SỬA ĐƠN HÀNG" at bounding box center [89, 22] width 87 height 30
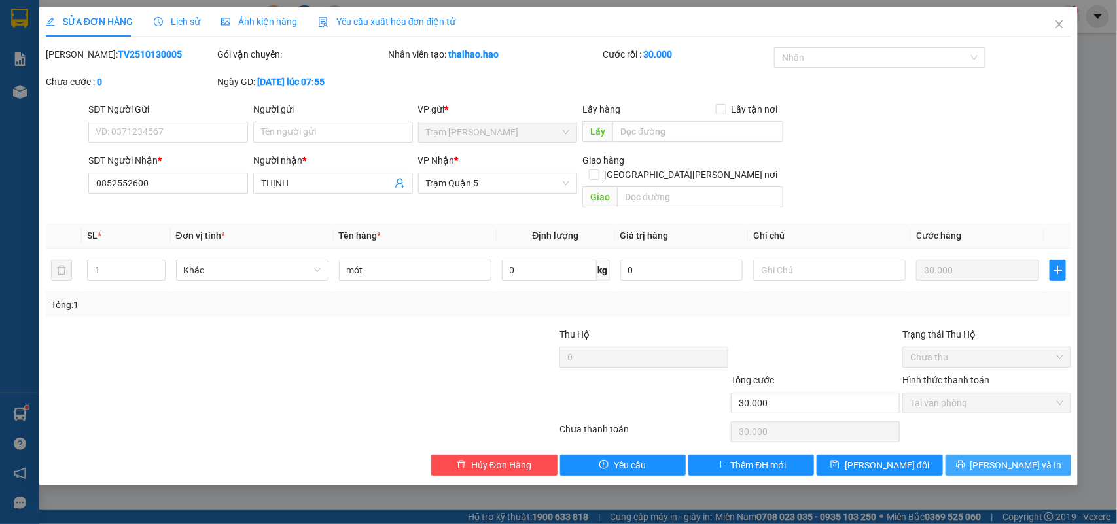
drag, startPoint x: 1034, startPoint y: 451, endPoint x: 885, endPoint y: 352, distance: 178.7
click at [1030, 458] on span "[PERSON_NAME] và In" at bounding box center [1016, 465] width 92 height 14
type input "0"
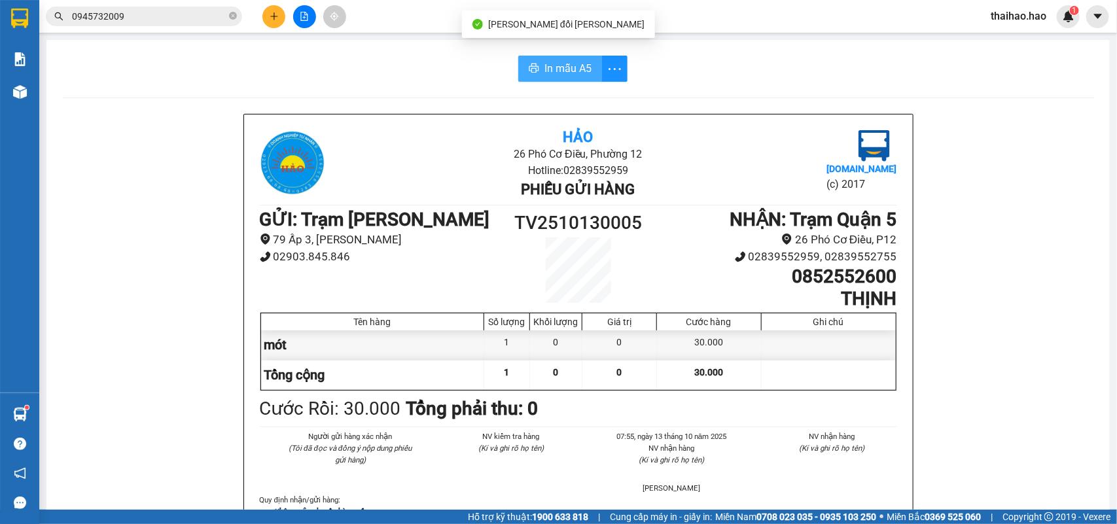
click at [525, 62] on button "In mẫu A5" at bounding box center [560, 69] width 84 height 26
click at [567, 73] on span "In mẫu A5" at bounding box center [567, 68] width 47 height 16
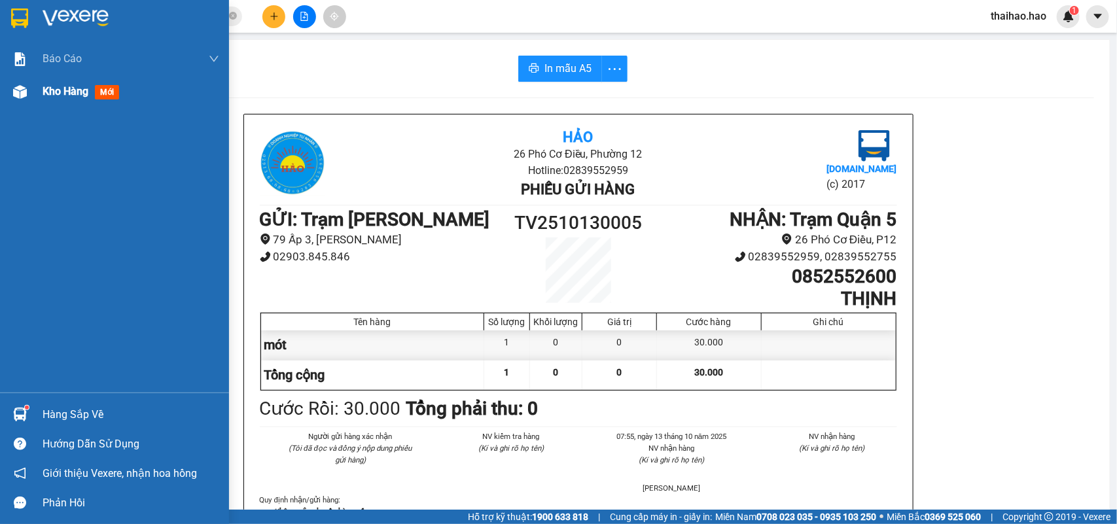
click at [50, 88] on span "Kho hàng" at bounding box center [66, 91] width 46 height 12
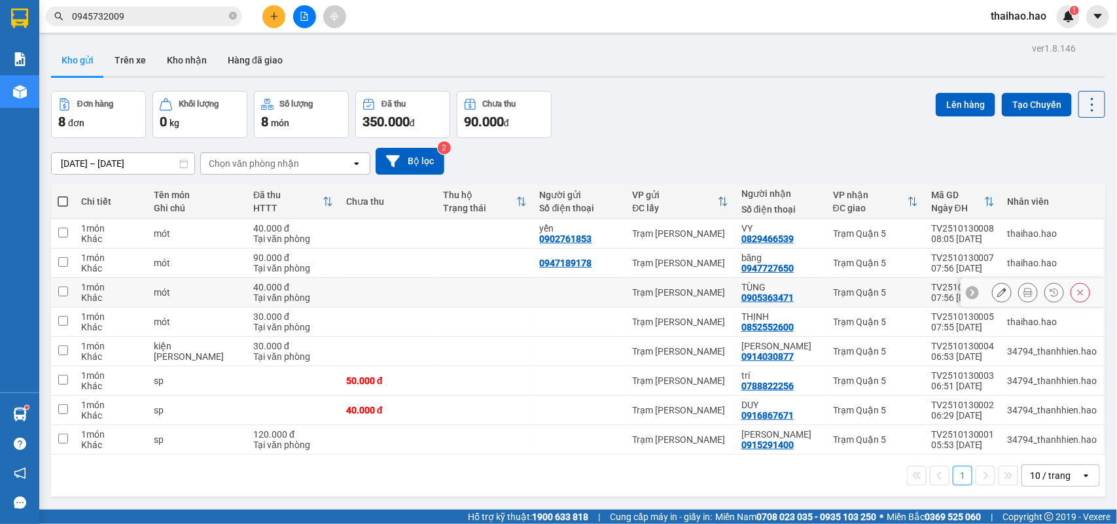
scroll to position [60, 0]
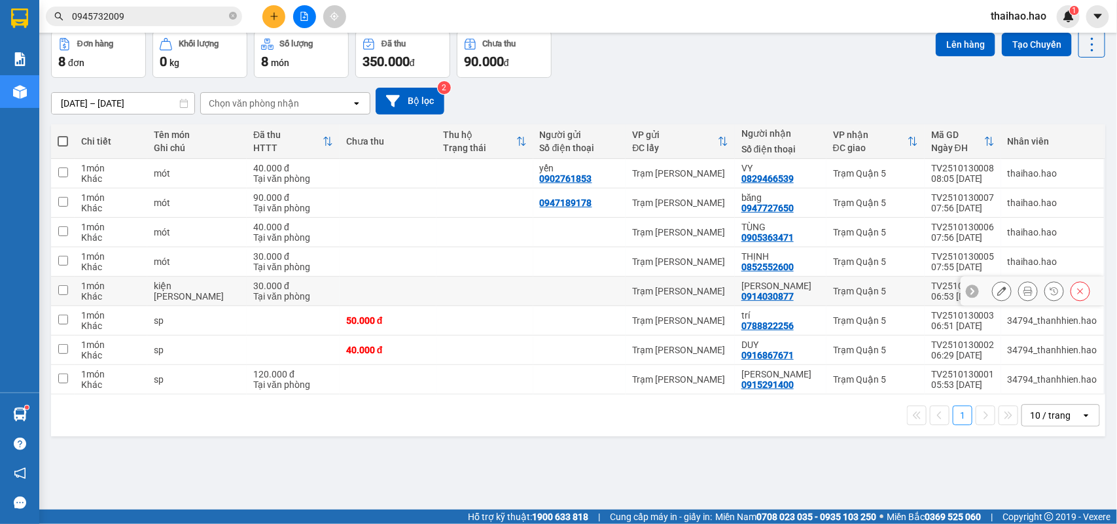
click at [997, 292] on icon at bounding box center [1001, 291] width 9 height 9
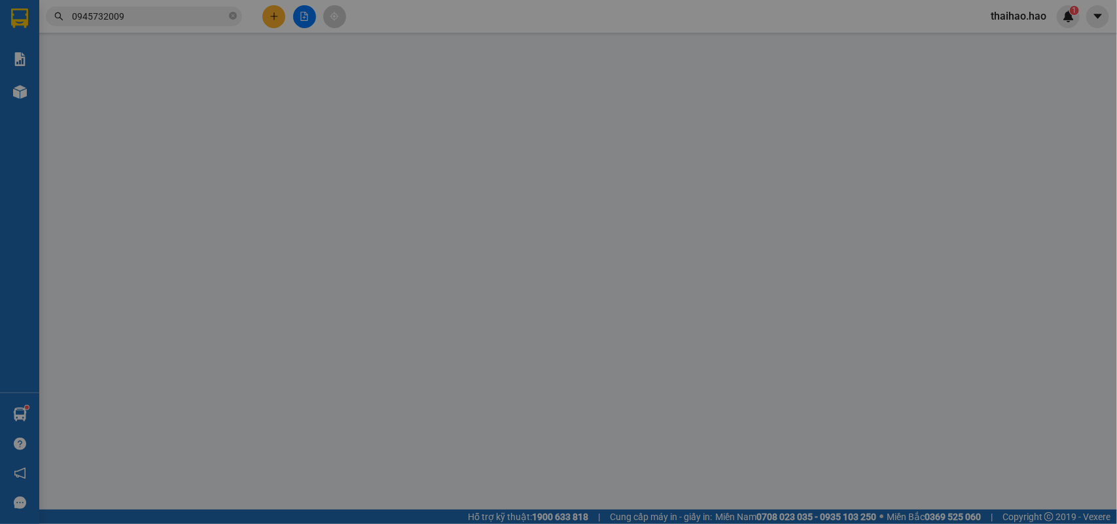
type input "0914030877"
type input "[PERSON_NAME]"
type input "30.000"
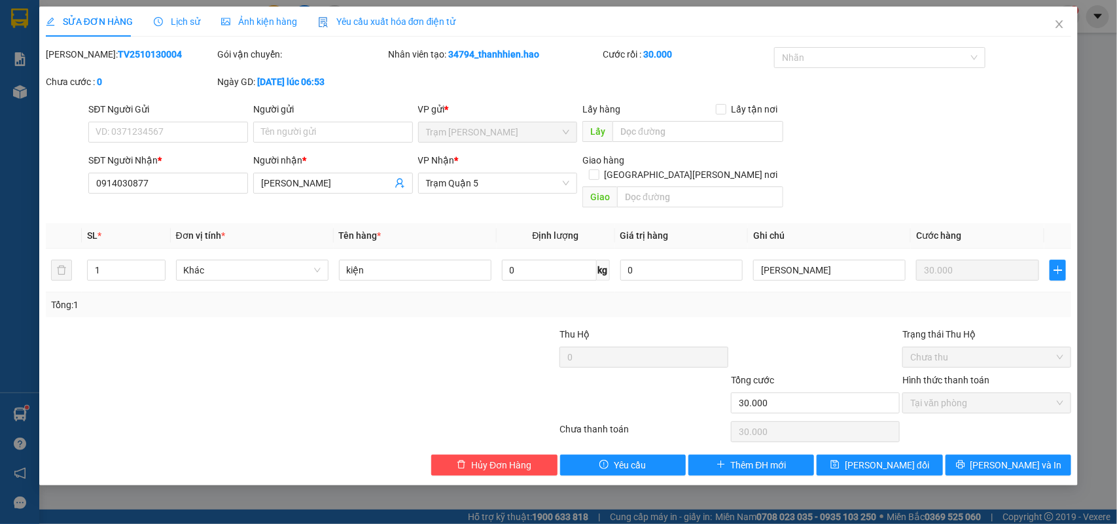
click at [171, 22] on span "Lịch sử" at bounding box center [177, 21] width 46 height 10
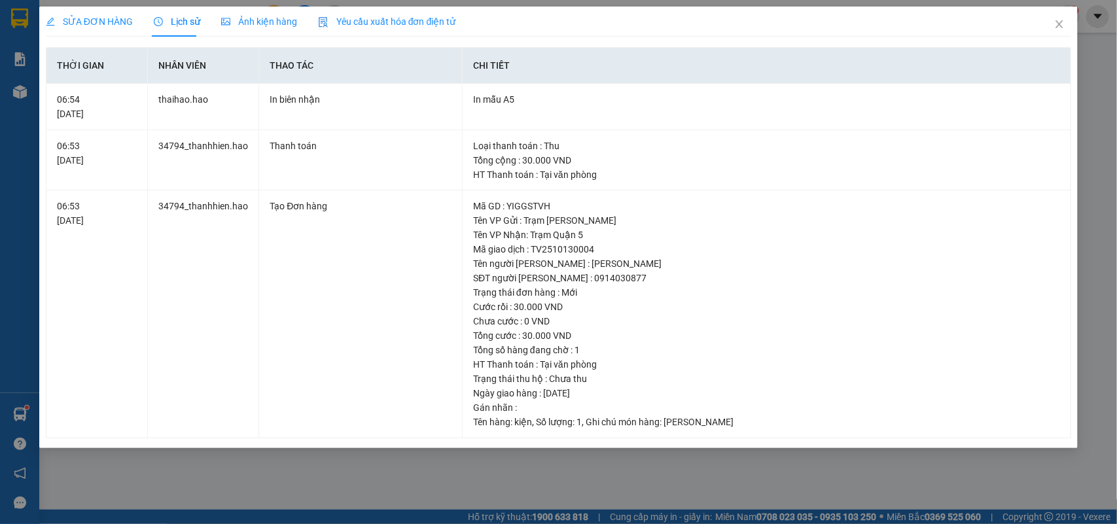
click at [246, 17] on span "Ảnh kiện hàng" at bounding box center [259, 21] width 76 height 10
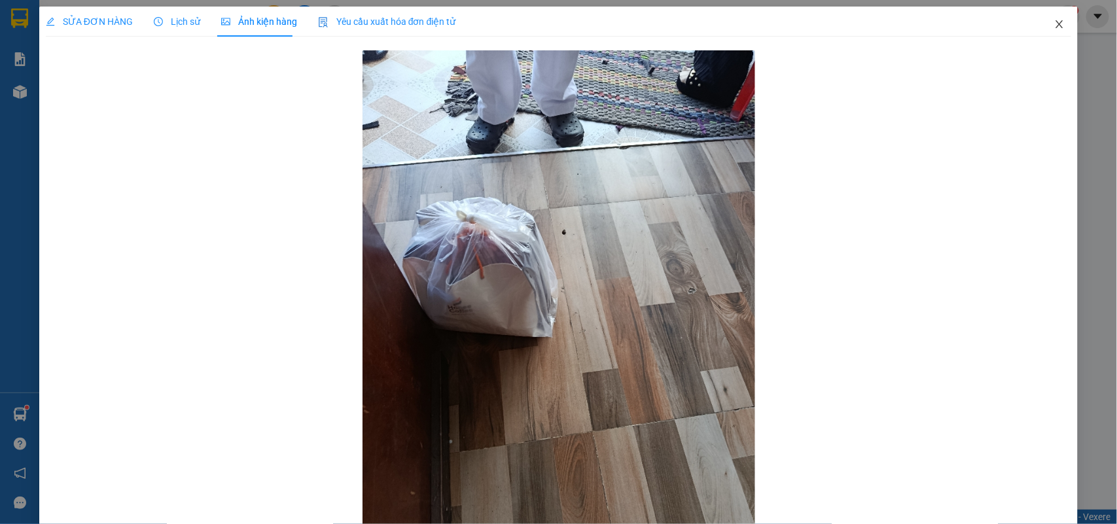
click at [1041, 24] on span "Close" at bounding box center [1059, 25] width 37 height 37
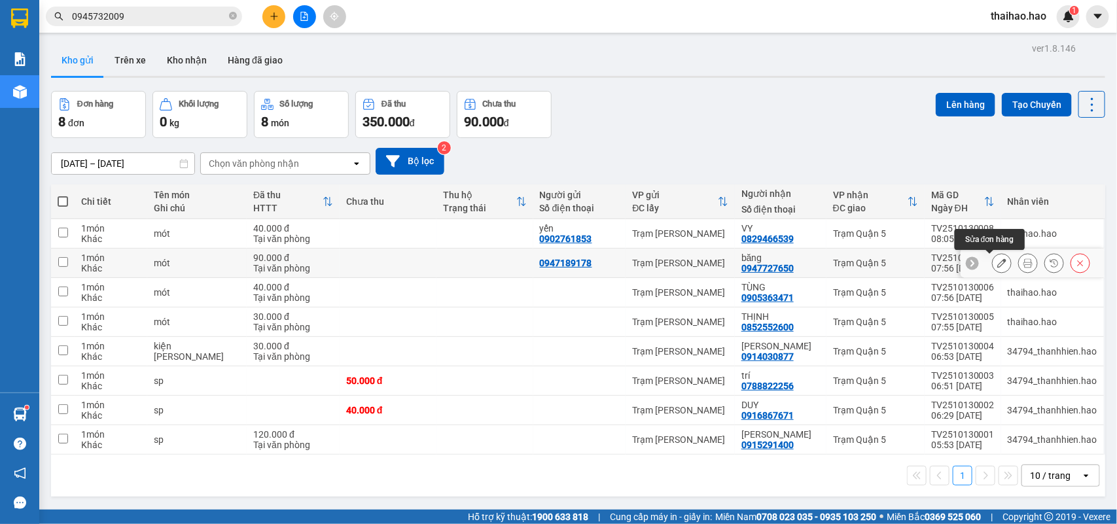
click at [997, 266] on icon at bounding box center [1001, 262] width 9 height 9
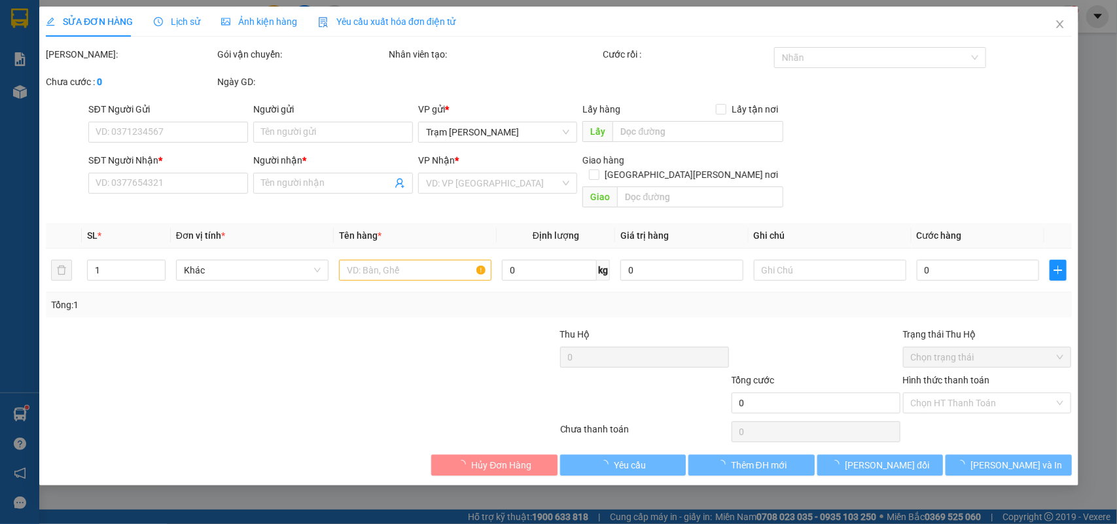
click at [244, 27] on span "Ảnh kiện hàng" at bounding box center [259, 21] width 76 height 10
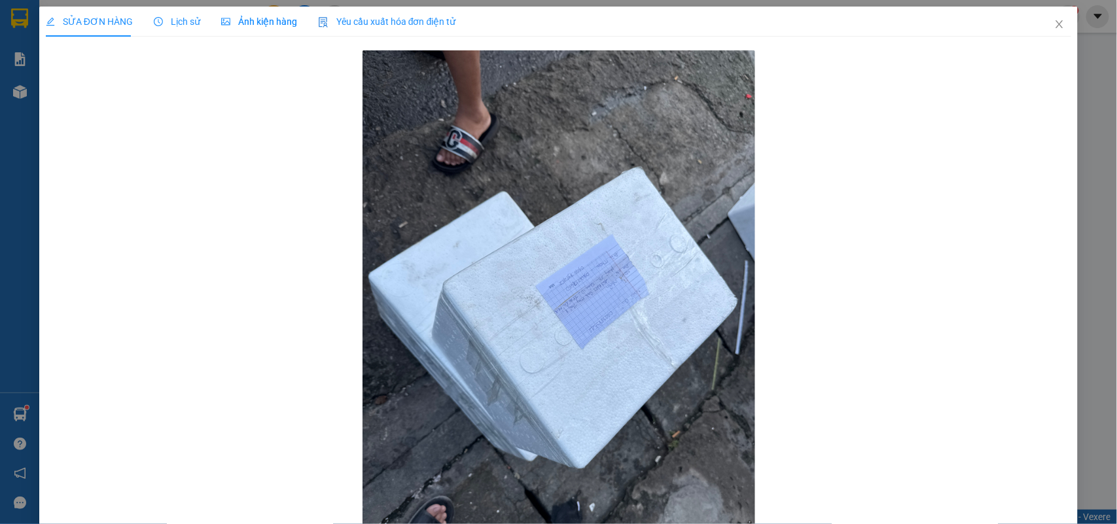
type input "0947189178"
type input "0947727650"
type input "băng"
type input "90.000"
click at [114, 20] on span "SỬA ĐƠN HÀNG" at bounding box center [89, 21] width 87 height 10
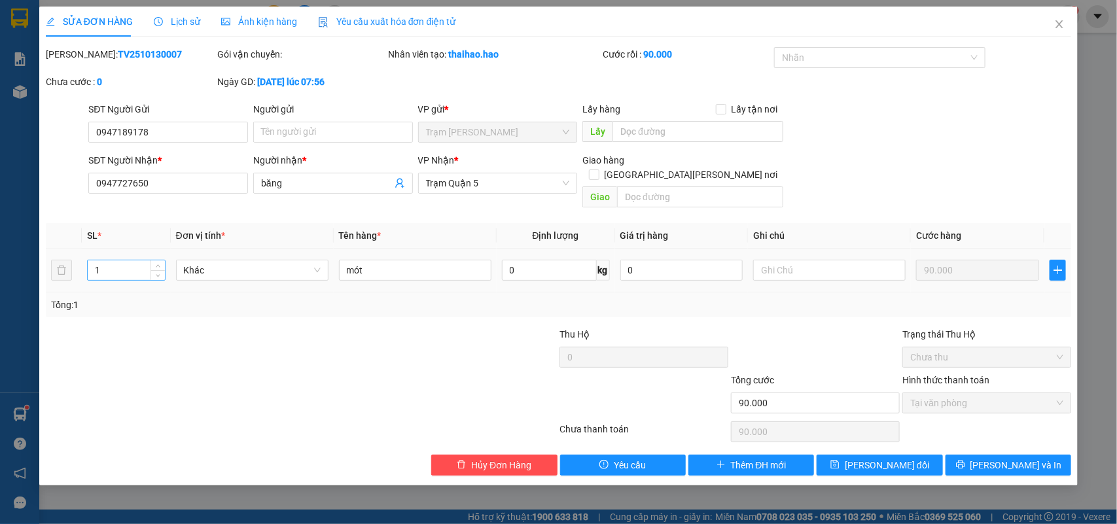
click at [134, 260] on input "1" at bounding box center [126, 270] width 77 height 20
type input "0"
type input "2"
click at [996, 458] on span "[PERSON_NAME] và In" at bounding box center [1016, 465] width 92 height 14
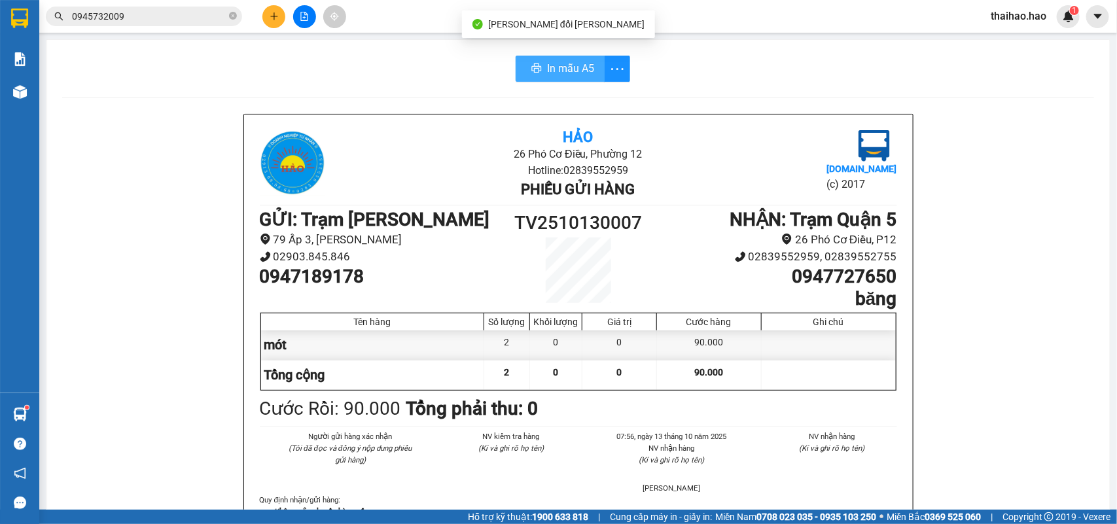
click at [580, 76] on span "In mẫu A5" at bounding box center [570, 68] width 47 height 16
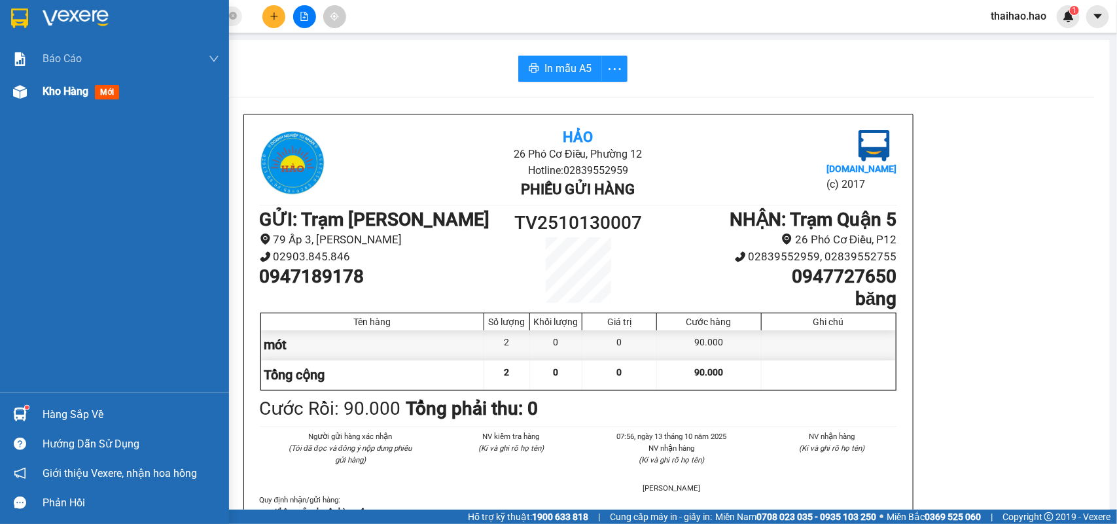
click at [102, 88] on span "mới" at bounding box center [107, 92] width 24 height 14
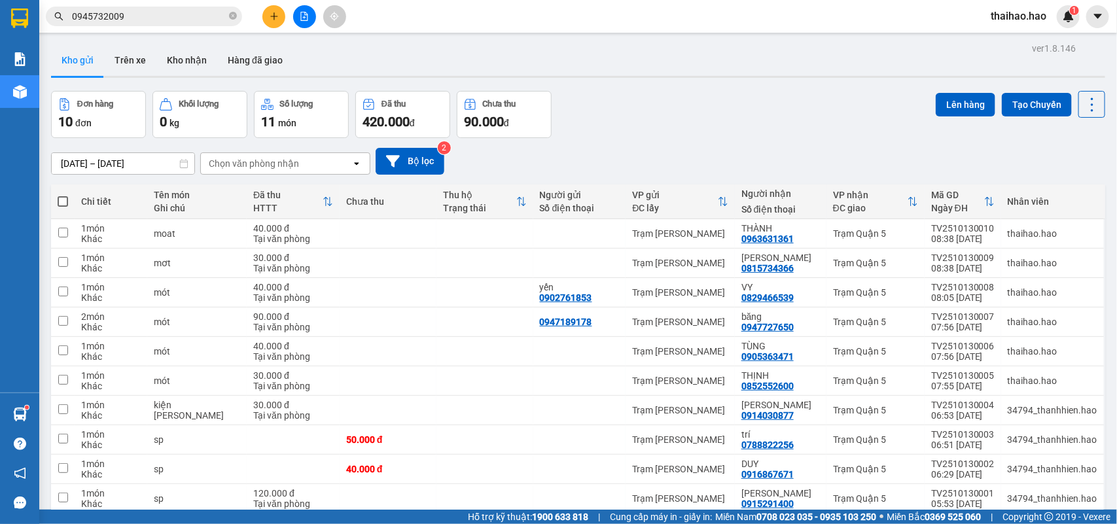
click at [64, 54] on button "Kho gửi" at bounding box center [77, 59] width 53 height 31
click at [997, 237] on icon at bounding box center [1001, 233] width 9 height 9
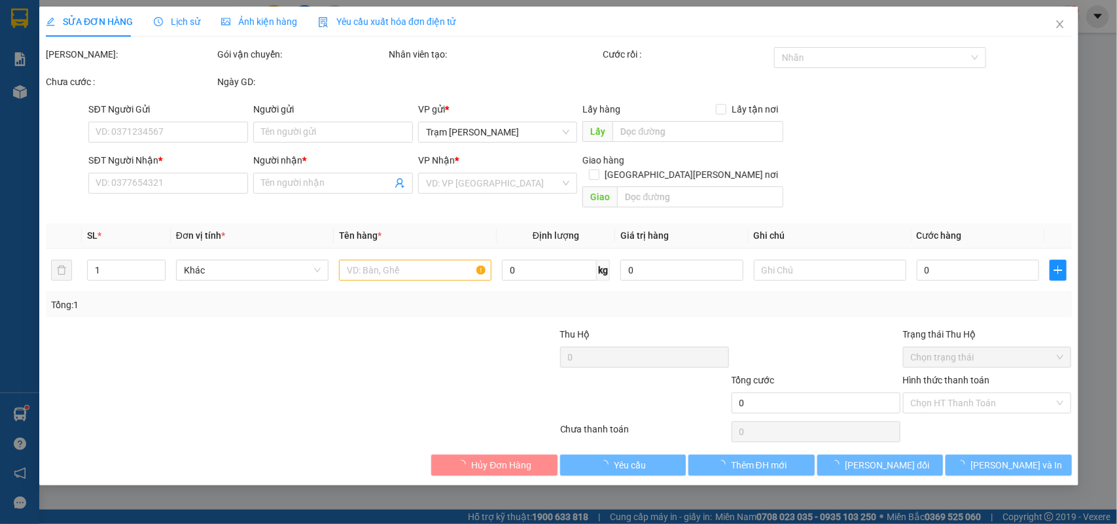
type input "0963631361"
type input "THÀNH"
type input "40.000"
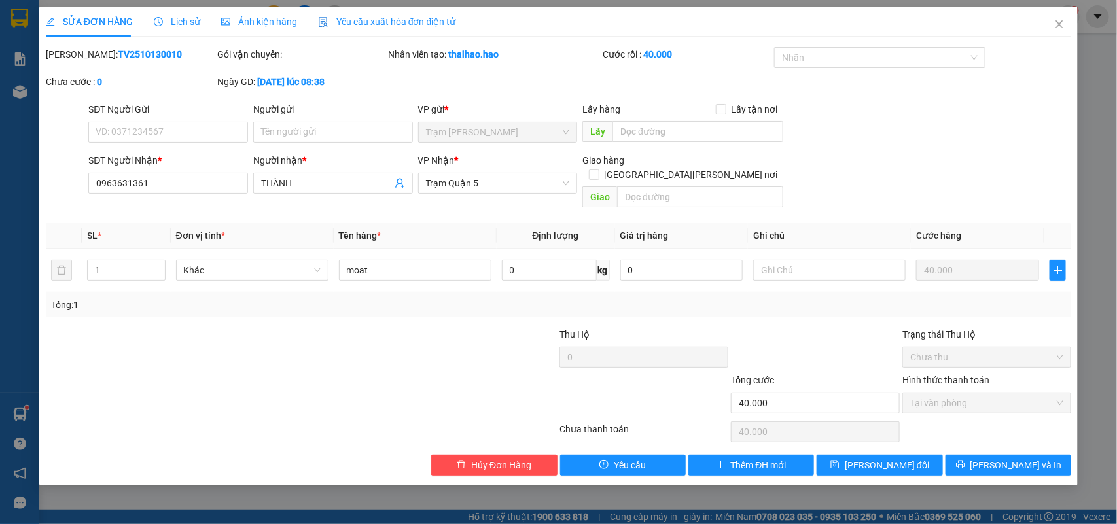
click at [185, 18] on span "Lịch sử" at bounding box center [177, 21] width 46 height 10
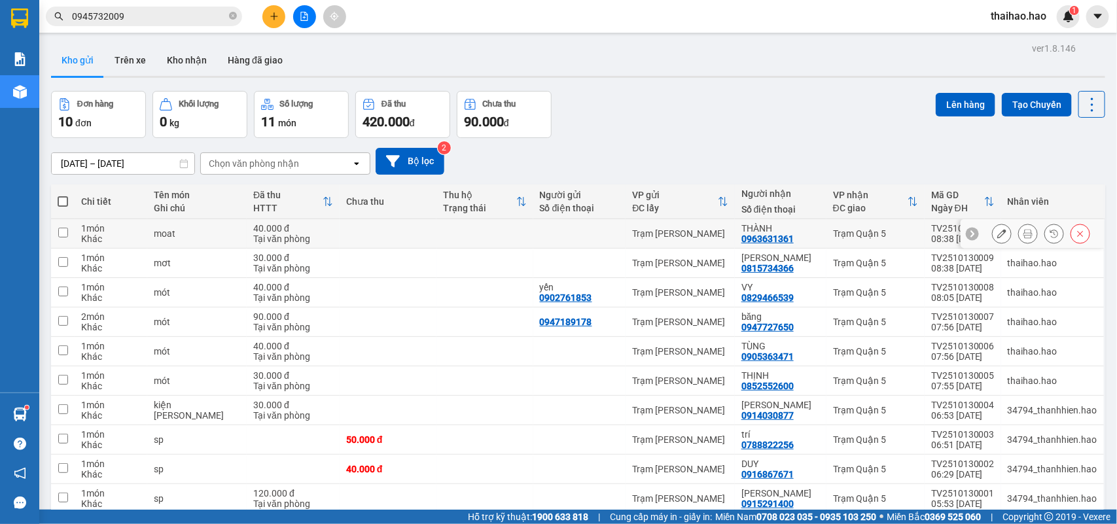
click at [1023, 232] on icon at bounding box center [1027, 233] width 9 height 9
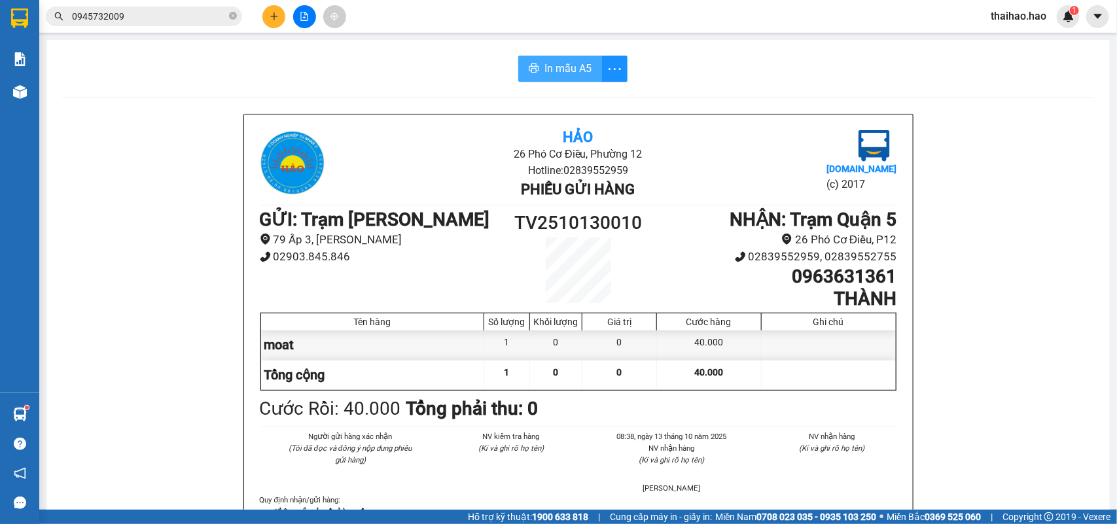
click at [553, 63] on span "In mẫu A5" at bounding box center [567, 68] width 47 height 16
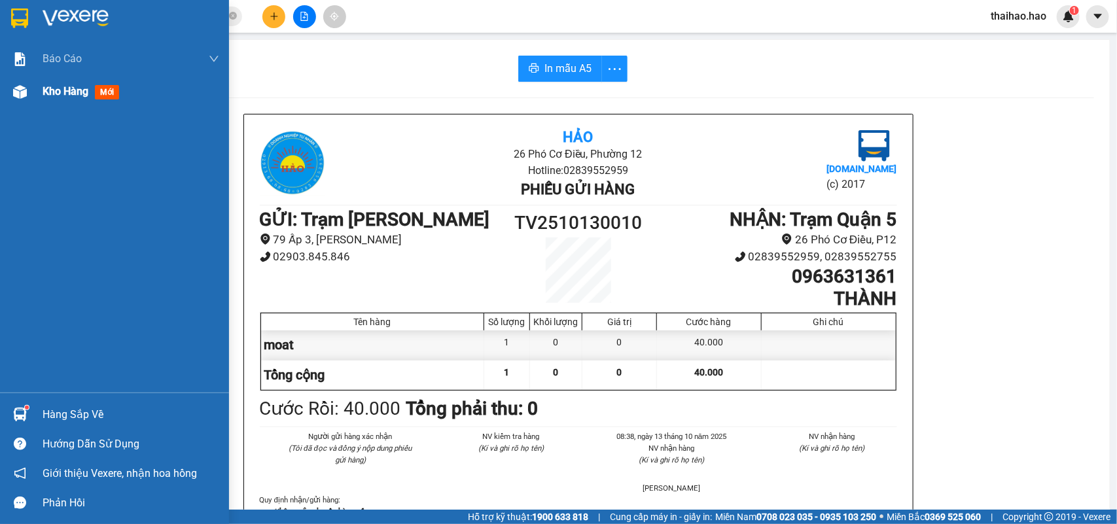
click at [105, 96] on span "mới" at bounding box center [107, 92] width 24 height 14
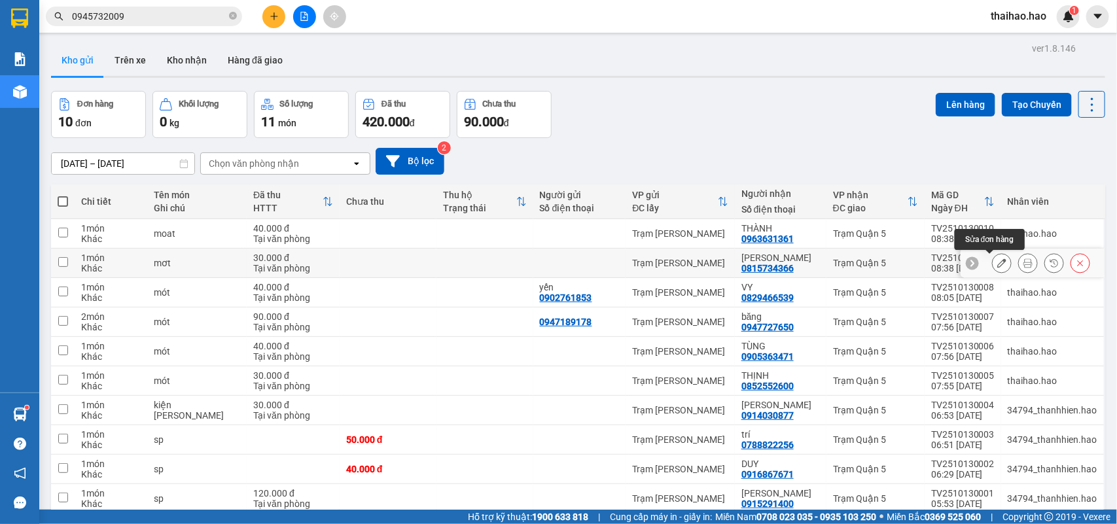
click at [997, 265] on icon at bounding box center [1001, 262] width 9 height 9
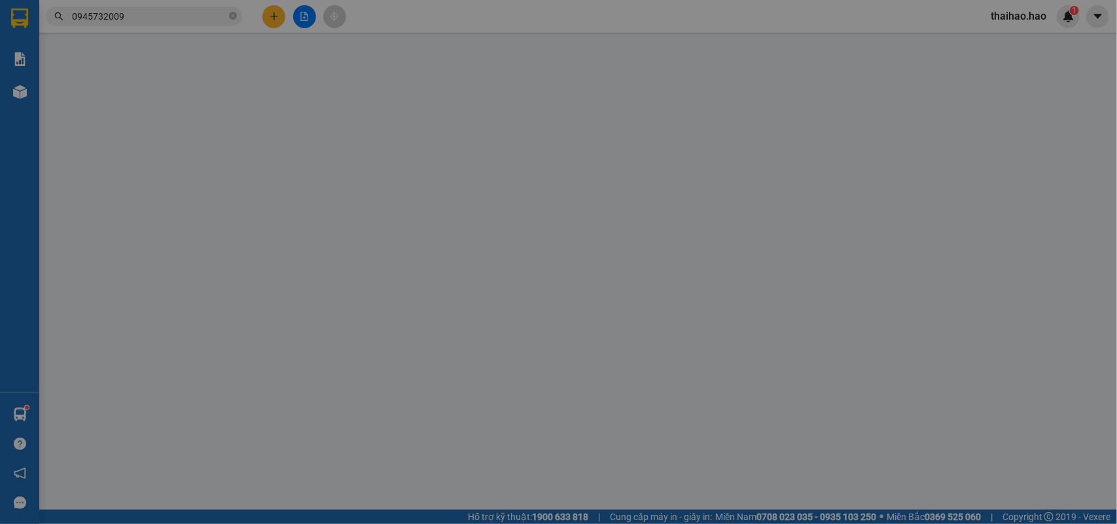
type input "0815734366"
type input "[PERSON_NAME]"
type input "30.000"
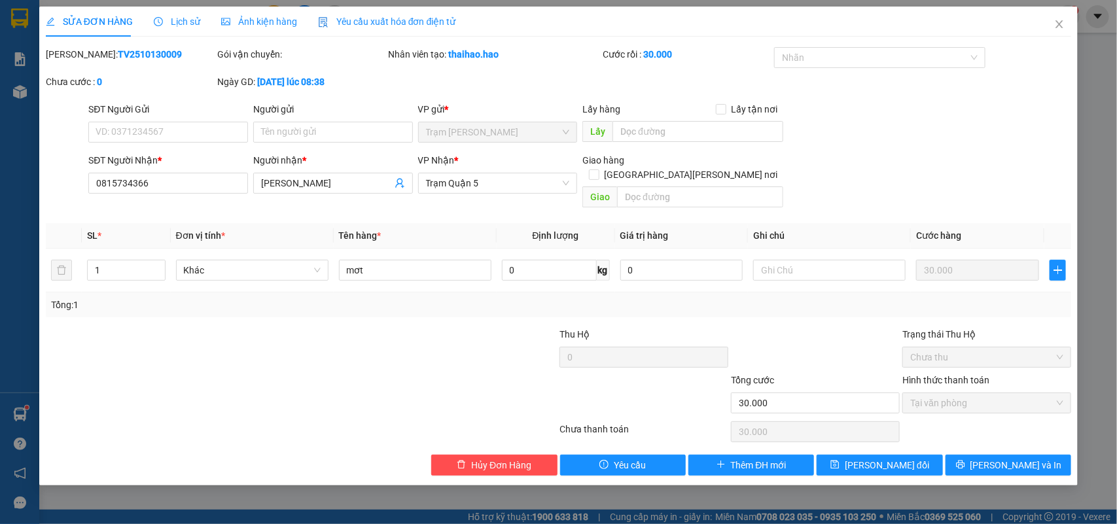
click at [186, 24] on span "Lịch sử" at bounding box center [177, 21] width 46 height 10
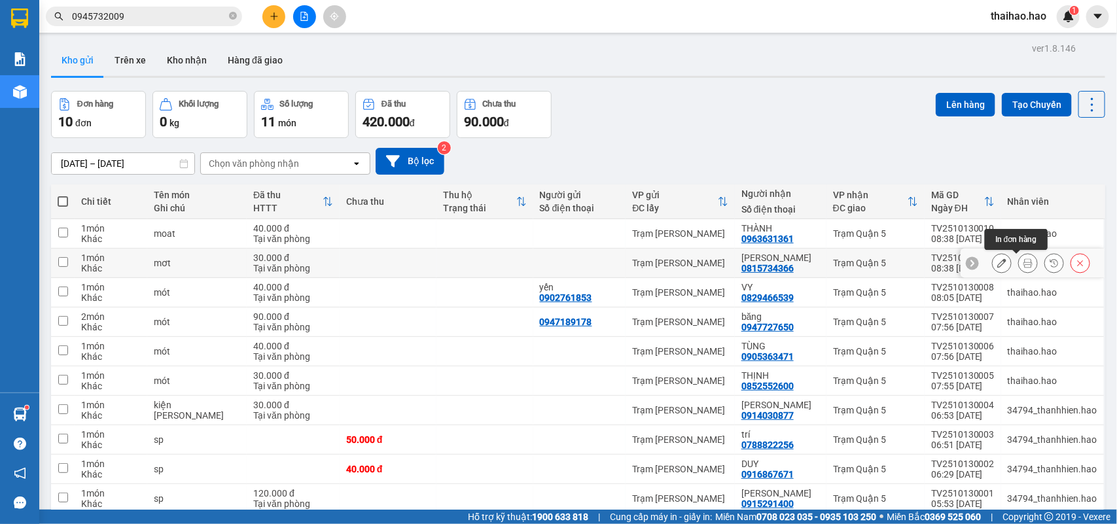
click at [1023, 263] on icon at bounding box center [1027, 262] width 9 height 9
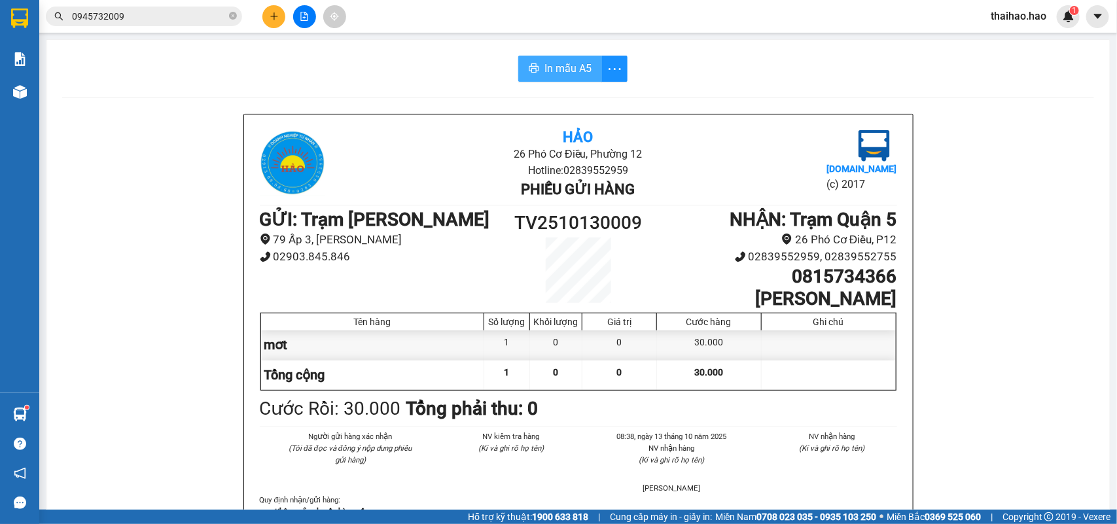
click at [569, 70] on span "In mẫu A5" at bounding box center [567, 68] width 47 height 16
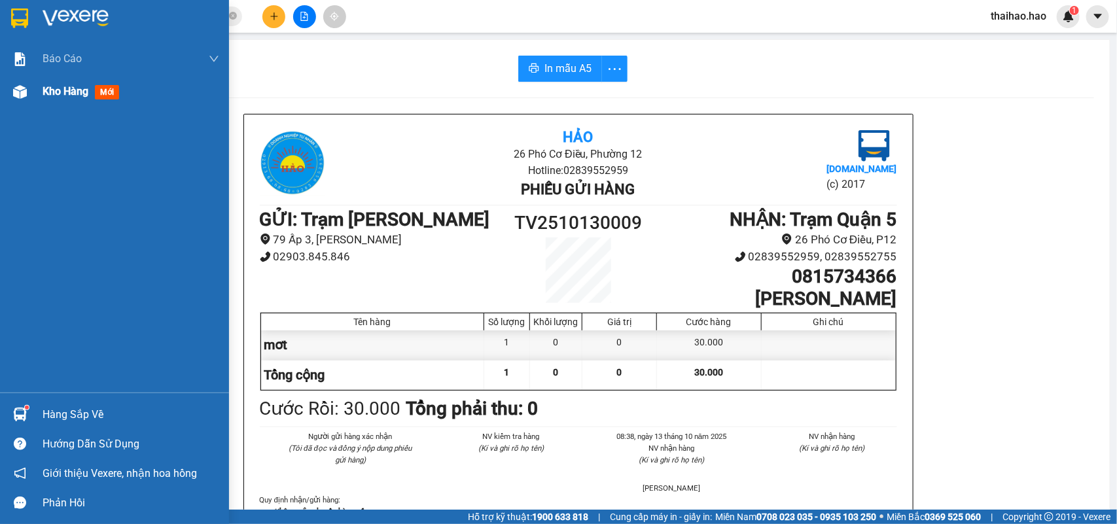
click at [109, 92] on span "mới" at bounding box center [107, 92] width 24 height 14
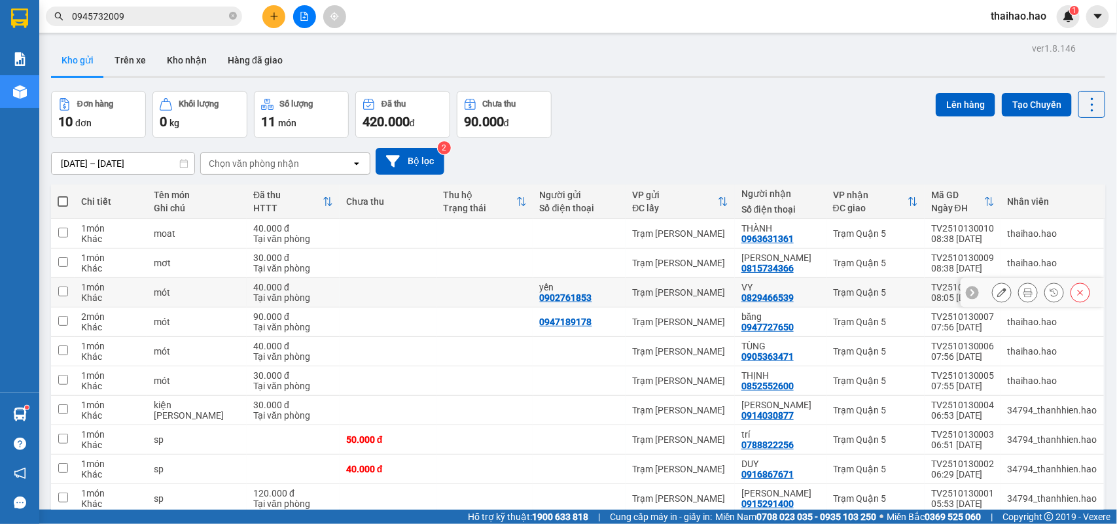
click at [993, 292] on button at bounding box center [1002, 292] width 18 height 23
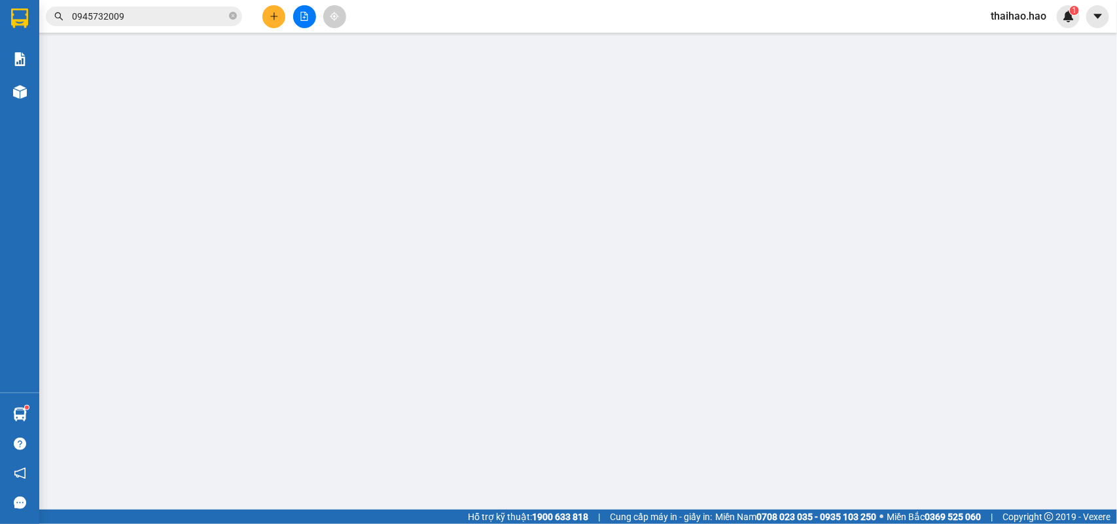
type input "0902761853"
type input "yến"
type input "0829466539"
type input "VY"
type input "40.000"
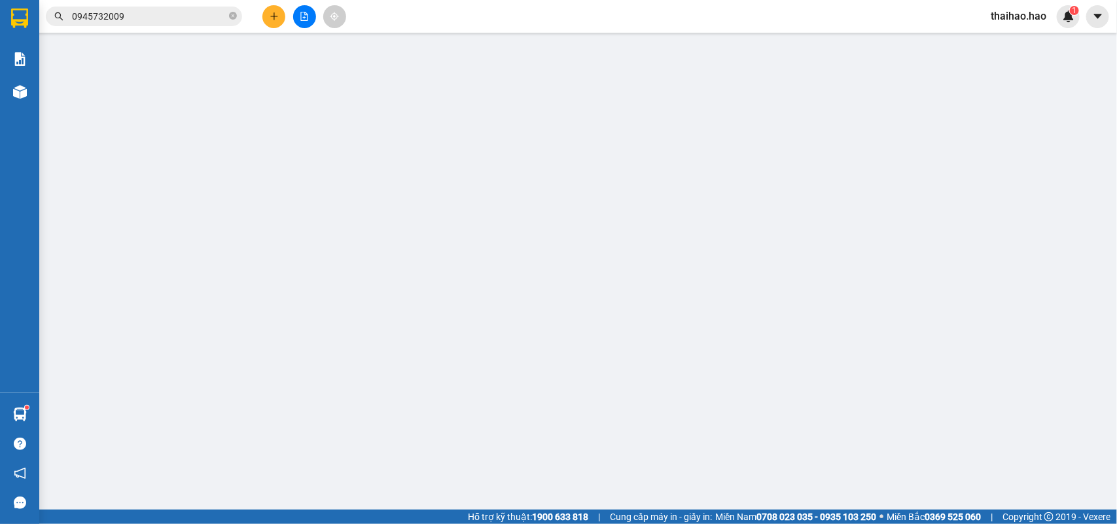
type input "40.000"
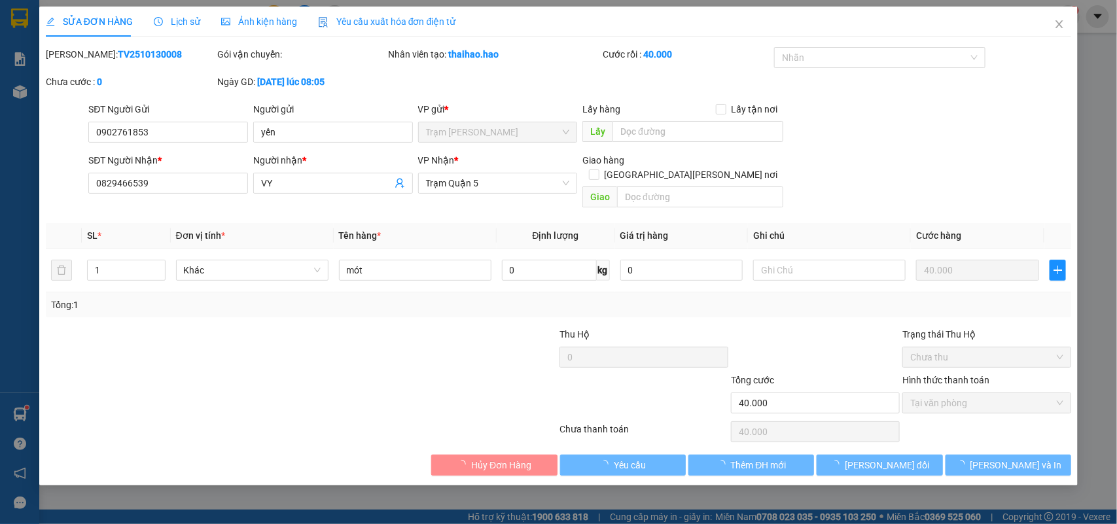
click at [180, 26] on span "Lịch sử" at bounding box center [177, 21] width 46 height 10
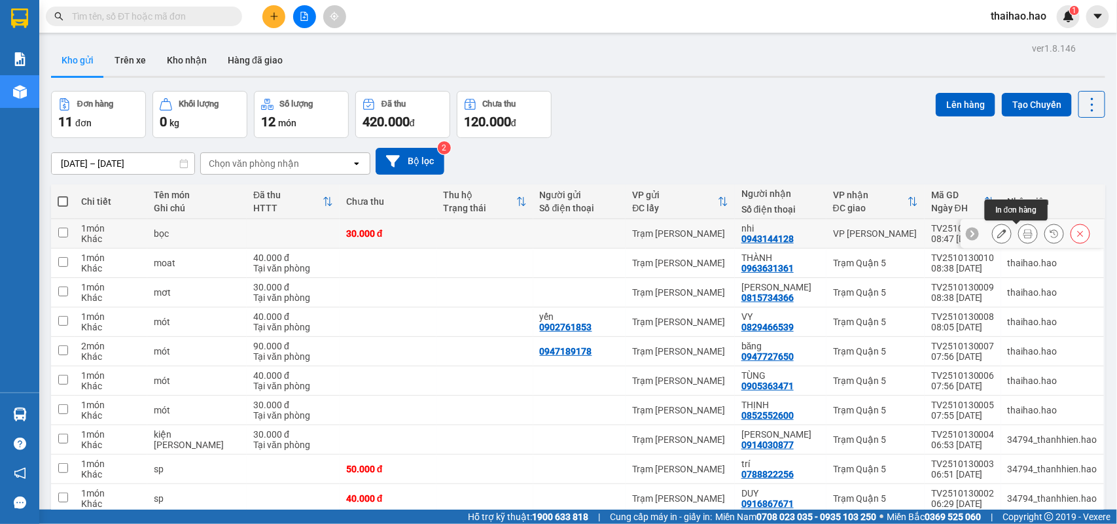
click at [1023, 236] on icon at bounding box center [1027, 233] width 9 height 9
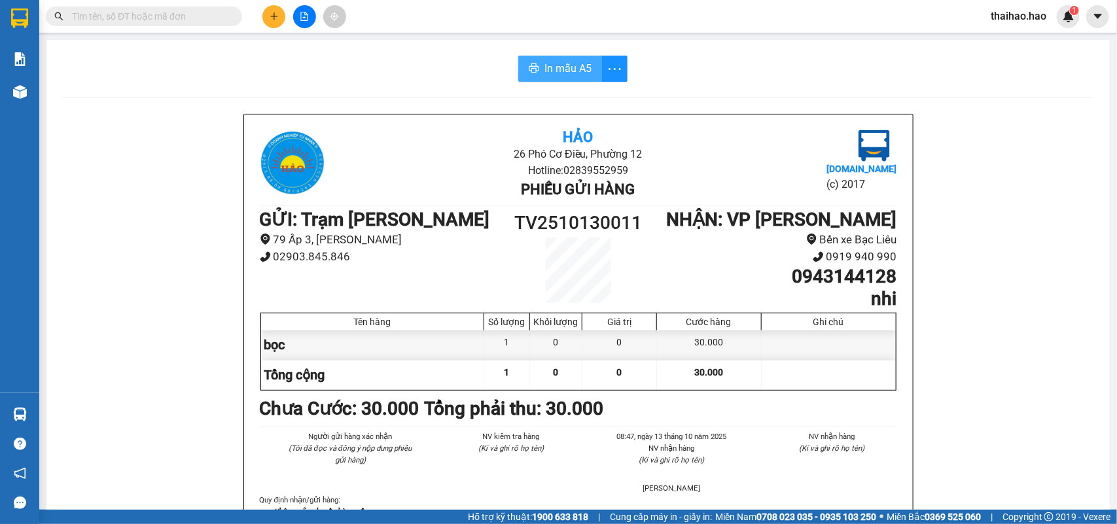
click at [580, 72] on span "In mẫu A5" at bounding box center [567, 68] width 47 height 16
